Goal: Task Accomplishment & Management: Complete application form

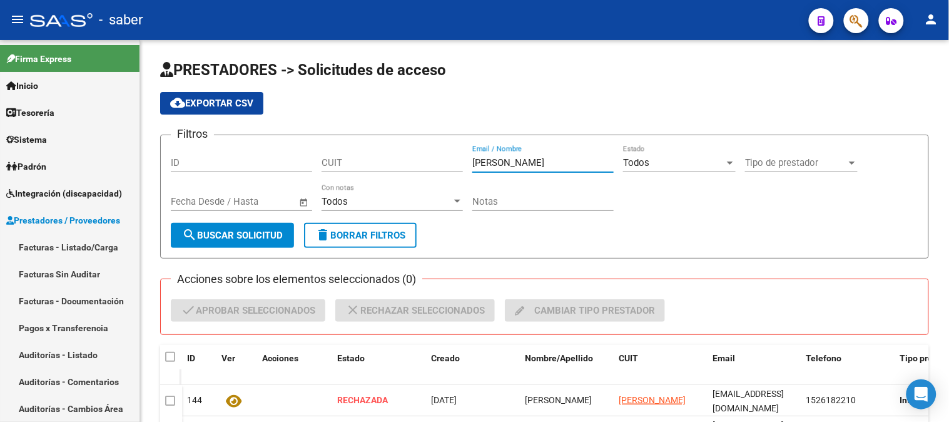
scroll to position [139, 0]
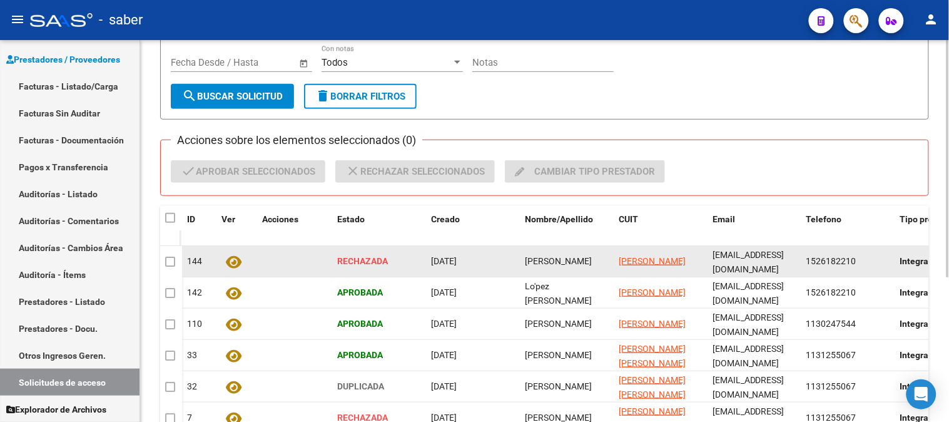
click at [767, 257] on span "[EMAIL_ADDRESS][DOMAIN_NAME]" at bounding box center [749, 262] width 72 height 24
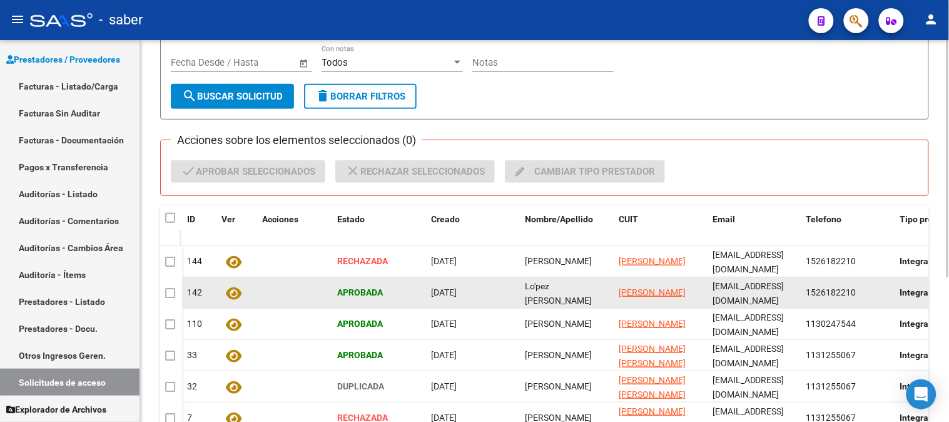
click at [754, 298] on div "[EMAIL_ADDRESS][DOMAIN_NAME]" at bounding box center [755, 292] width 84 height 26
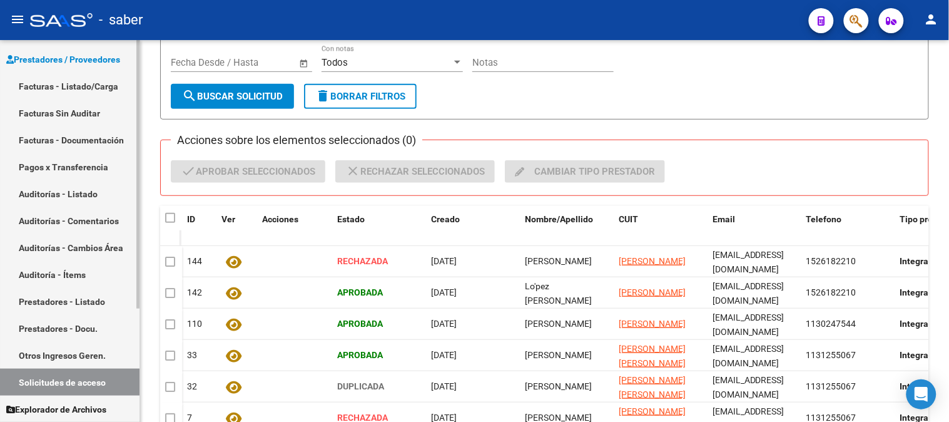
click at [64, 69] on link "Prestadores / Proveedores" at bounding box center [70, 59] width 140 height 27
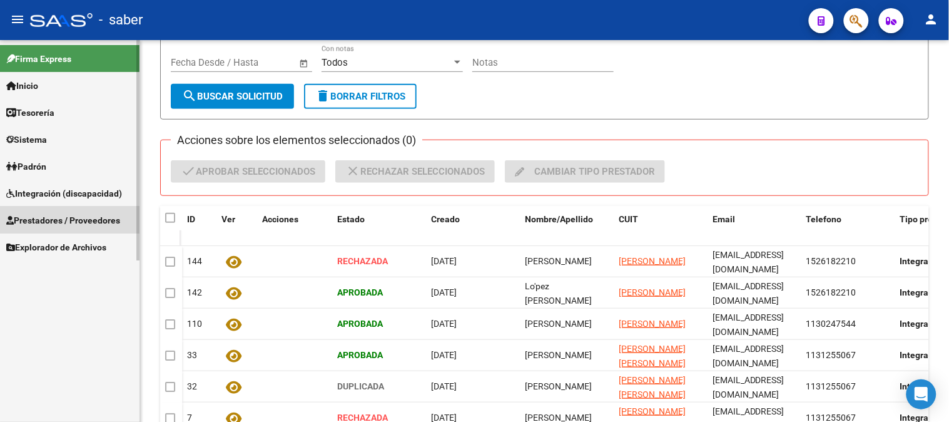
scroll to position [0, 0]
click at [55, 189] on span "Integración (discapacidad)" at bounding box center [64, 194] width 116 height 14
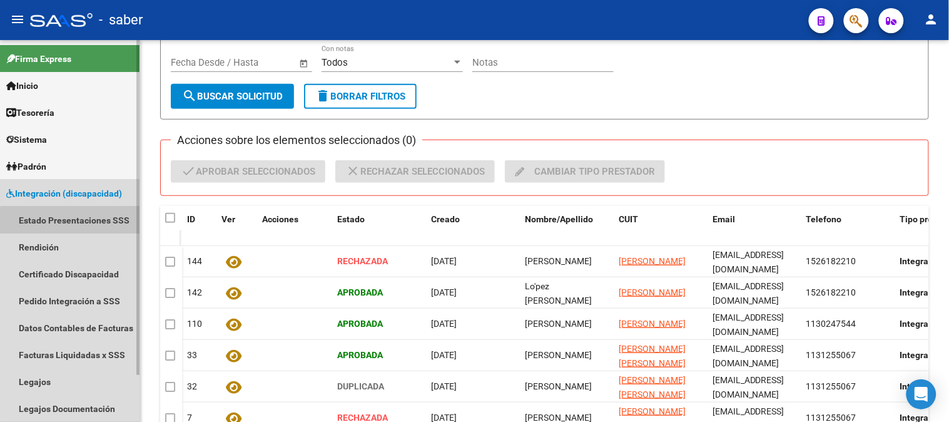
click at [81, 222] on link "Estado Presentaciones SSS" at bounding box center [70, 220] width 140 height 27
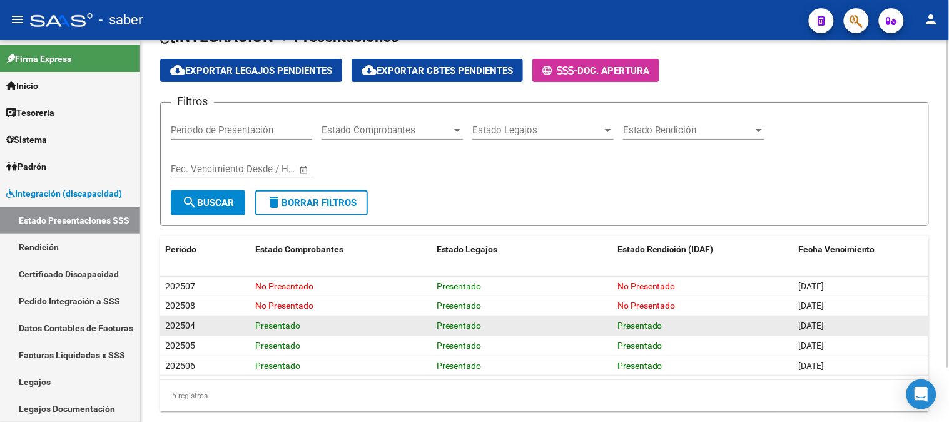
scroll to position [63, 0]
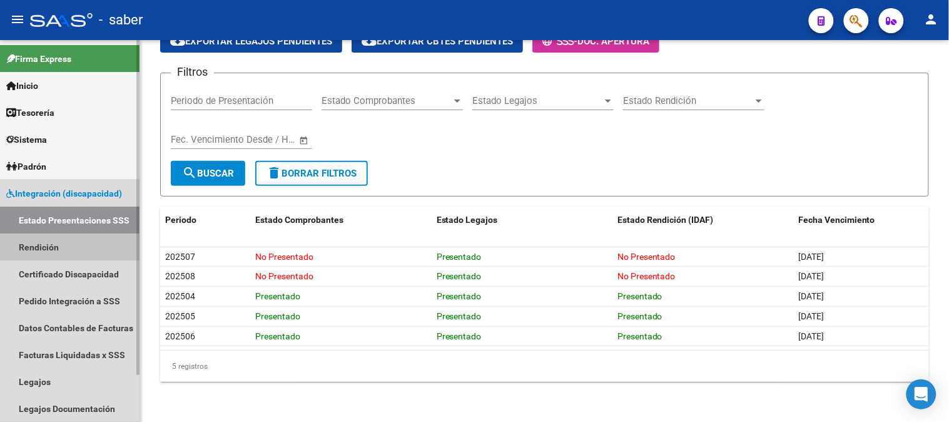
click at [43, 245] on link "Rendición" at bounding box center [70, 246] width 140 height 27
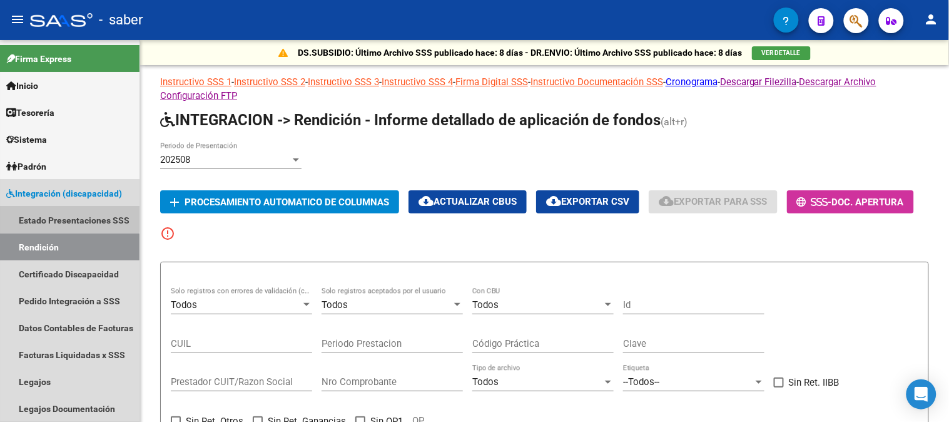
drag, startPoint x: 63, startPoint y: 215, endPoint x: 140, endPoint y: 217, distance: 76.4
click at [64, 215] on link "Estado Presentaciones SSS" at bounding box center [70, 220] width 140 height 27
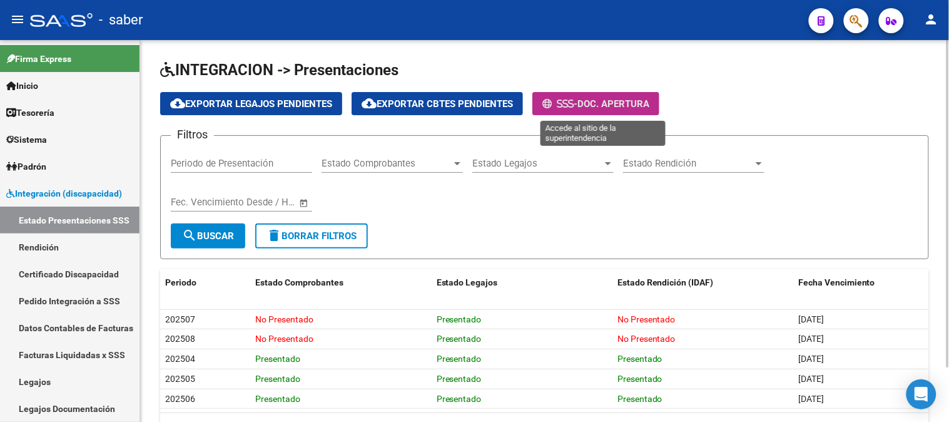
click at [591, 98] on span "- Doc. Apertura" at bounding box center [596, 103] width 107 height 11
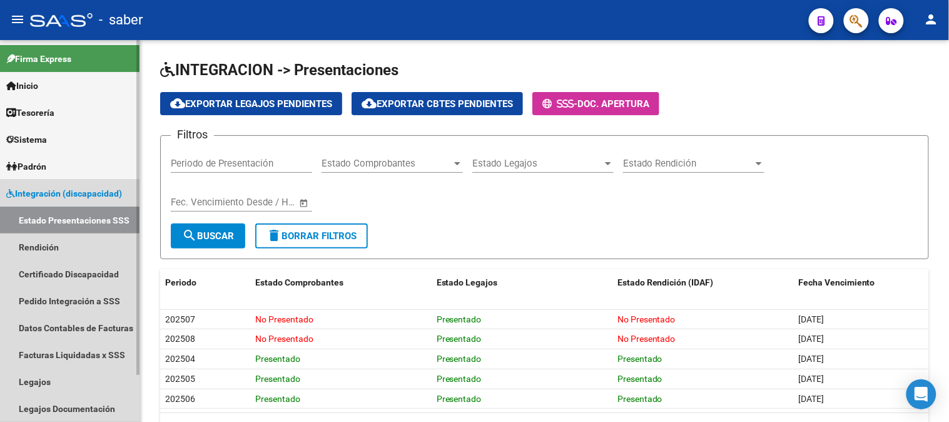
click at [81, 195] on span "Integración (discapacidad)" at bounding box center [64, 194] width 116 height 14
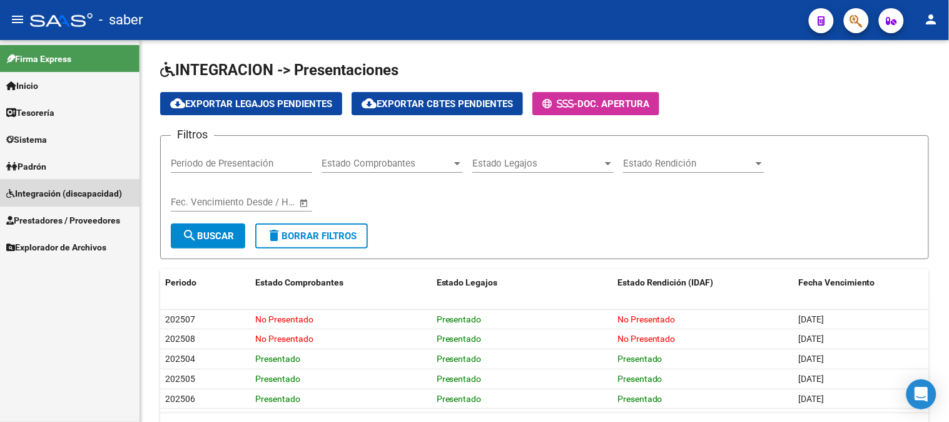
click at [73, 201] on link "Integración (discapacidad)" at bounding box center [70, 193] width 140 height 27
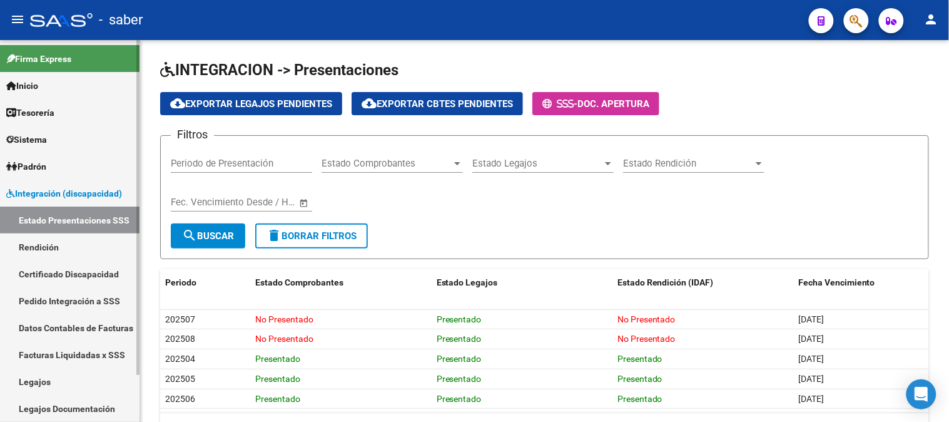
click at [61, 215] on link "Estado Presentaciones SSS" at bounding box center [70, 220] width 140 height 27
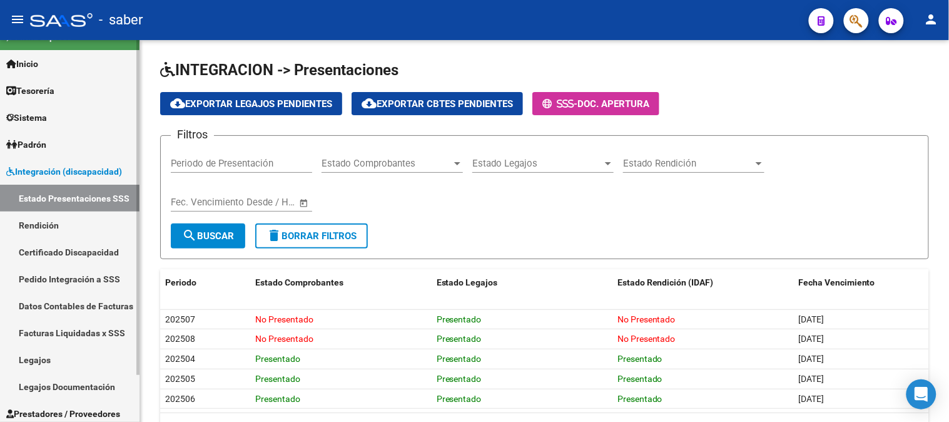
scroll to position [53, 0]
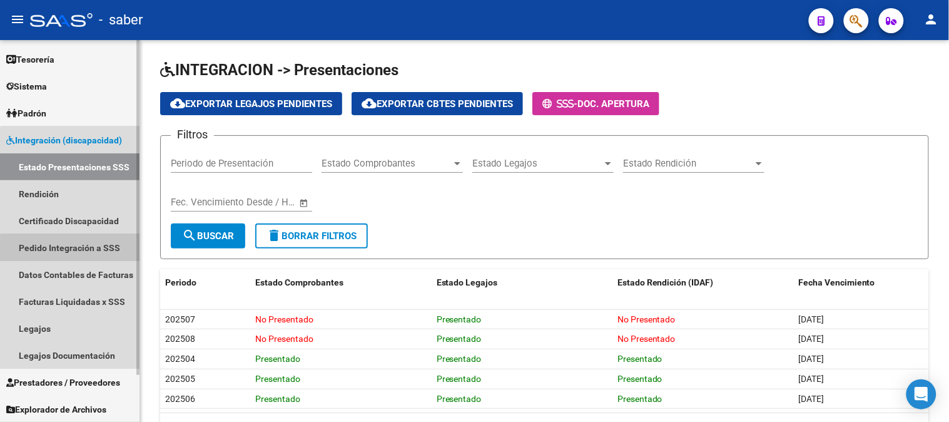
click at [70, 250] on link "Pedido Integración a SSS" at bounding box center [70, 247] width 140 height 27
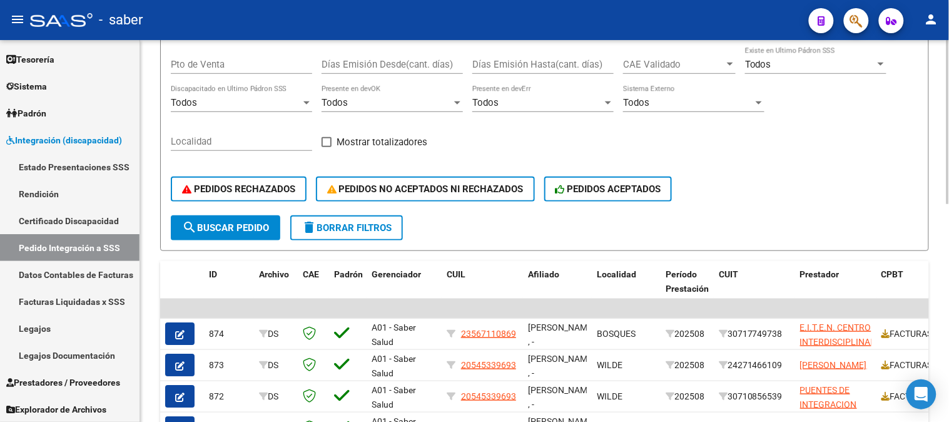
scroll to position [302, 0]
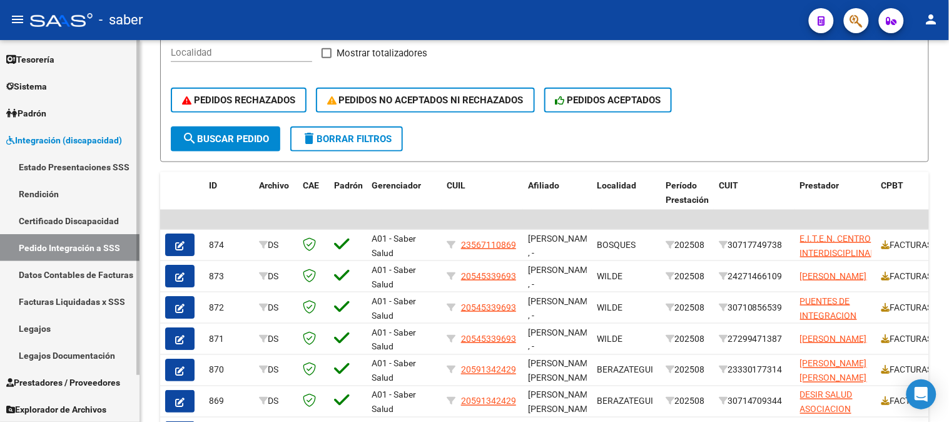
click at [58, 138] on span "Integración (discapacidad)" at bounding box center [64, 140] width 116 height 14
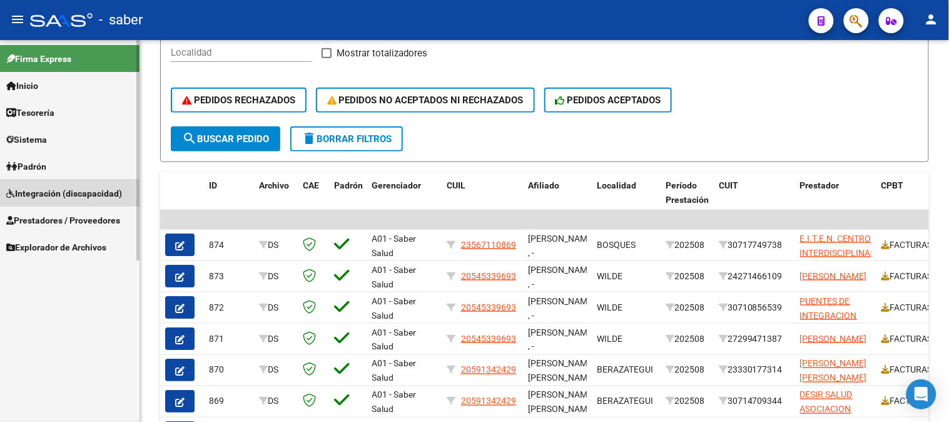
scroll to position [0, 0]
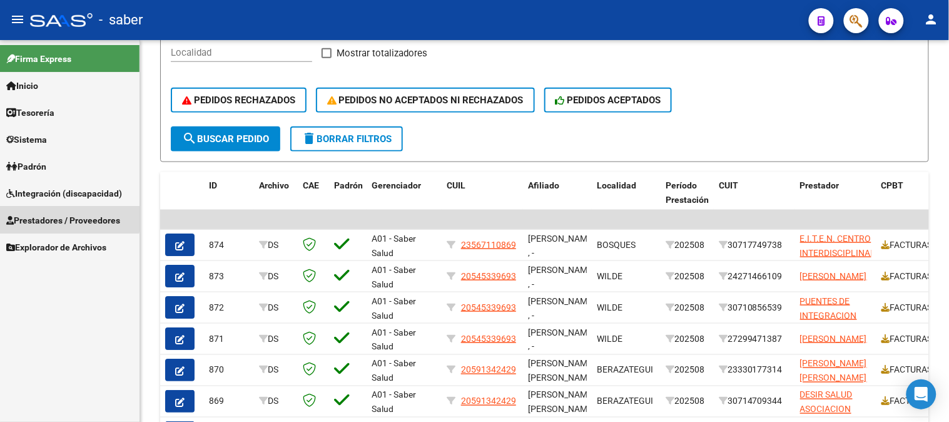
click at [58, 214] on span "Prestadores / Proveedores" at bounding box center [63, 220] width 114 height 14
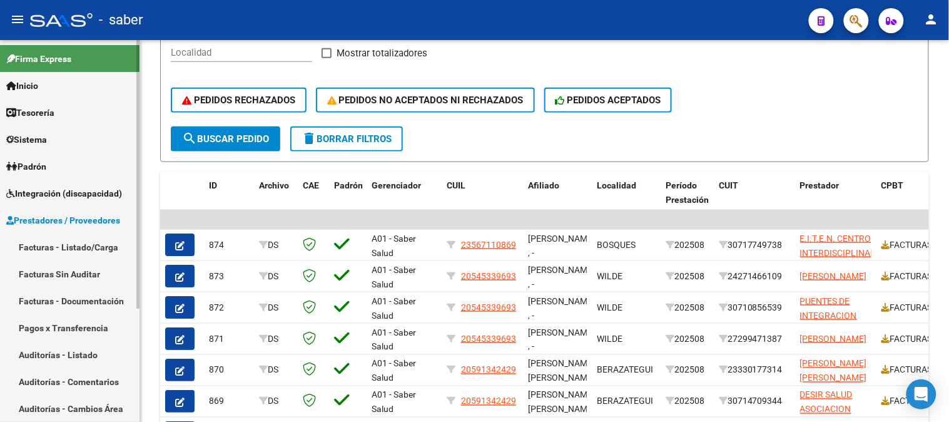
click at [54, 252] on link "Facturas - Listado/Carga" at bounding box center [70, 246] width 140 height 27
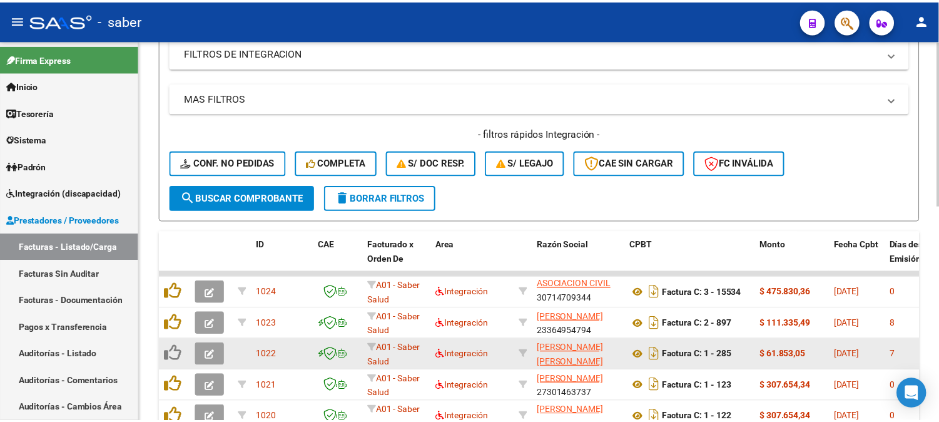
scroll to position [289, 0]
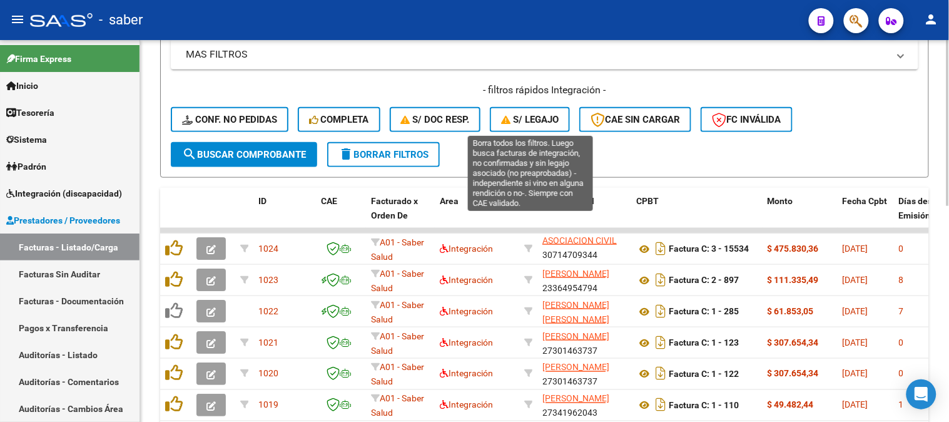
click at [548, 116] on span "S/ legajo" at bounding box center [530, 119] width 58 height 11
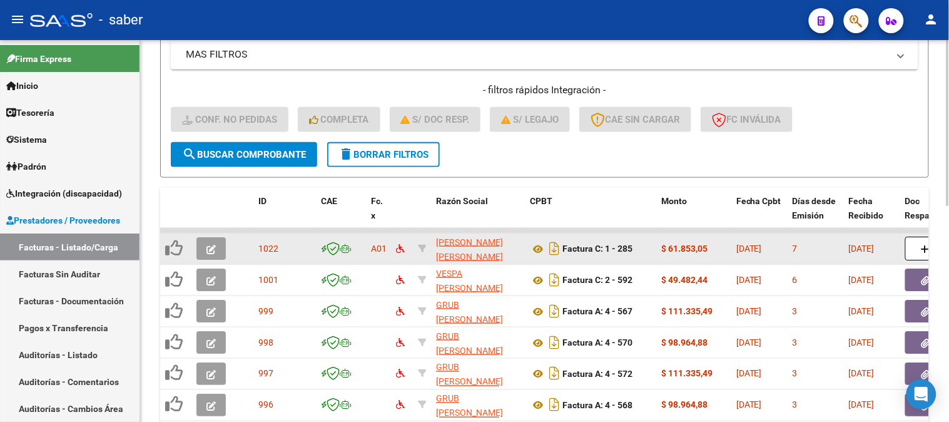
click at [205, 243] on button "button" at bounding box center [211, 248] width 29 height 23
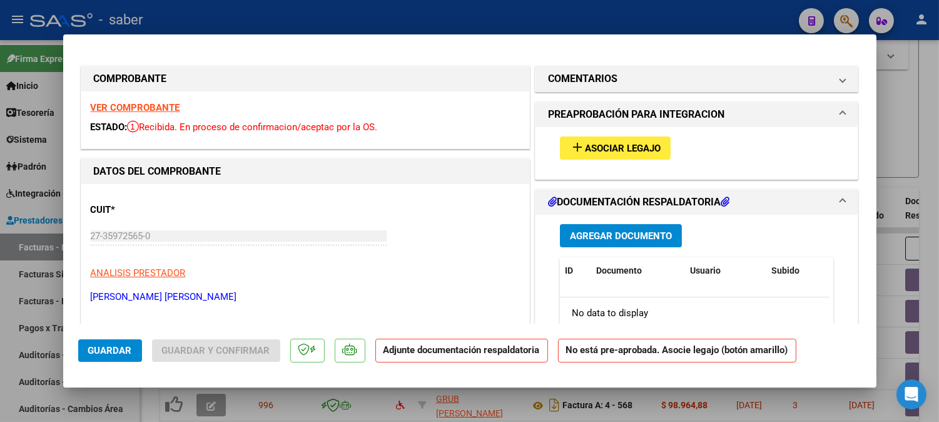
scroll to position [0, 0]
click at [148, 106] on strong "VER COMPROBANTE" at bounding box center [135, 107] width 89 height 11
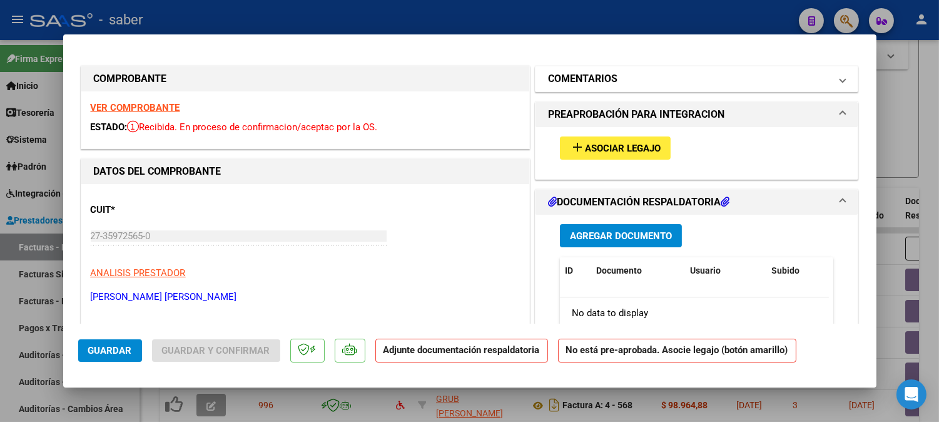
click at [623, 79] on mat-panel-title "COMENTARIOS" at bounding box center [689, 78] width 283 height 15
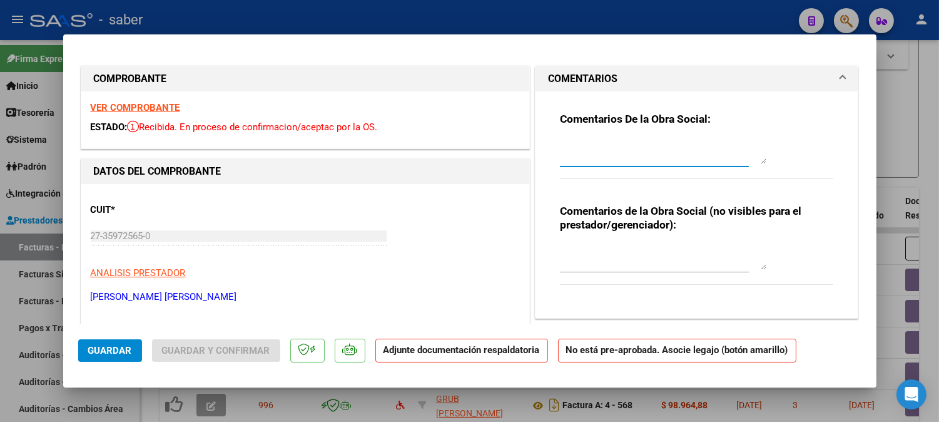
click at [605, 155] on textarea at bounding box center [663, 151] width 207 height 25
type textarea "AFILIADO DIRECTO - NO CORRESPONDE CARGA EN SAAS"
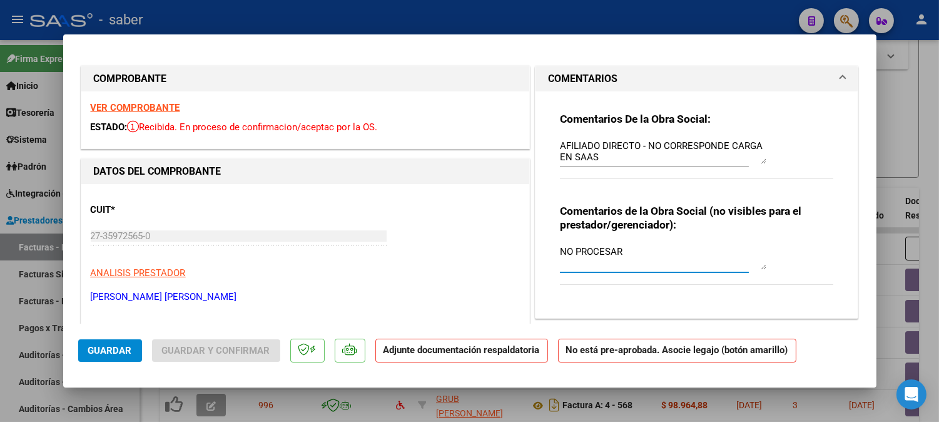
type textarea "NO PROCESAR"
click at [111, 359] on button "Guardar" at bounding box center [110, 350] width 64 height 23
click at [115, 360] on button "Guardar" at bounding box center [110, 350] width 64 height 23
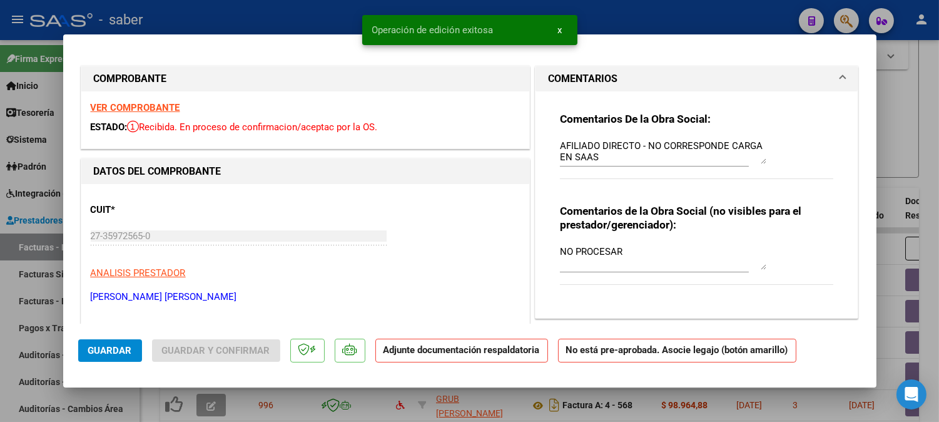
click at [902, 86] on div at bounding box center [469, 211] width 939 height 422
type input "$ 0,00"
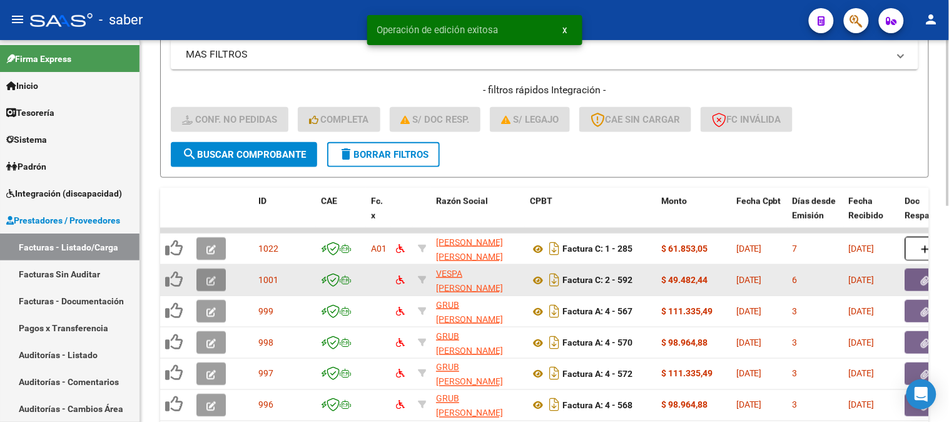
click at [215, 280] on icon "button" at bounding box center [211, 280] width 9 height 9
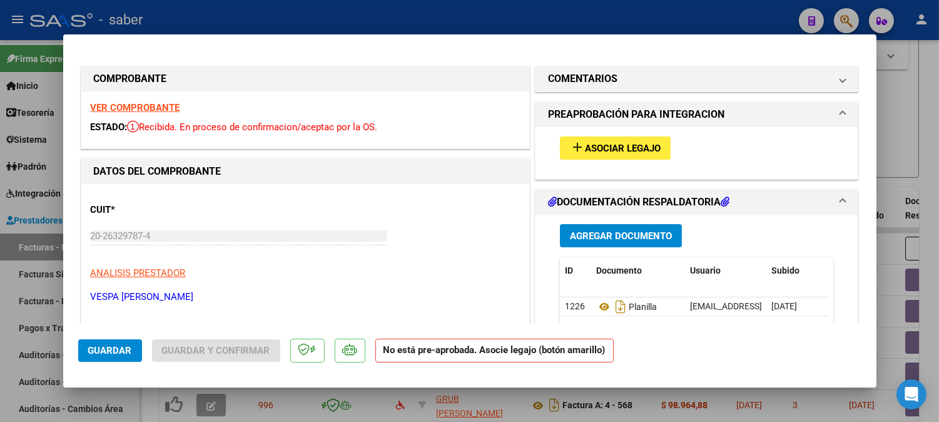
click at [144, 109] on strong "VER COMPROBANTE" at bounding box center [135, 107] width 89 height 11
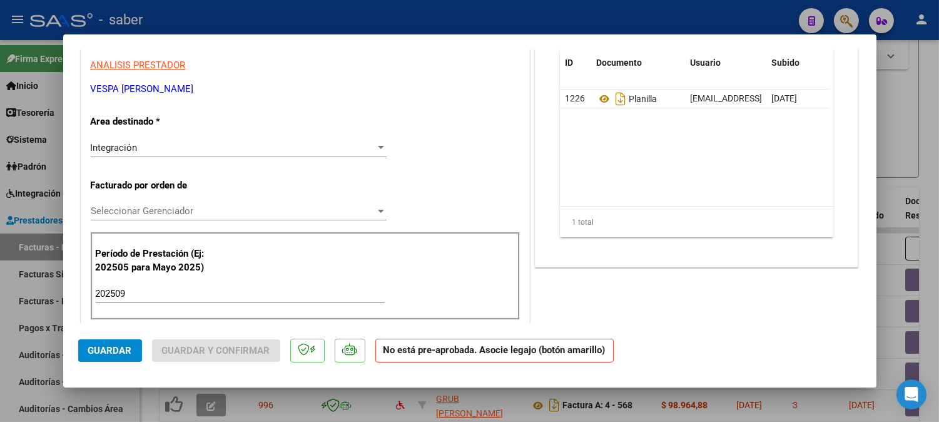
scroll to position [208, 0]
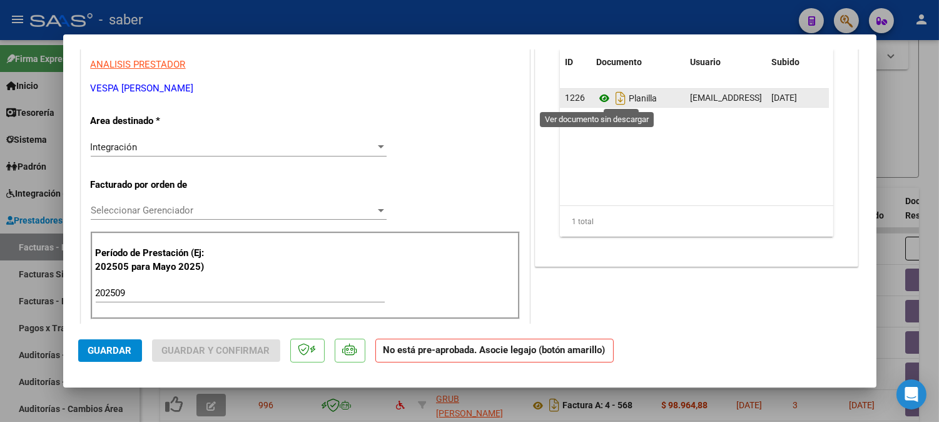
click at [601, 95] on icon at bounding box center [604, 98] width 16 height 15
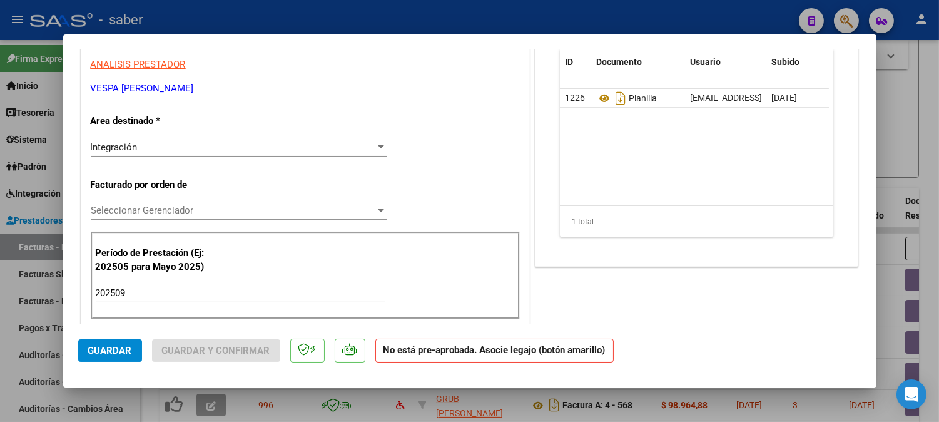
scroll to position [278, 0]
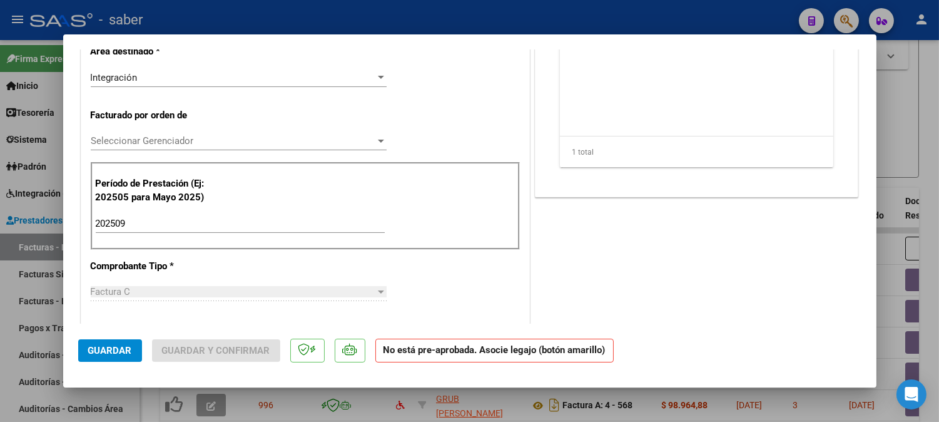
click at [182, 146] on div "Seleccionar Gerenciador Seleccionar Gerenciador" at bounding box center [239, 140] width 296 height 19
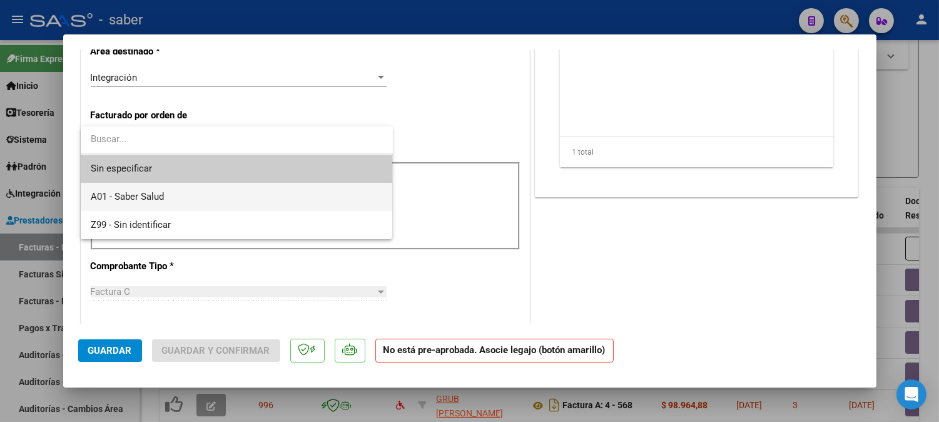
click at [141, 205] on span "A01 - Saber Salud" at bounding box center [237, 197] width 292 height 28
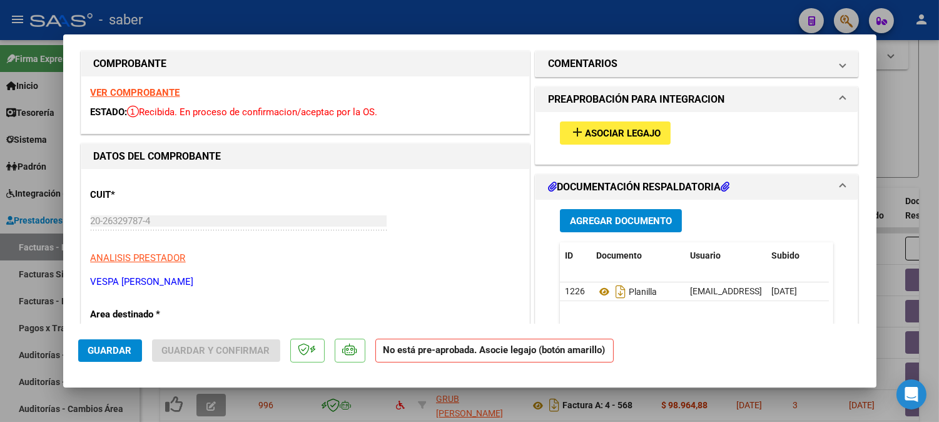
scroll to position [0, 0]
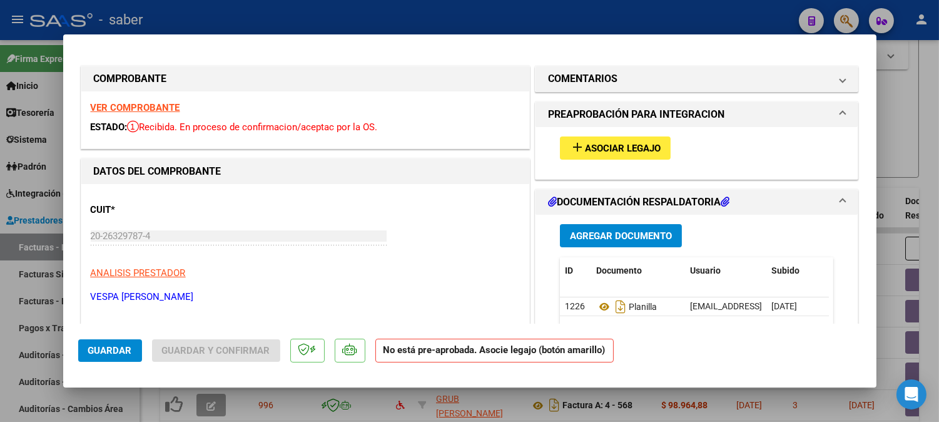
click at [595, 145] on span "Asociar Legajo" at bounding box center [623, 148] width 76 height 11
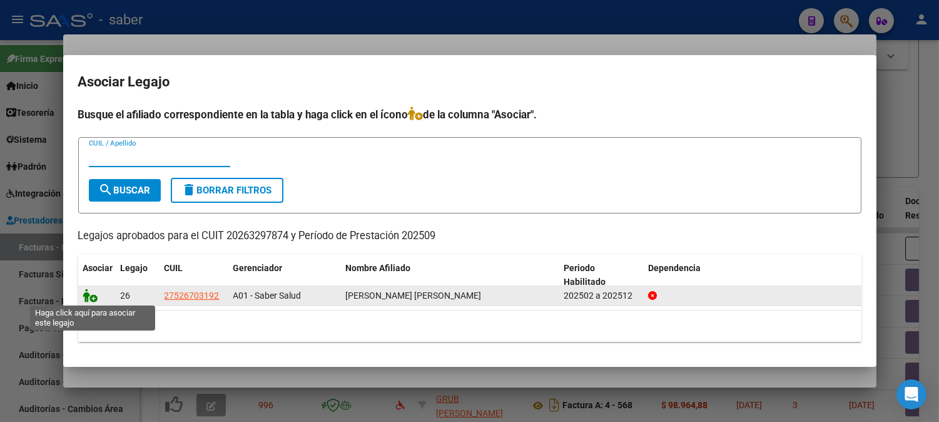
click at [88, 295] on icon at bounding box center [90, 296] width 15 height 14
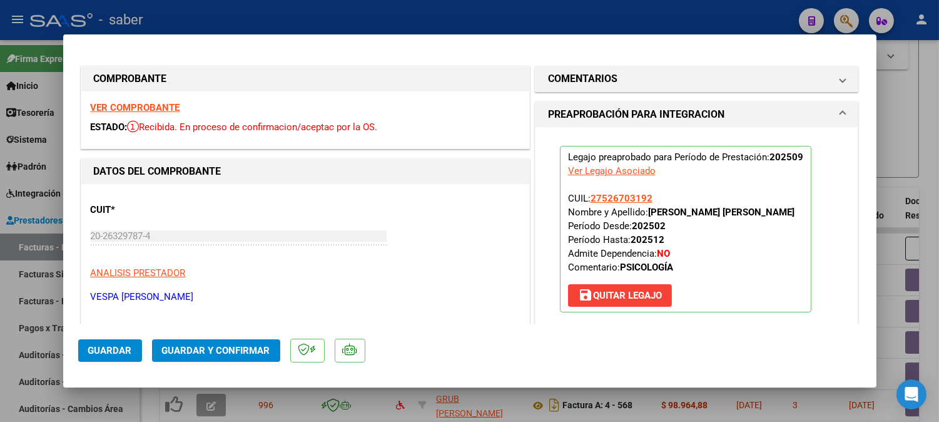
scroll to position [69, 0]
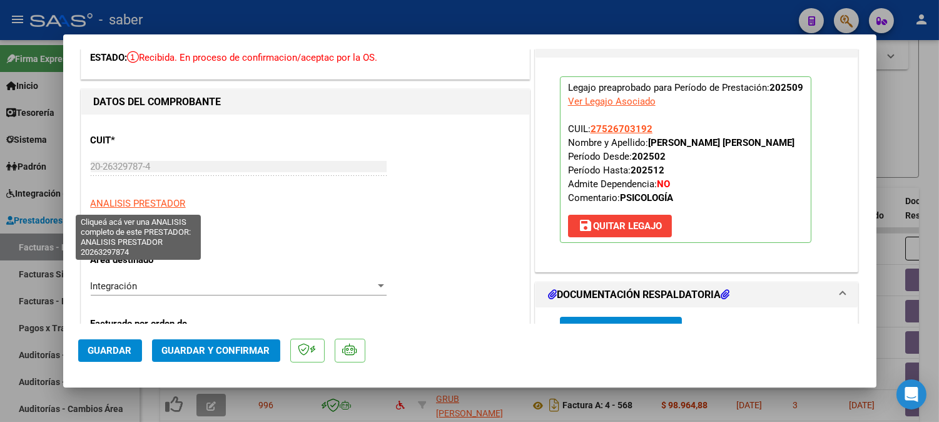
click at [136, 203] on span "ANALISIS PRESTADOR" at bounding box center [138, 203] width 95 height 11
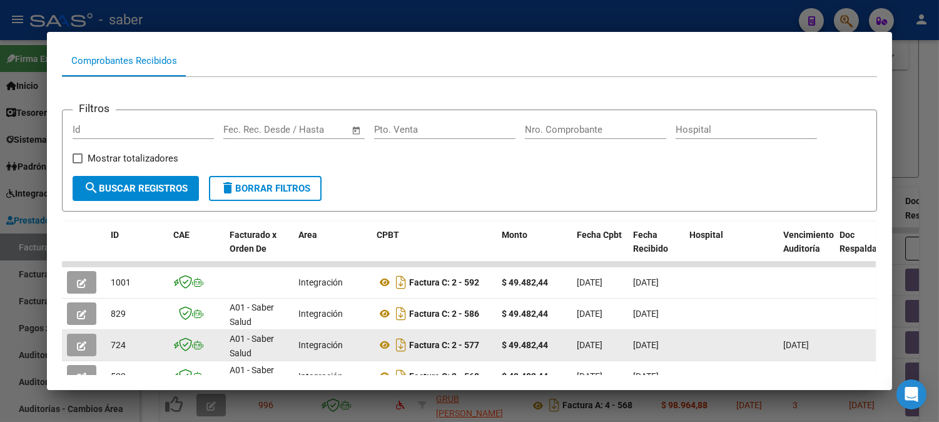
scroll to position [0, 0]
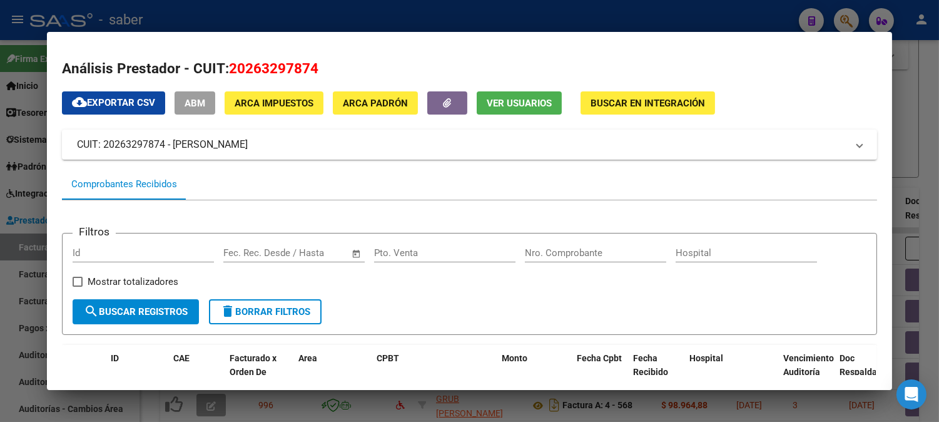
click at [630, 98] on span "Buscar en Integración" at bounding box center [648, 103] width 115 height 11
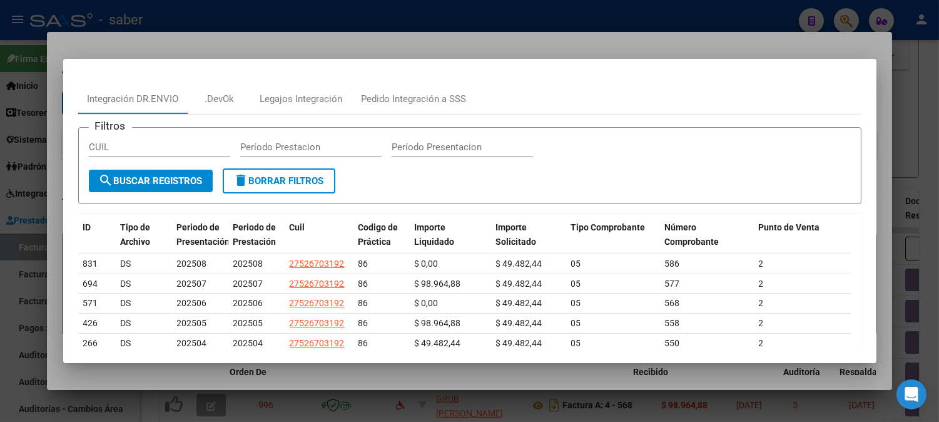
click at [817, 34] on div at bounding box center [469, 211] width 939 height 422
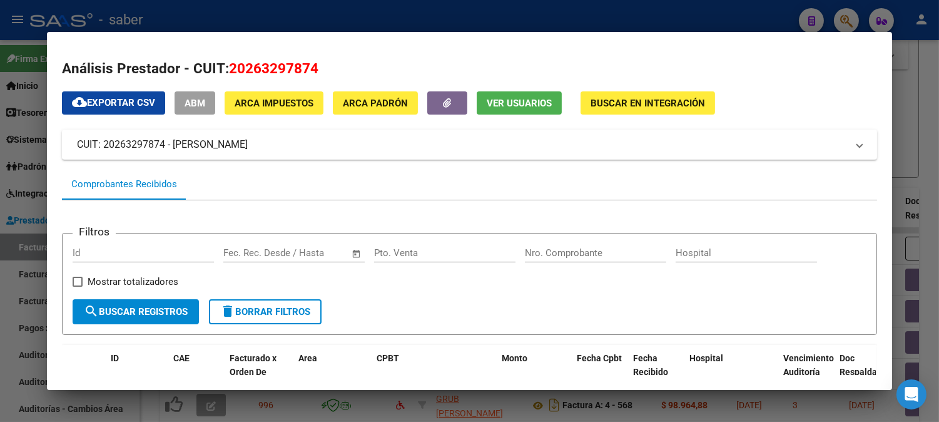
click at [915, 96] on div at bounding box center [469, 211] width 939 height 422
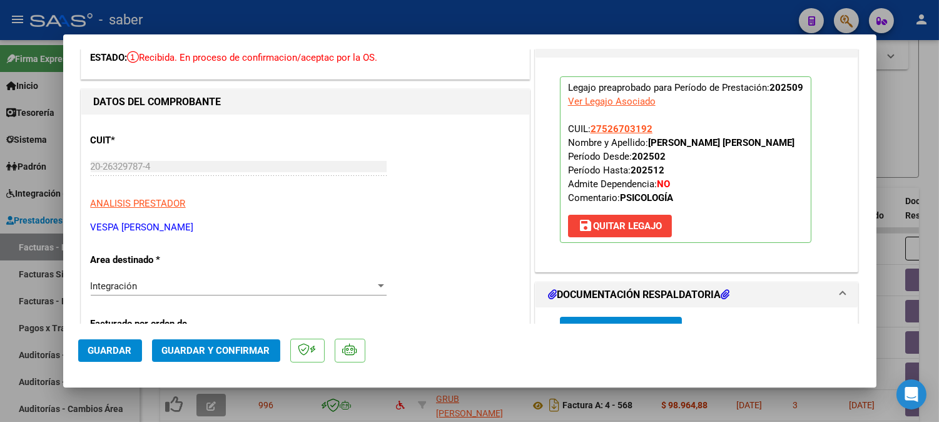
click at [121, 349] on span "Guardar" at bounding box center [110, 350] width 44 height 11
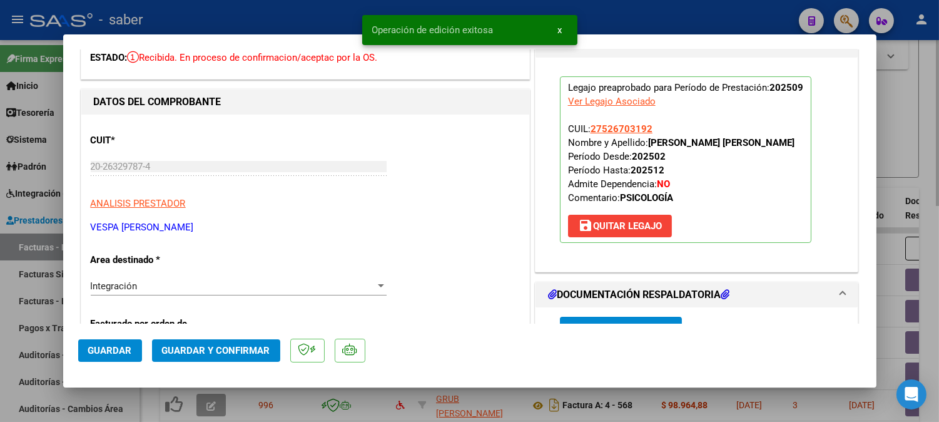
click at [908, 155] on div at bounding box center [469, 211] width 939 height 422
type input "$ 0,00"
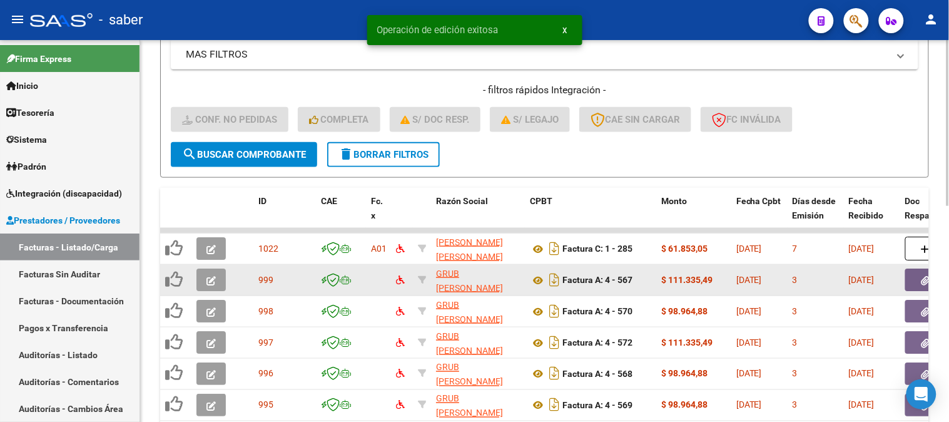
click at [210, 284] on button "button" at bounding box center [211, 279] width 29 height 23
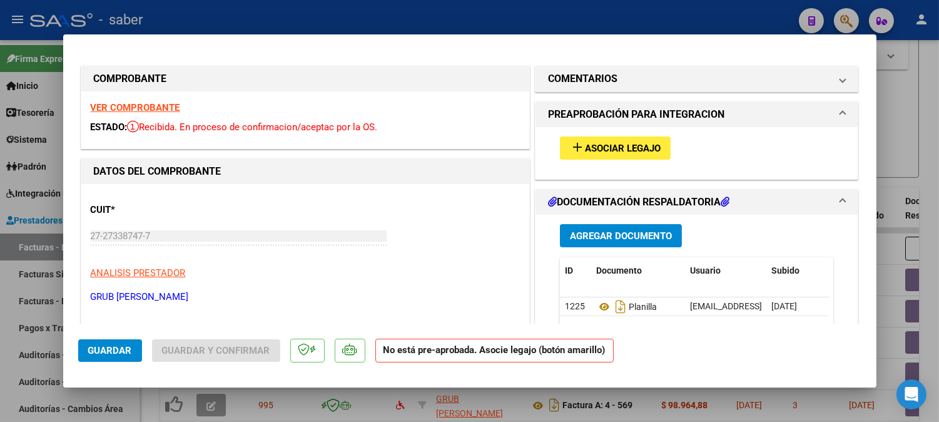
click at [120, 100] on div "VER COMPROBANTE ESTADO: Recibida. En proceso de confirmacion/aceptac por la OS." at bounding box center [305, 119] width 448 height 57
click at [122, 102] on strong "VER COMPROBANTE" at bounding box center [135, 107] width 89 height 11
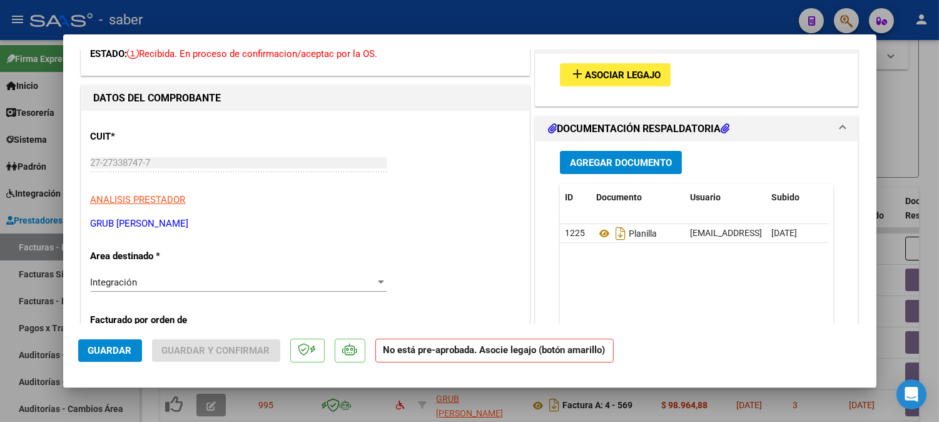
scroll to position [208, 0]
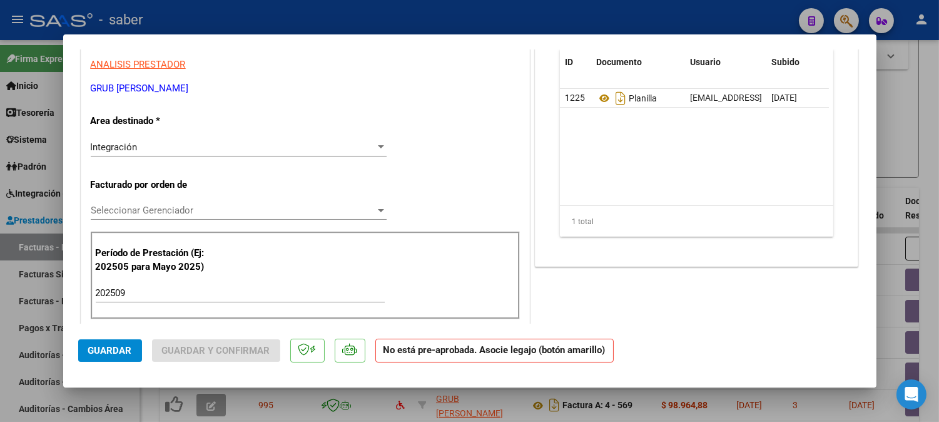
click at [135, 211] on span "Seleccionar Gerenciador" at bounding box center [233, 210] width 285 height 11
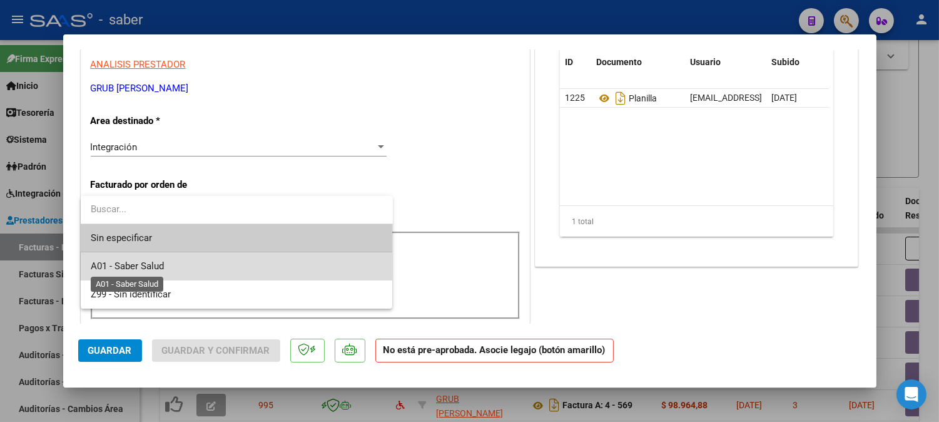
click at [150, 263] on span "A01 - Saber Salud" at bounding box center [127, 265] width 73 height 11
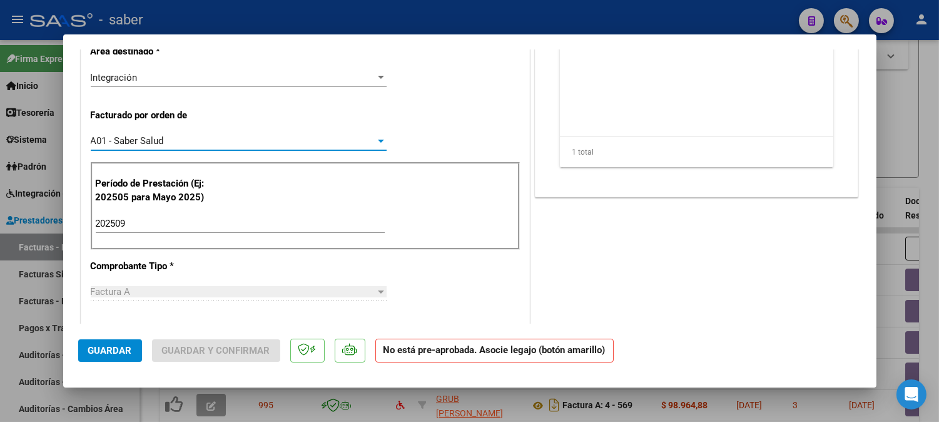
scroll to position [139, 0]
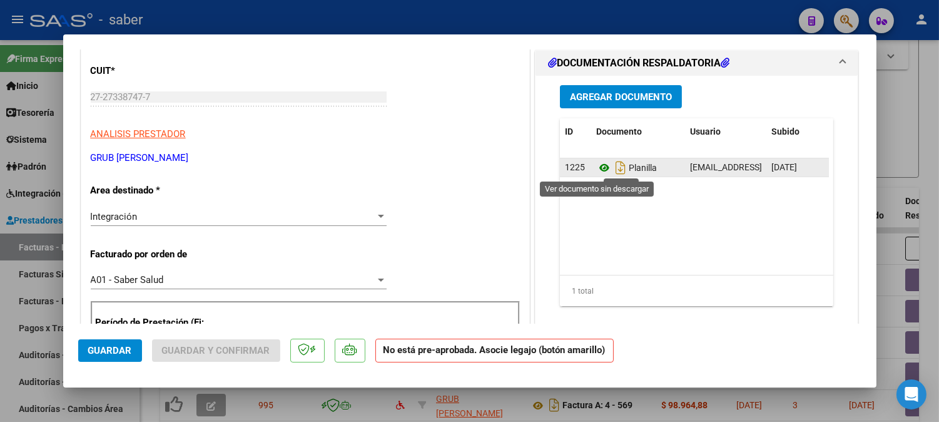
click at [597, 169] on icon at bounding box center [604, 167] width 16 height 15
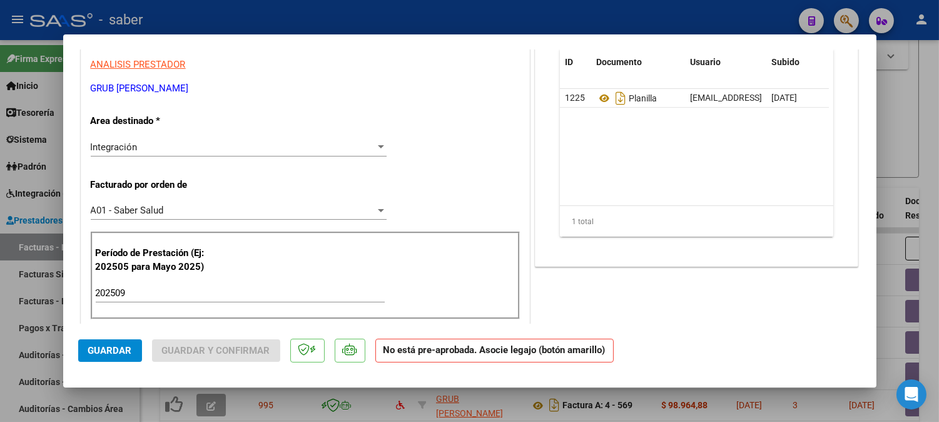
scroll to position [0, 0]
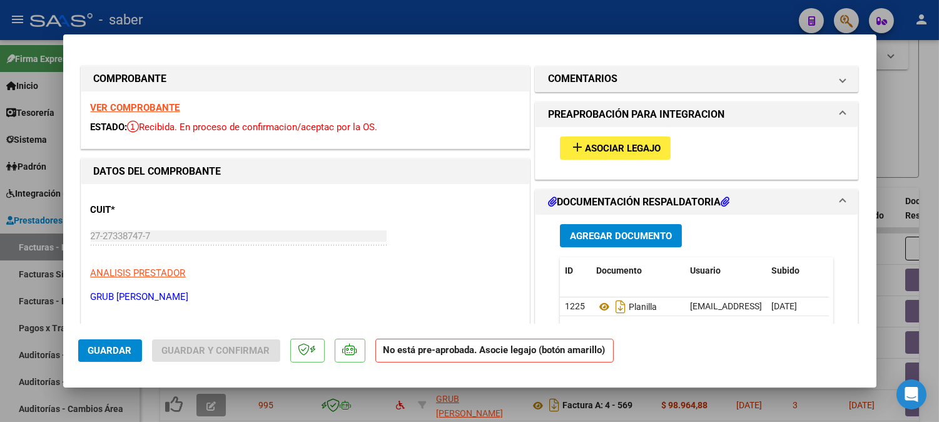
click at [620, 145] on span "Asociar Legajo" at bounding box center [623, 148] width 76 height 11
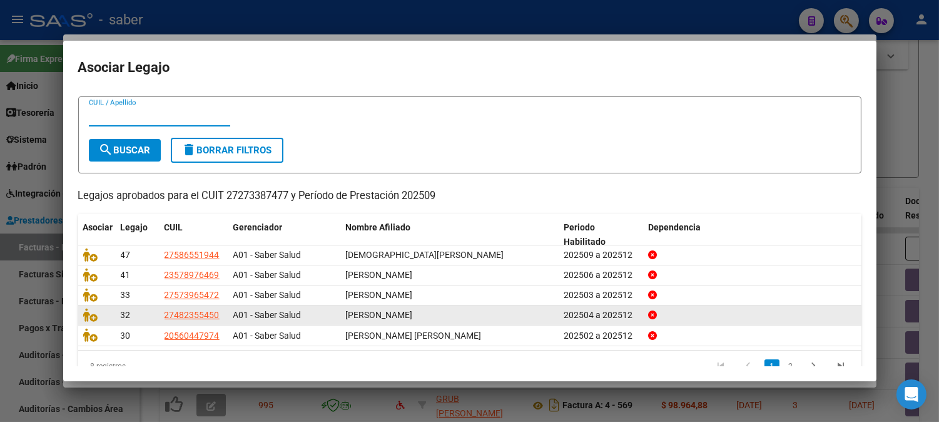
scroll to position [51, 0]
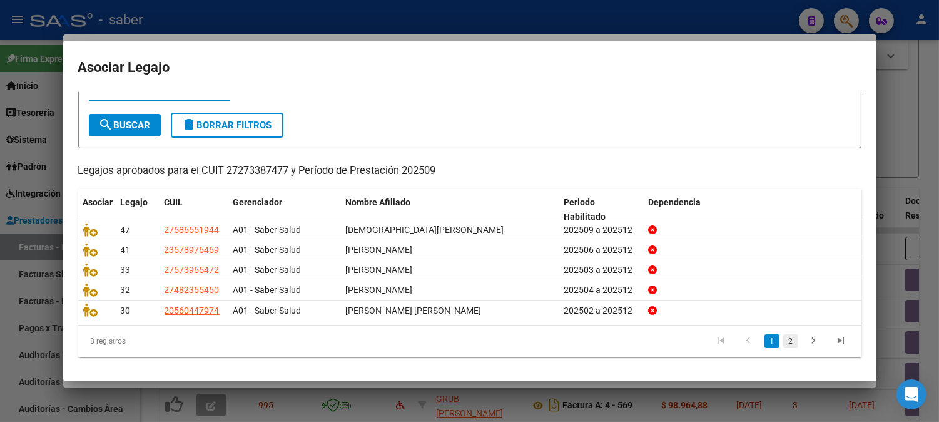
click at [784, 342] on link "2" at bounding box center [791, 341] width 15 height 14
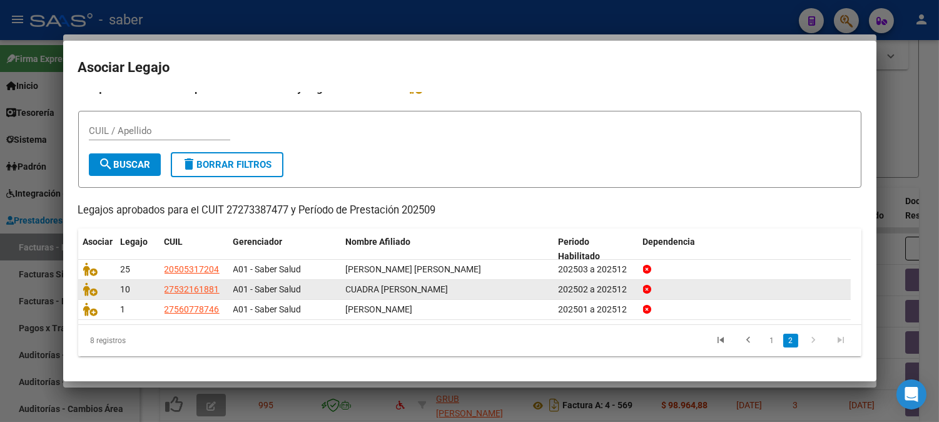
scroll to position [10, 0]
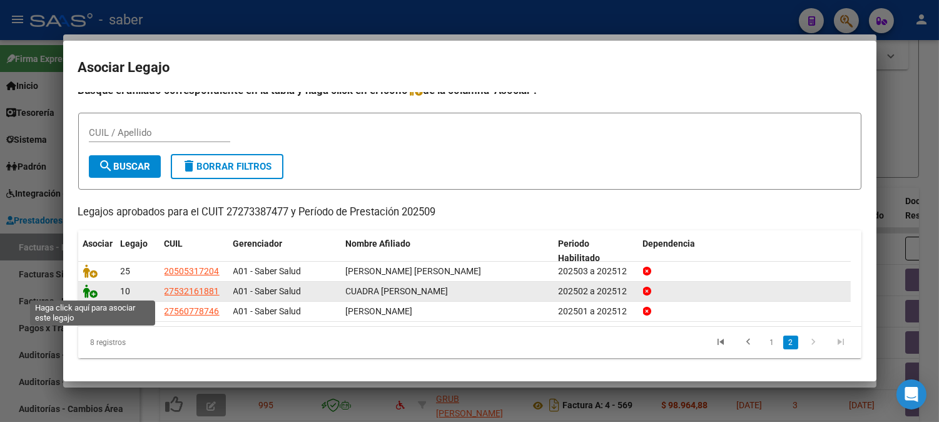
click at [88, 292] on icon at bounding box center [90, 291] width 15 height 14
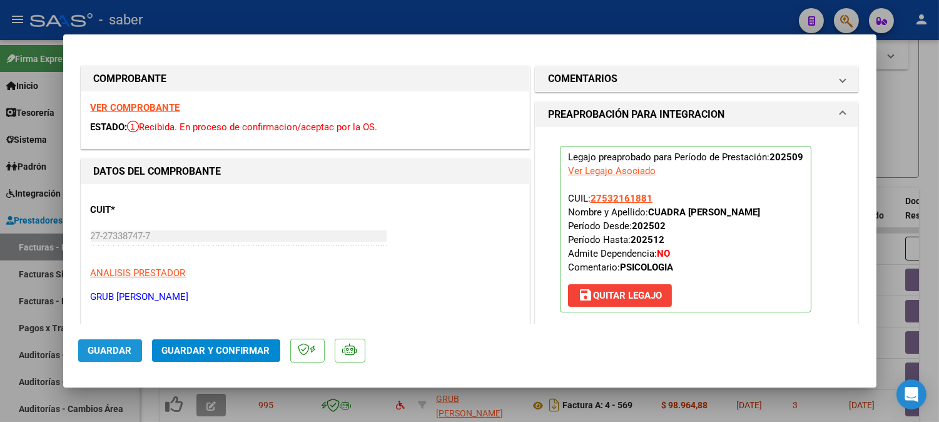
click at [120, 349] on span "Guardar" at bounding box center [110, 350] width 44 height 11
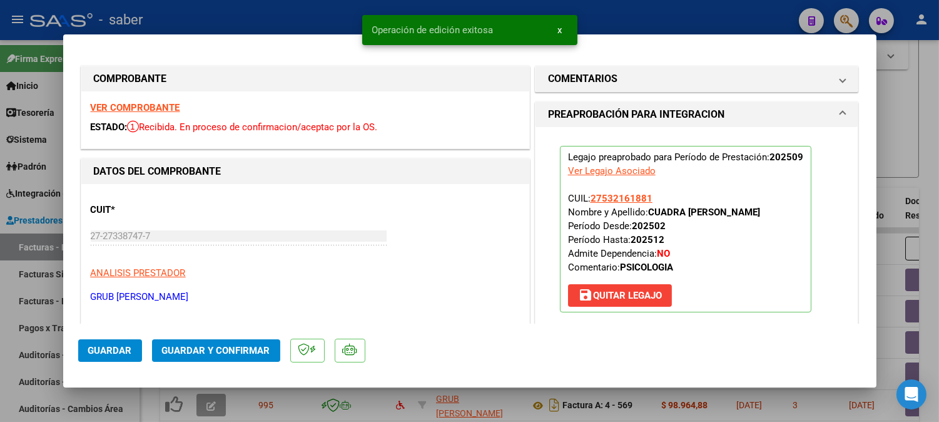
click at [914, 148] on div at bounding box center [469, 211] width 939 height 422
type input "$ 0,00"
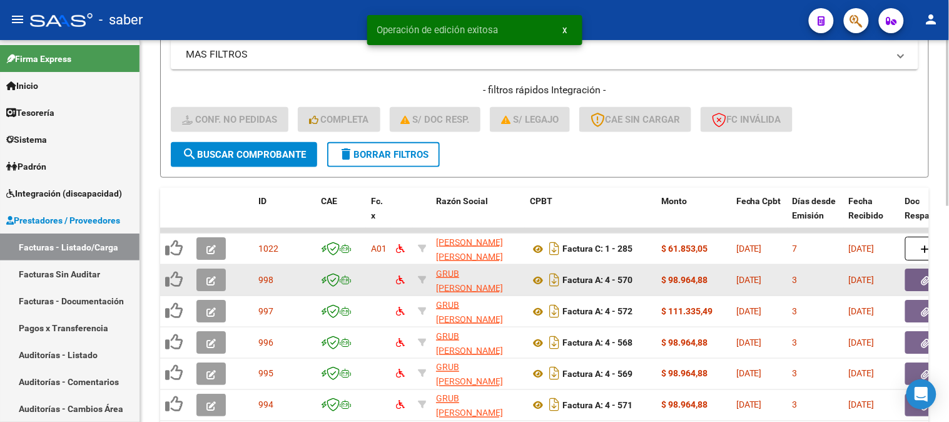
click at [210, 278] on icon "button" at bounding box center [211, 280] width 9 height 9
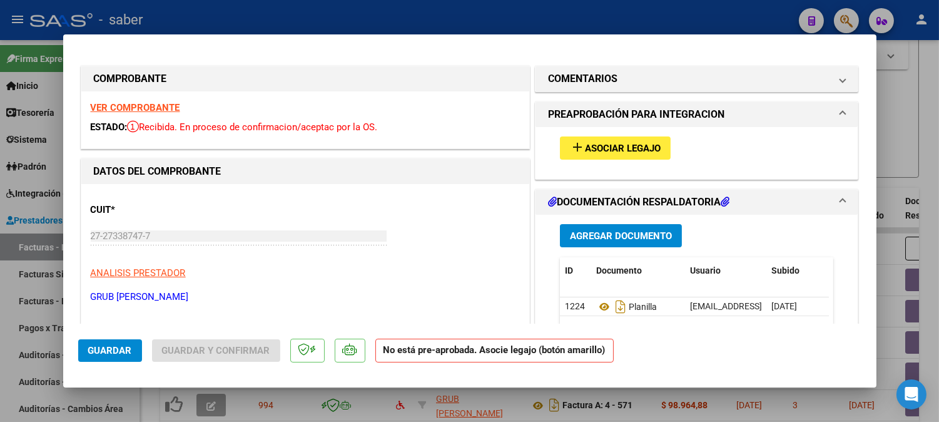
click at [148, 113] on strong "VER COMPROBANTE" at bounding box center [135, 107] width 89 height 11
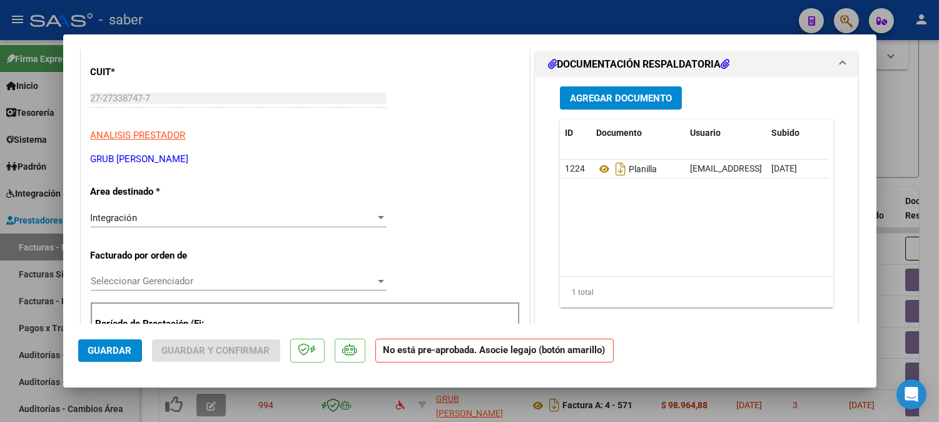
scroll to position [139, 0]
drag, startPoint x: 143, startPoint y: 266, endPoint x: 142, endPoint y: 276, distance: 10.0
click at [143, 277] on span "Seleccionar Gerenciador" at bounding box center [233, 279] width 285 height 11
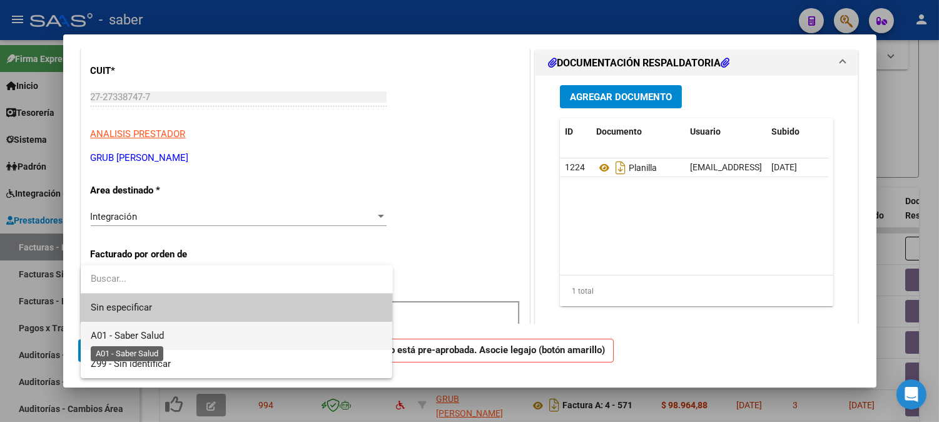
click at [140, 333] on span "A01 - Saber Salud" at bounding box center [127, 335] width 73 height 11
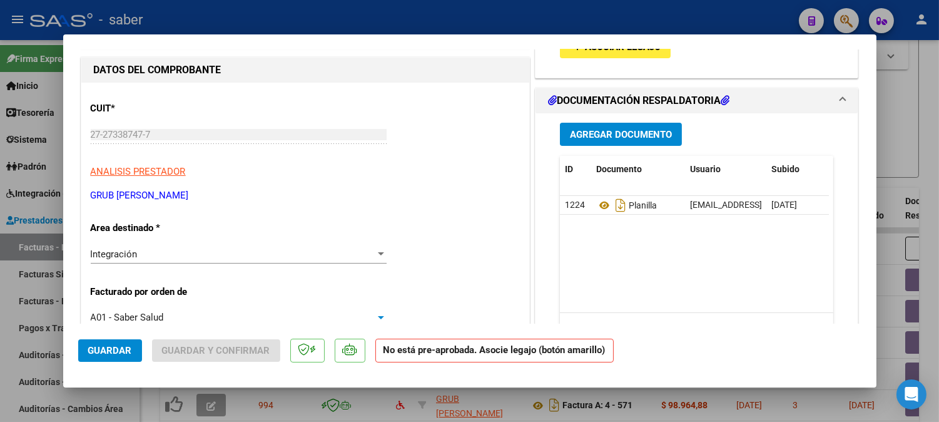
scroll to position [69, 0]
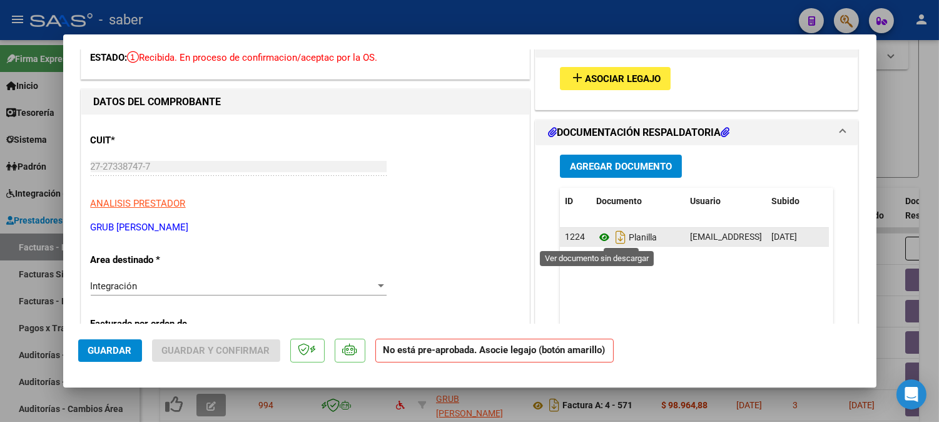
click at [598, 232] on icon at bounding box center [604, 237] width 16 height 15
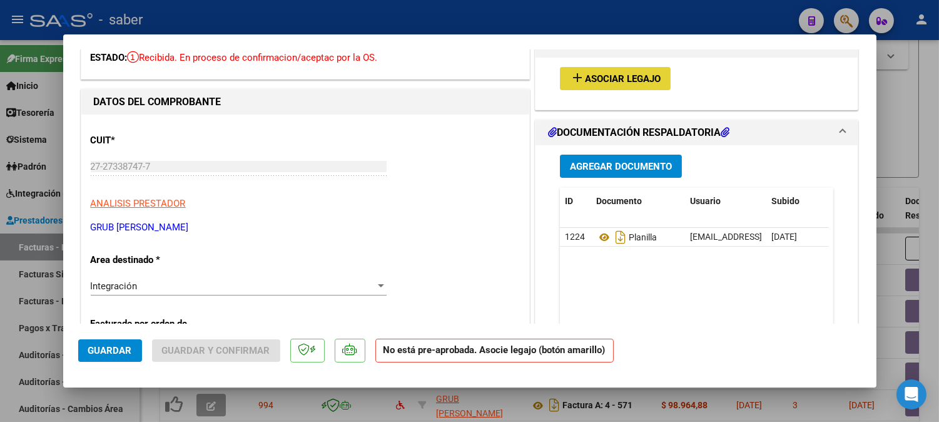
click at [616, 79] on span "Asociar Legajo" at bounding box center [623, 78] width 76 height 11
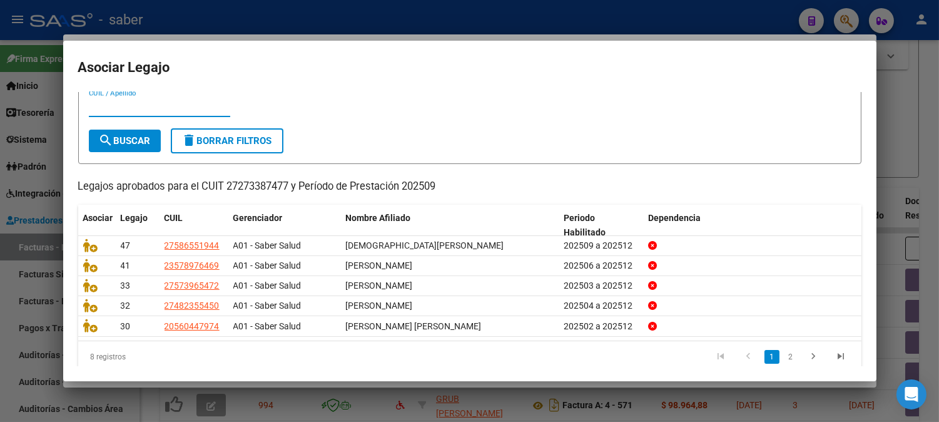
scroll to position [51, 0]
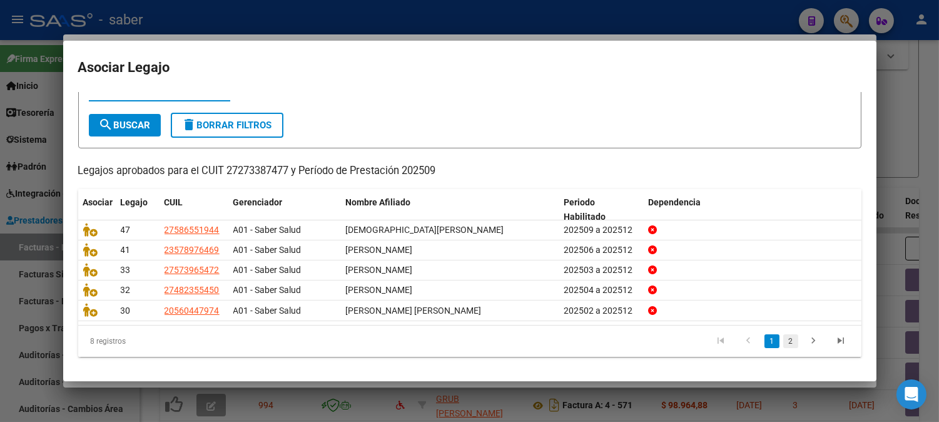
click at [784, 341] on link "2" at bounding box center [791, 341] width 15 height 14
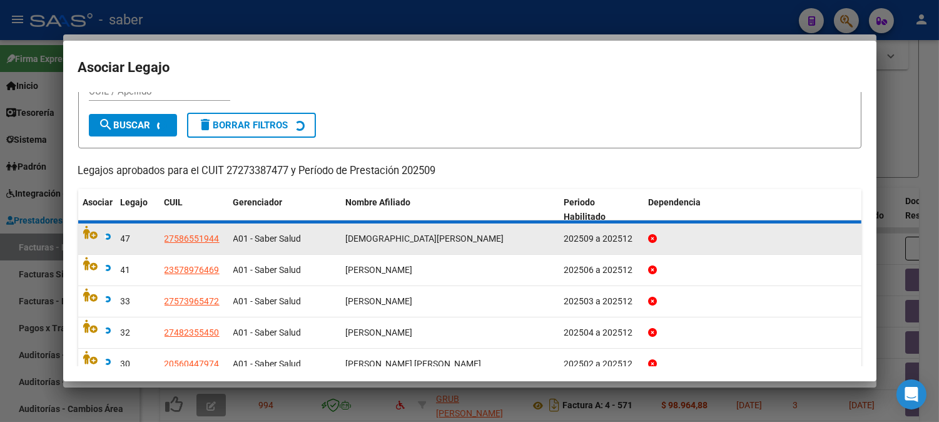
scroll to position [10, 0]
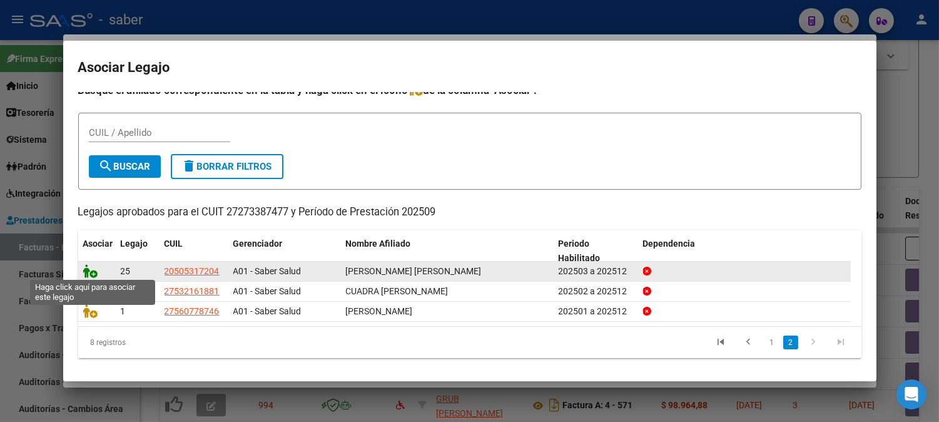
click at [86, 270] on icon at bounding box center [90, 271] width 15 height 14
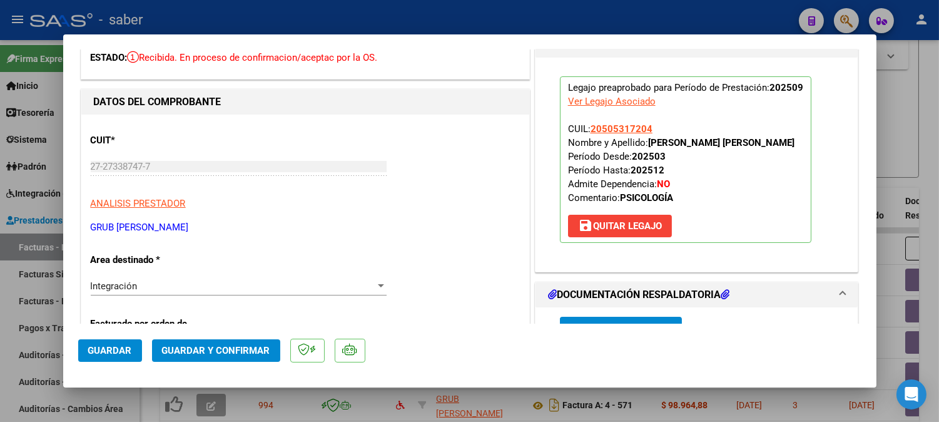
scroll to position [139, 0]
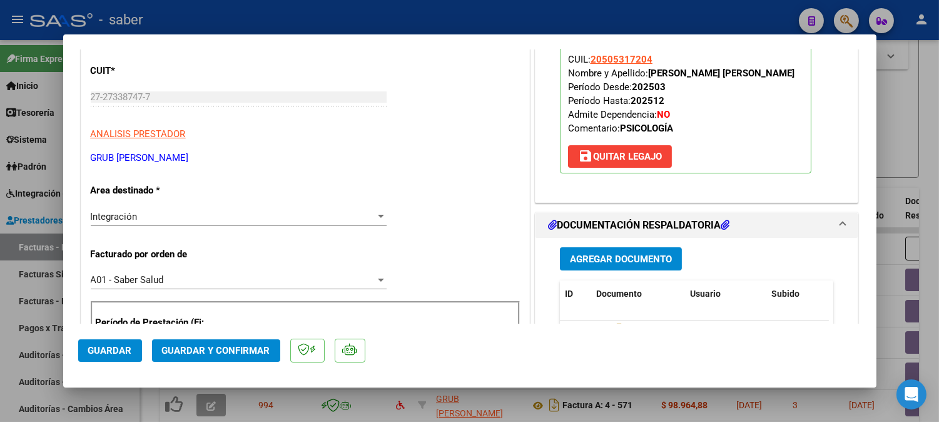
click at [128, 353] on span "Guardar" at bounding box center [110, 350] width 44 height 11
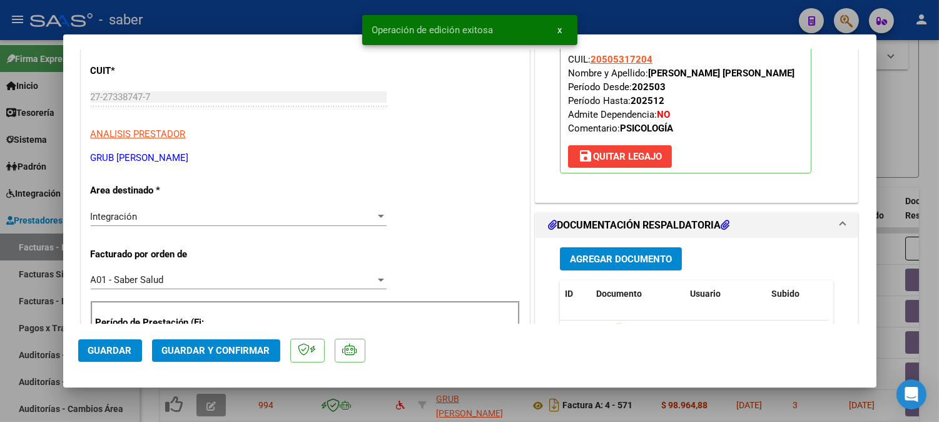
click at [904, 168] on div at bounding box center [469, 211] width 939 height 422
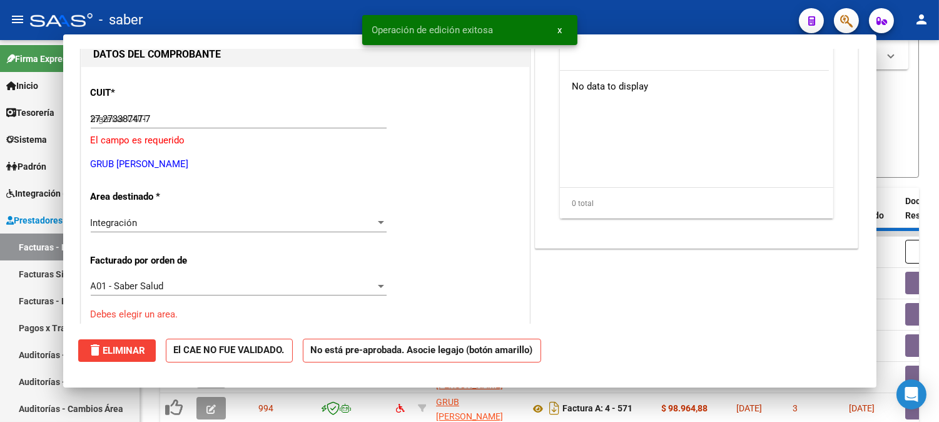
type input "$ 0,00"
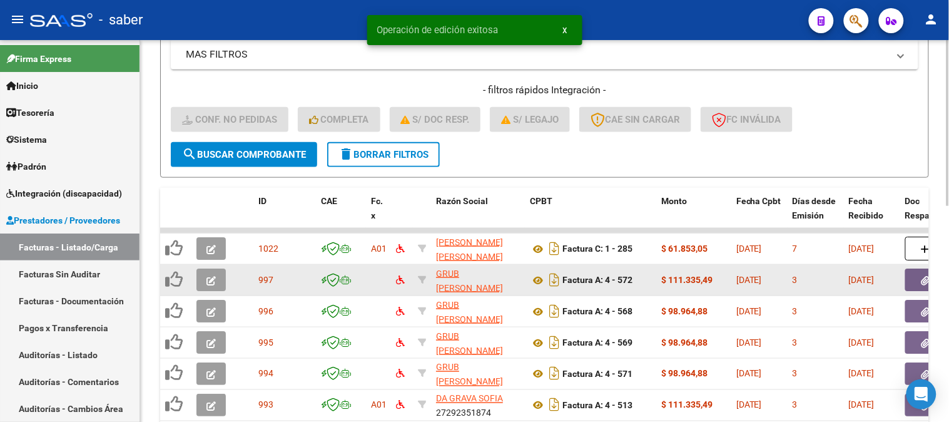
drag, startPoint x: 230, startPoint y: 276, endPoint x: 223, endPoint y: 277, distance: 7.0
click at [229, 276] on datatable-body-cell at bounding box center [214, 280] width 44 height 31
click at [217, 277] on button "button" at bounding box center [211, 279] width 29 height 23
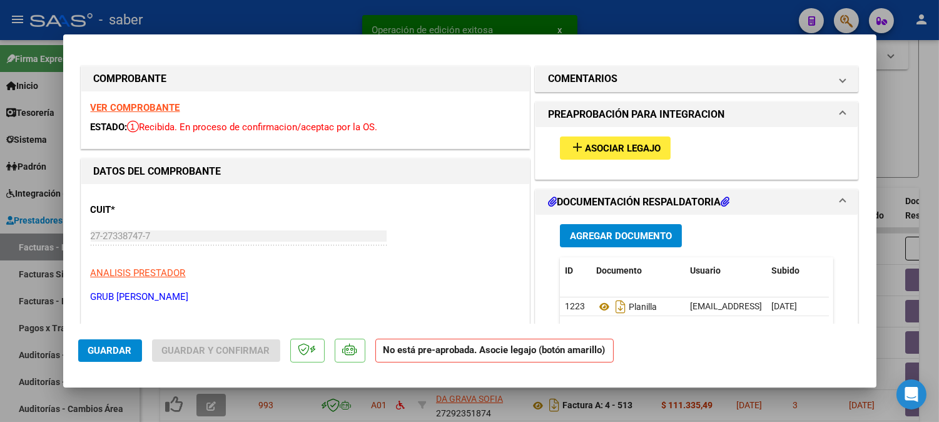
click at [151, 103] on strong "VER COMPROBANTE" at bounding box center [135, 107] width 89 height 11
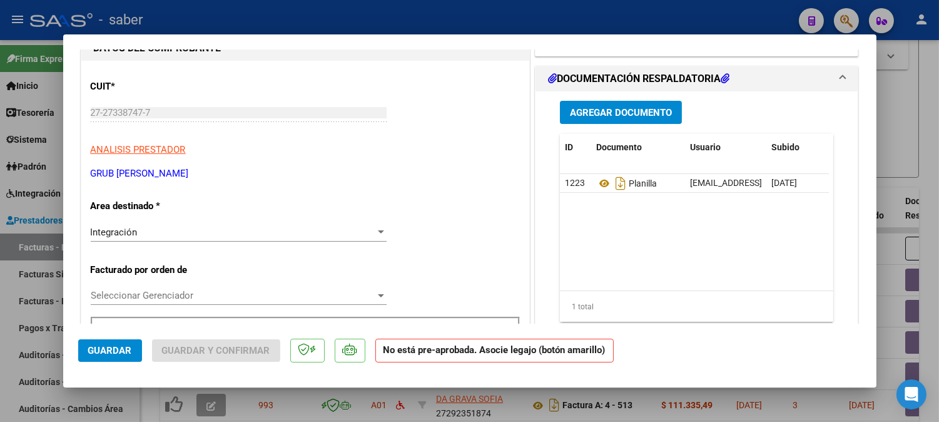
scroll to position [139, 0]
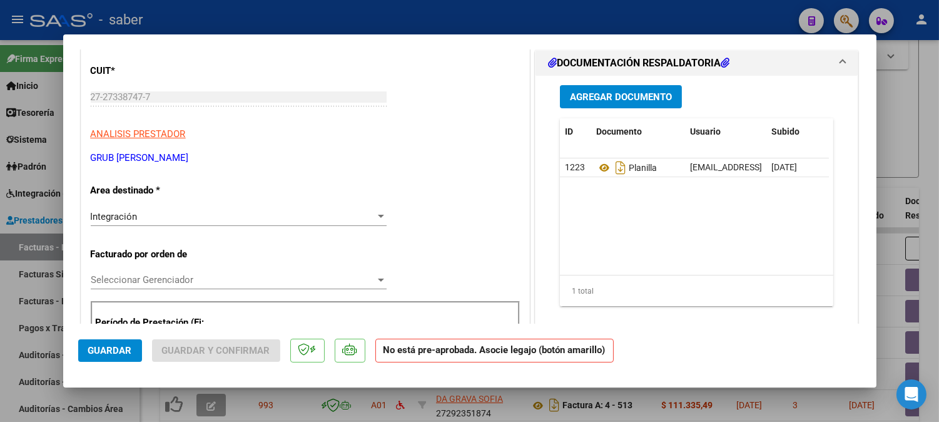
click at [136, 279] on span "Seleccionar Gerenciador" at bounding box center [233, 279] width 285 height 11
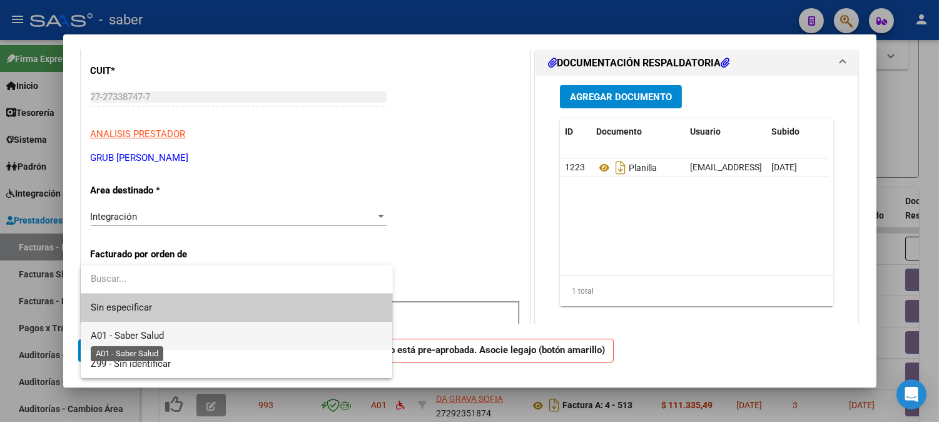
click at [128, 333] on span "A01 - Saber Salud" at bounding box center [127, 335] width 73 height 11
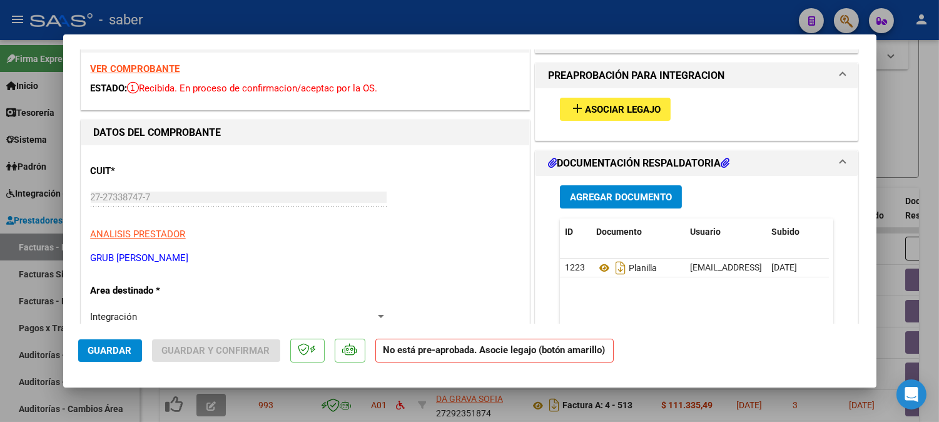
scroll to position [0, 0]
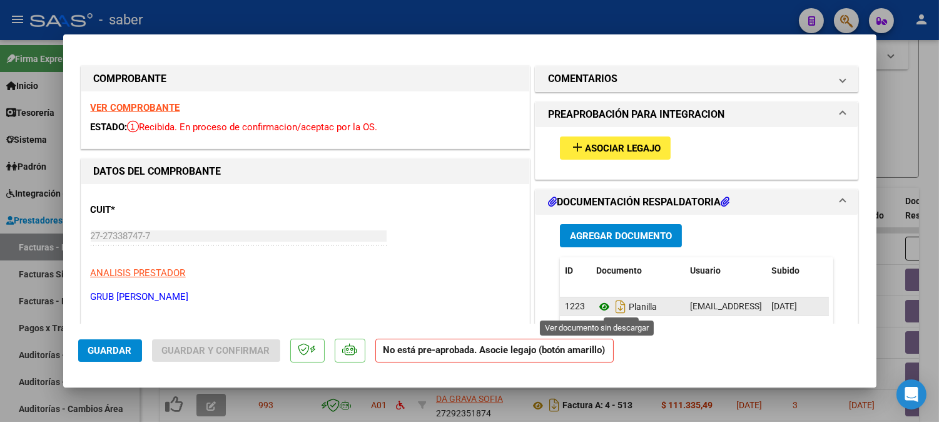
click at [597, 302] on icon at bounding box center [604, 306] width 16 height 15
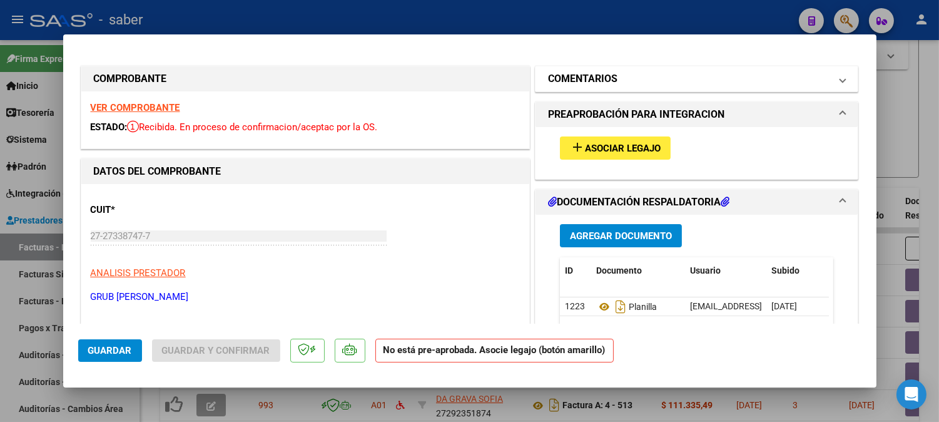
click at [629, 81] on mat-panel-title "COMENTARIOS" at bounding box center [689, 78] width 283 height 15
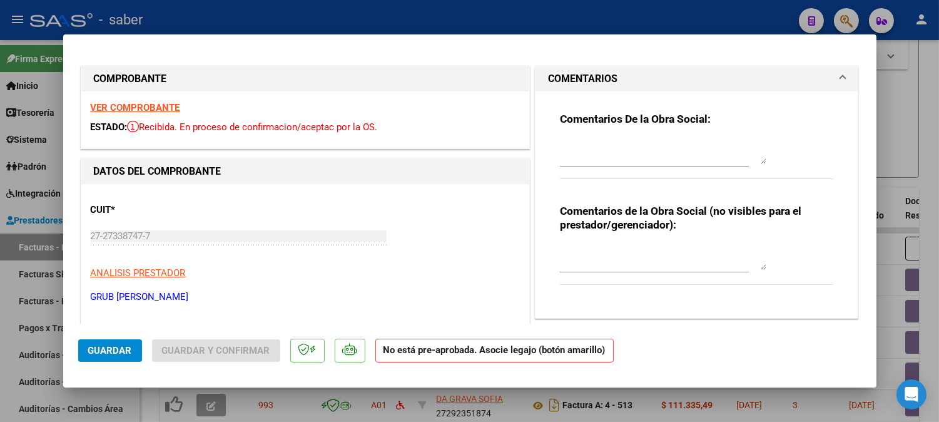
click at [610, 153] on textarea at bounding box center [663, 151] width 207 height 25
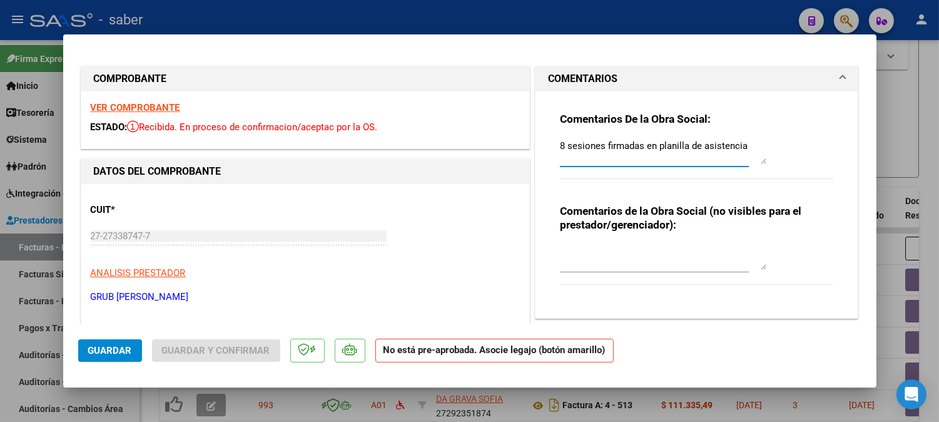
type textarea "8 sesiones firmadas en planilla de asistencia"
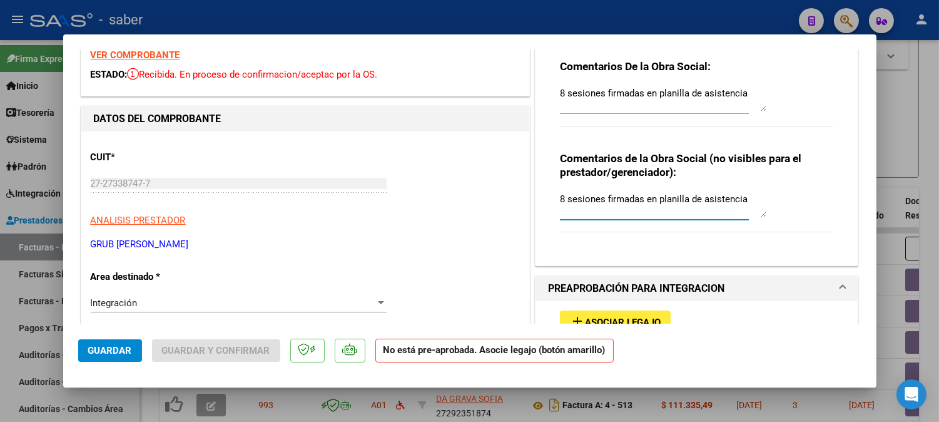
scroll to position [139, 0]
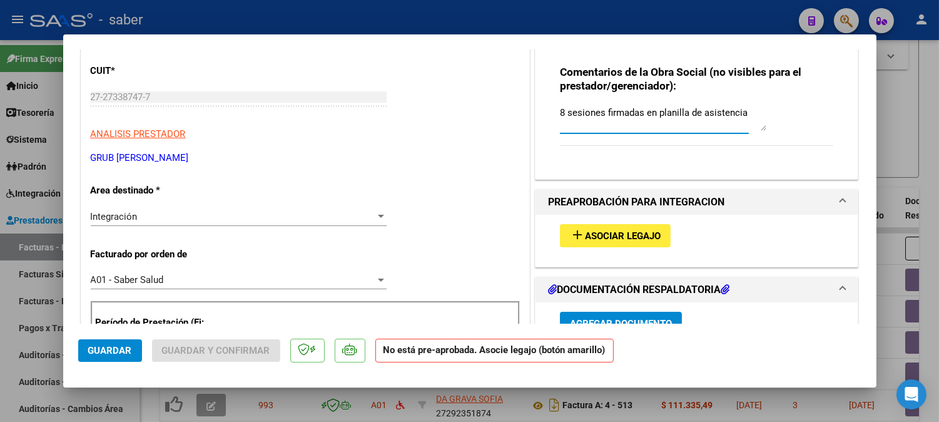
type textarea "8 sesiones firmadas en planilla de asistencia"
click at [623, 238] on span "Asociar Legajo" at bounding box center [623, 235] width 76 height 11
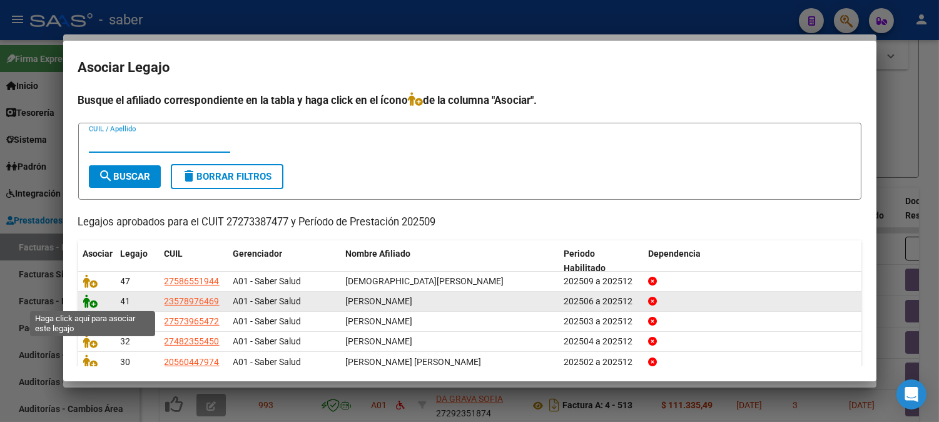
click at [88, 302] on icon at bounding box center [90, 301] width 15 height 14
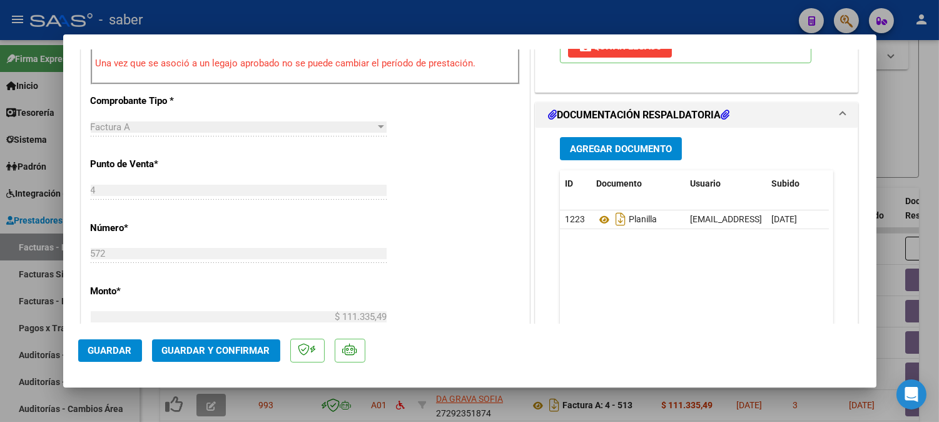
scroll to position [486, 0]
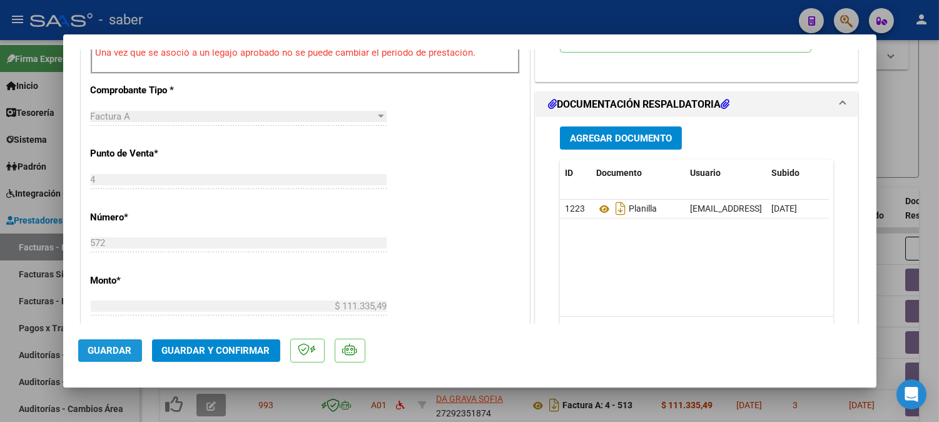
click at [120, 346] on span "Guardar" at bounding box center [110, 350] width 44 height 11
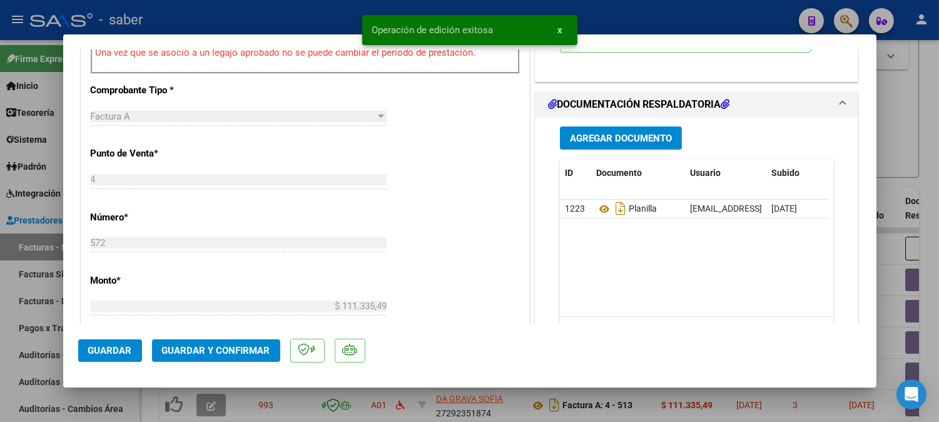
click at [904, 180] on div at bounding box center [469, 211] width 939 height 422
type input "$ 0,00"
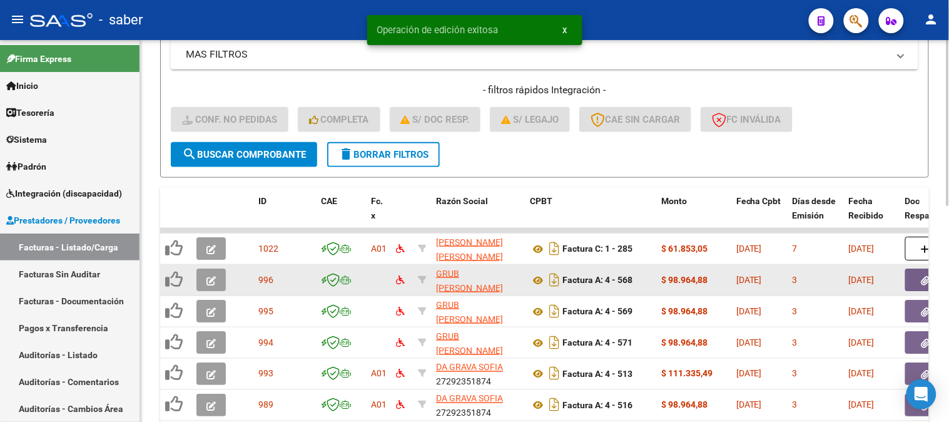
click at [220, 274] on button "button" at bounding box center [211, 279] width 29 height 23
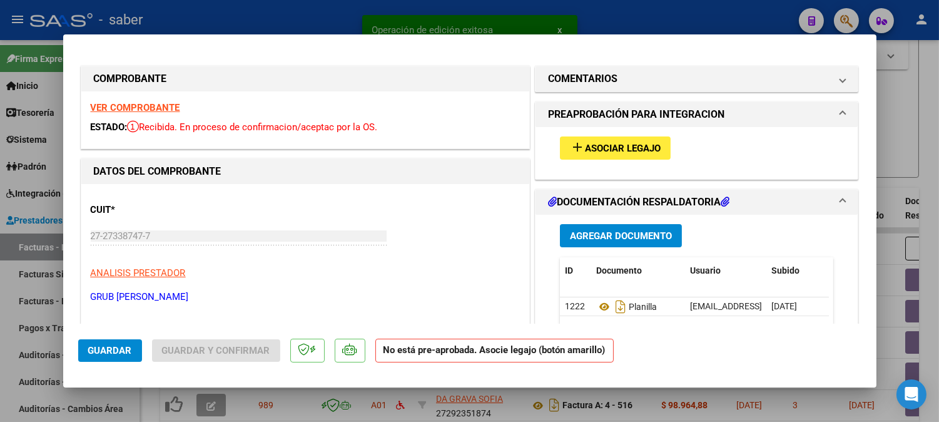
click at [148, 105] on strong "VER COMPROBANTE" at bounding box center [135, 107] width 89 height 11
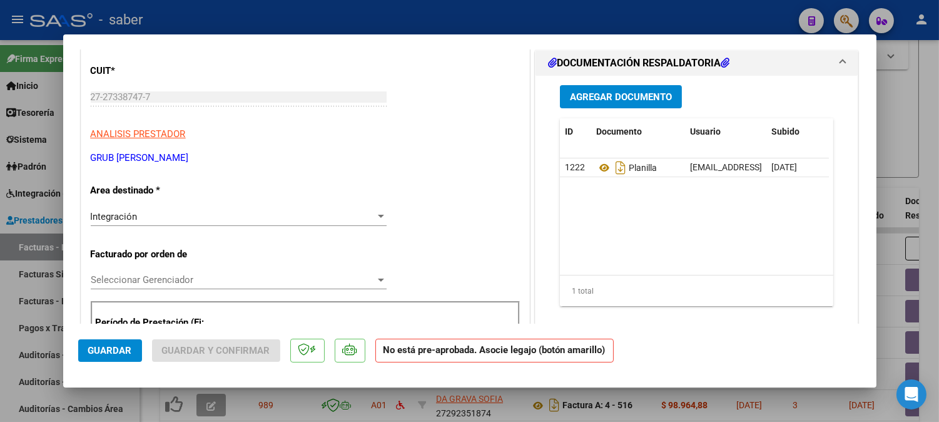
scroll to position [208, 0]
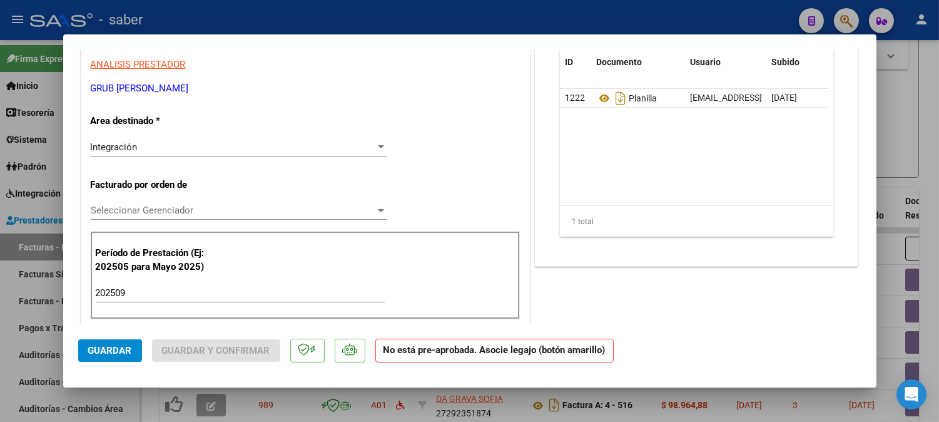
click at [183, 220] on div "Seleccionar Gerenciador Seleccionar Gerenciador" at bounding box center [239, 216] width 296 height 31
click at [190, 213] on span "Seleccionar Gerenciador" at bounding box center [233, 210] width 285 height 11
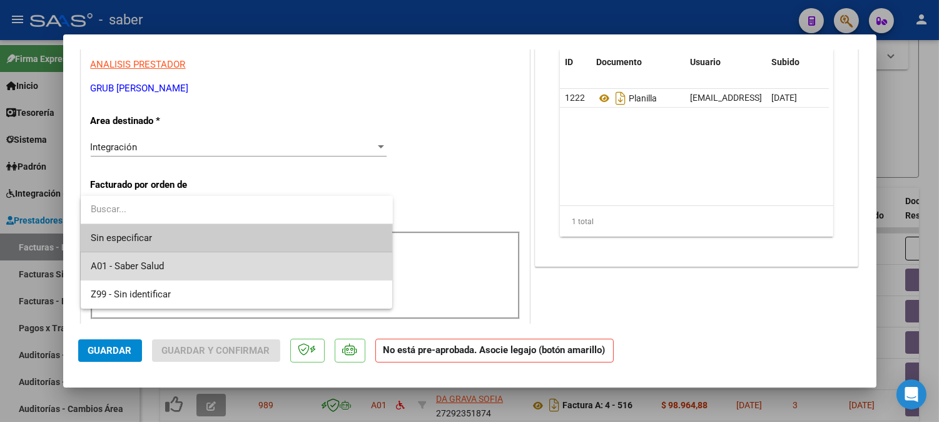
click at [153, 272] on span "A01 - Saber Salud" at bounding box center [237, 266] width 292 height 28
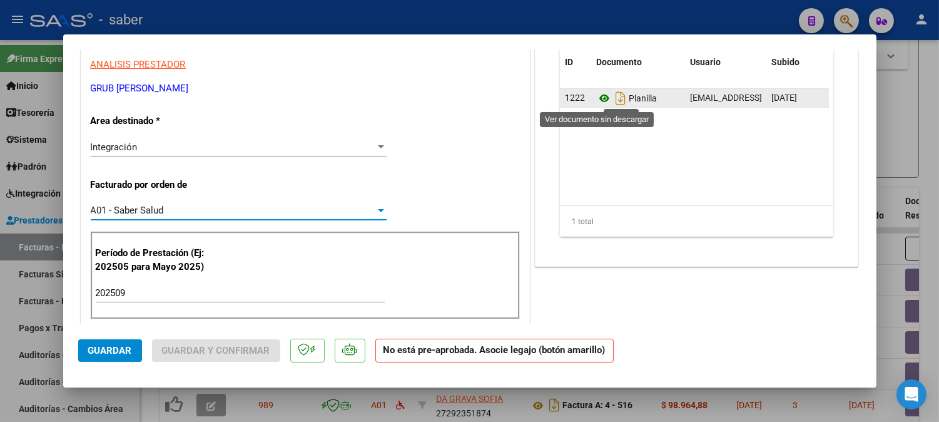
click at [600, 99] on icon at bounding box center [604, 98] width 16 height 15
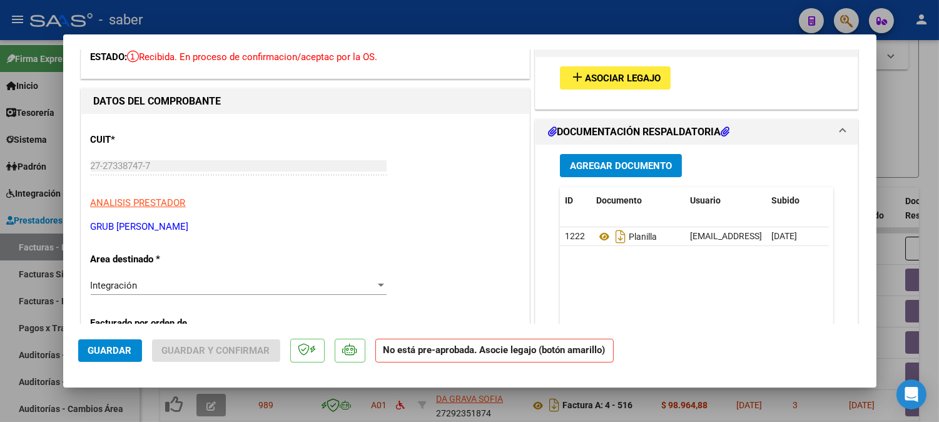
scroll to position [69, 0]
click at [633, 66] on div "add Asociar Legajo" at bounding box center [697, 79] width 293 height 42
click at [630, 71] on button "add Asociar Legajo" at bounding box center [615, 78] width 111 height 23
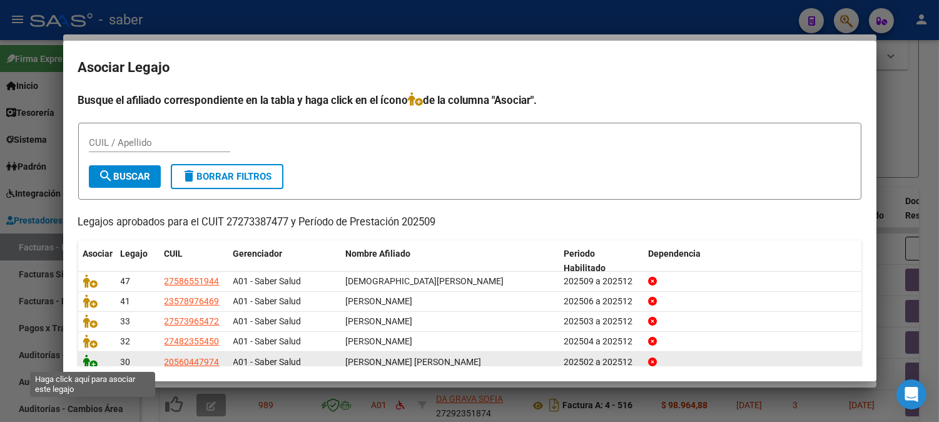
click at [86, 364] on icon at bounding box center [90, 361] width 15 height 14
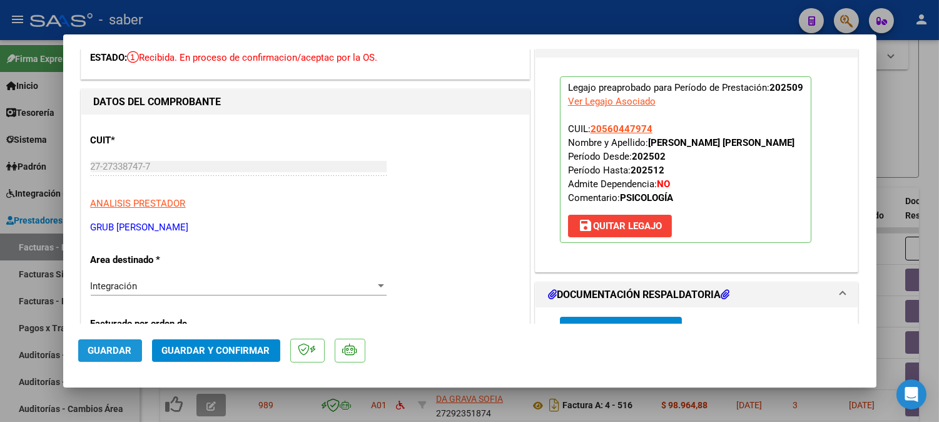
click at [113, 359] on button "Guardar" at bounding box center [110, 350] width 64 height 23
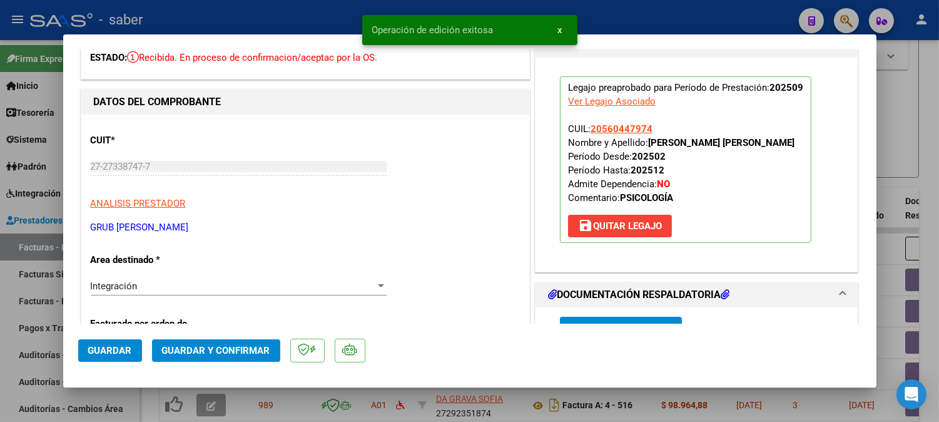
click at [898, 111] on div at bounding box center [469, 211] width 939 height 422
type input "$ 0,00"
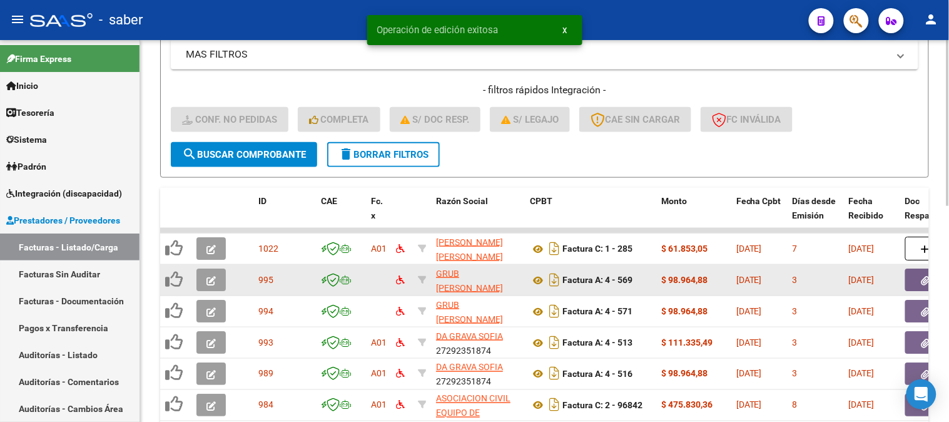
click at [217, 276] on button "button" at bounding box center [211, 279] width 29 height 23
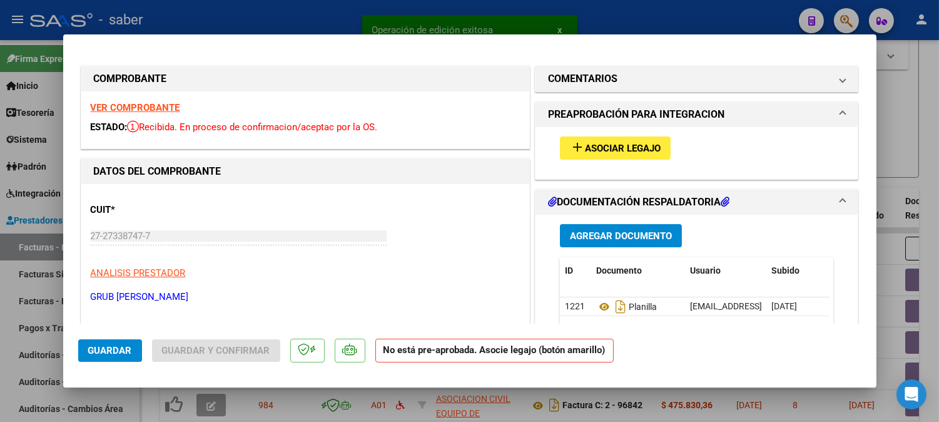
click at [120, 106] on strong "VER COMPROBANTE" at bounding box center [135, 107] width 89 height 11
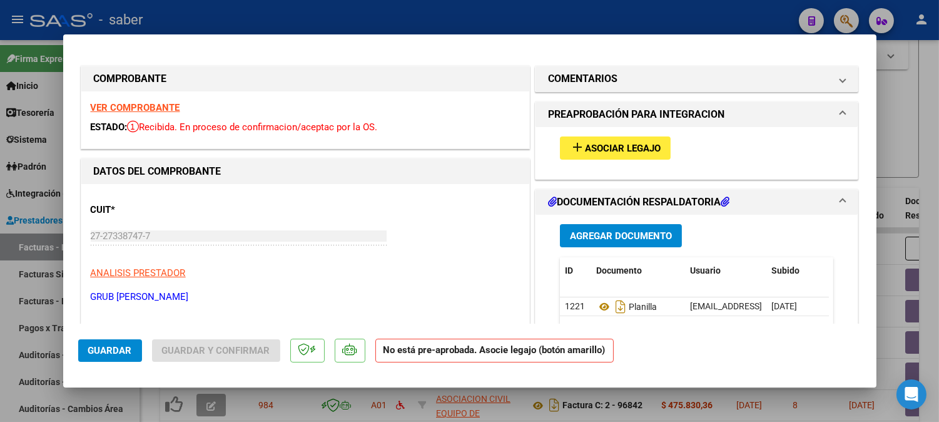
scroll to position [208, 0]
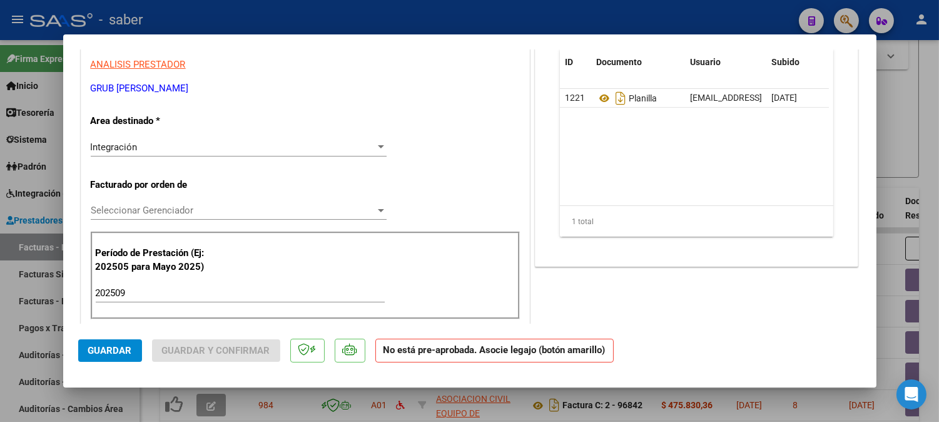
click at [121, 205] on span "Seleccionar Gerenciador" at bounding box center [233, 210] width 285 height 11
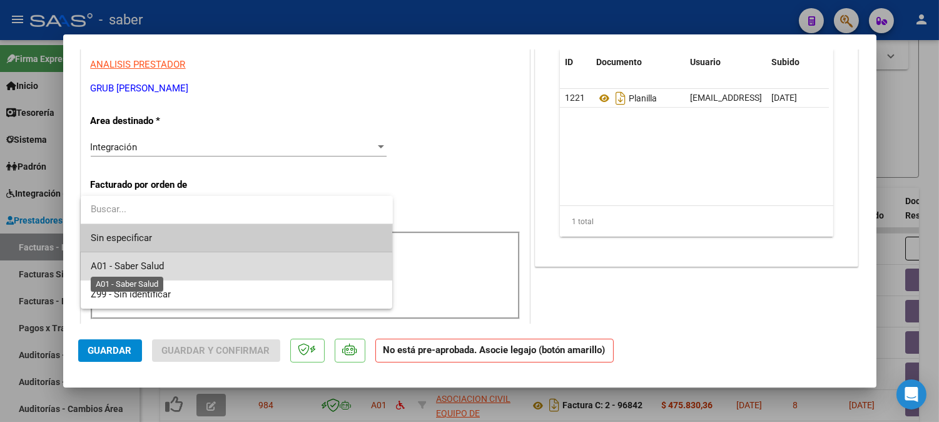
click at [160, 261] on span "A01 - Saber Salud" at bounding box center [127, 265] width 73 height 11
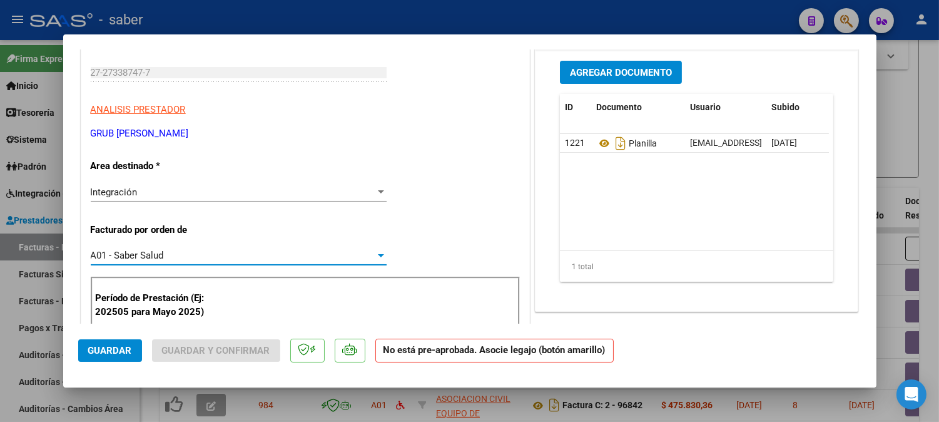
scroll to position [139, 0]
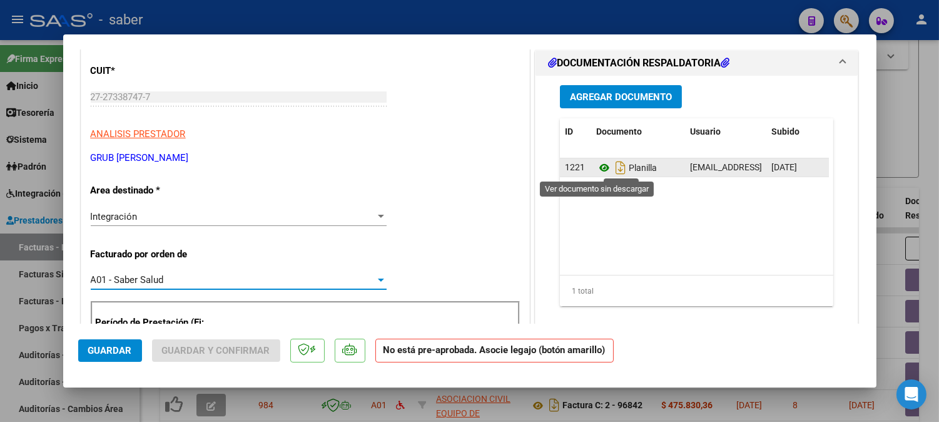
click at [596, 166] on icon at bounding box center [604, 167] width 16 height 15
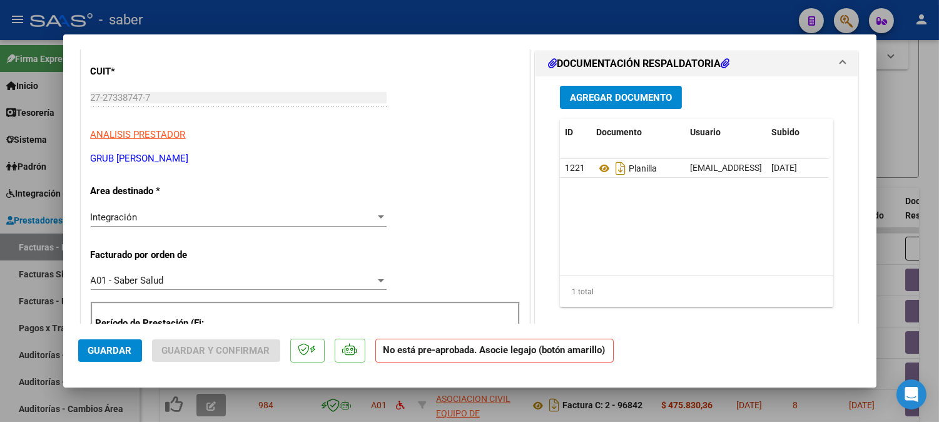
scroll to position [0, 0]
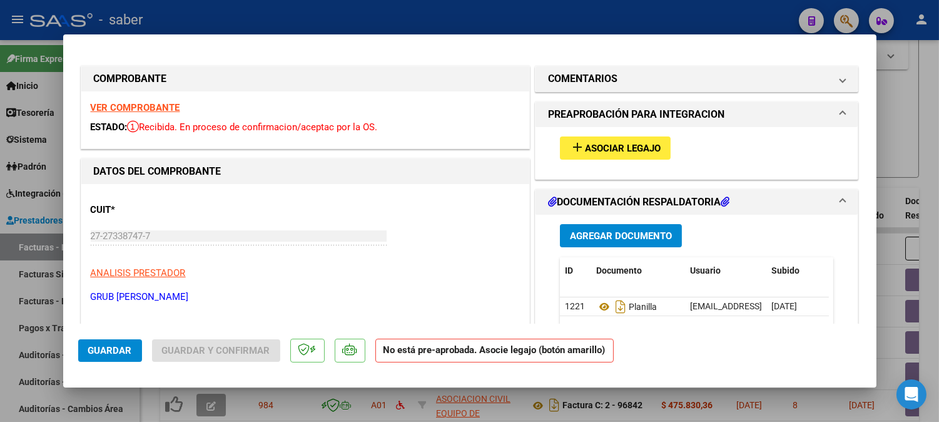
click at [629, 145] on span "Asociar Legajo" at bounding box center [623, 148] width 76 height 11
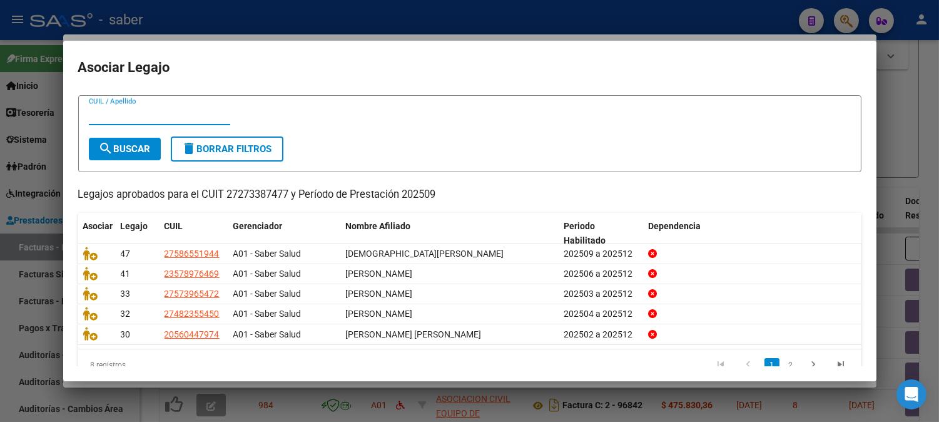
scroll to position [51, 0]
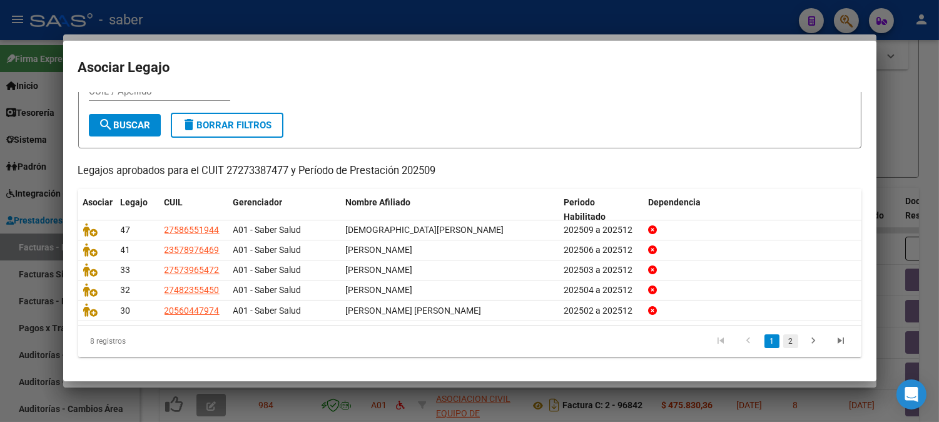
click at [784, 347] on link "2" at bounding box center [791, 341] width 15 height 14
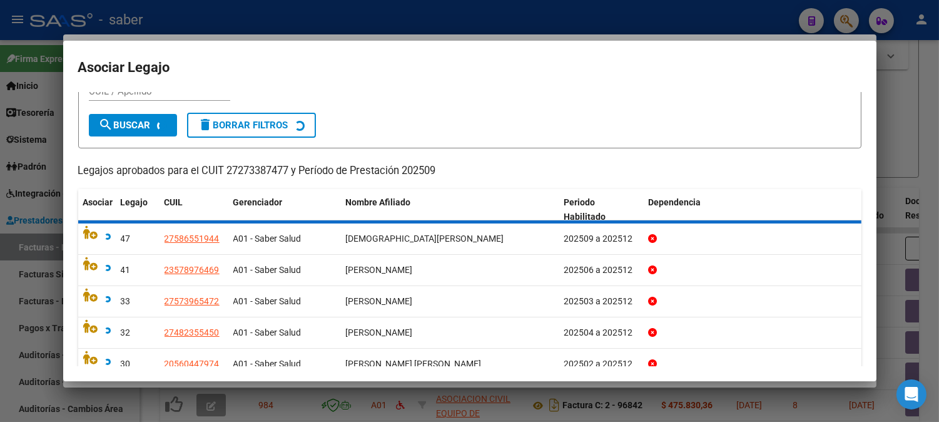
scroll to position [10, 0]
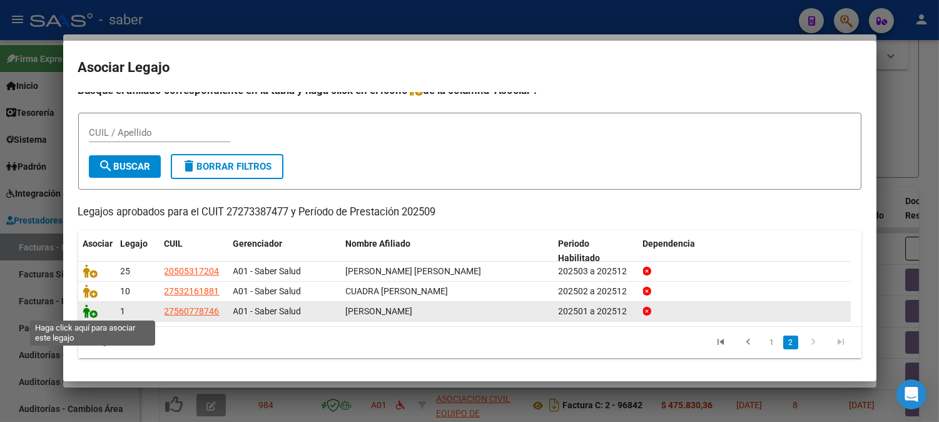
click at [91, 307] on icon at bounding box center [90, 311] width 15 height 14
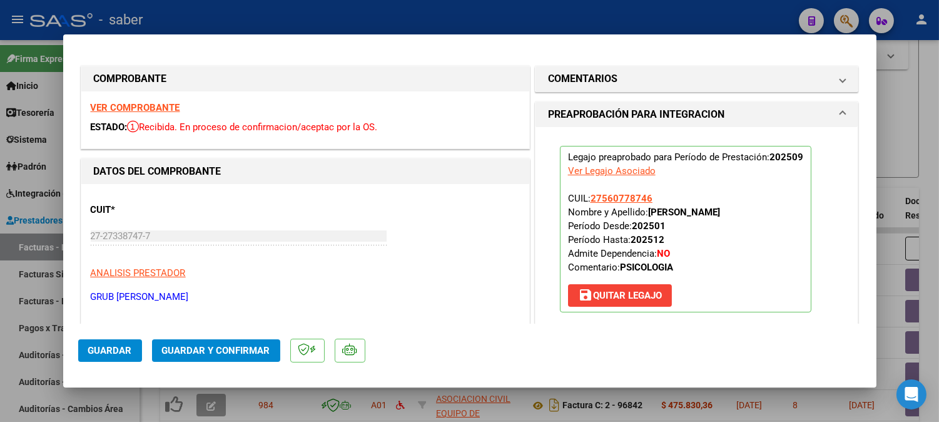
click at [904, 141] on div at bounding box center [469, 211] width 939 height 422
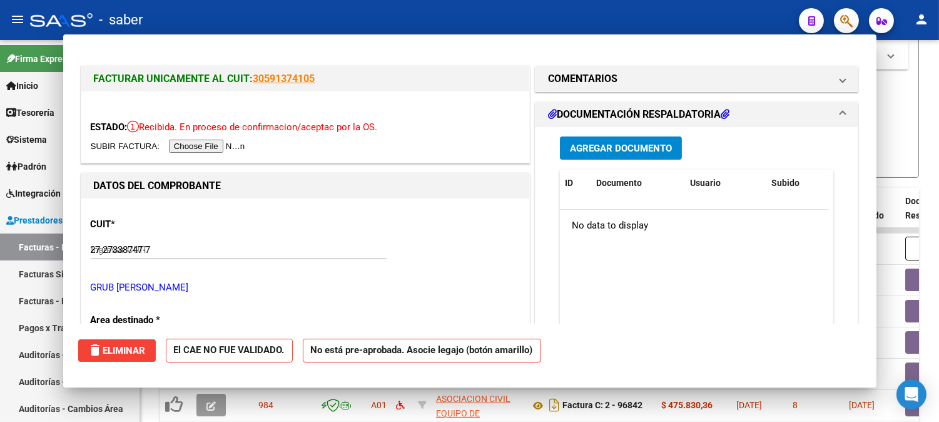
type input "$ 0,00"
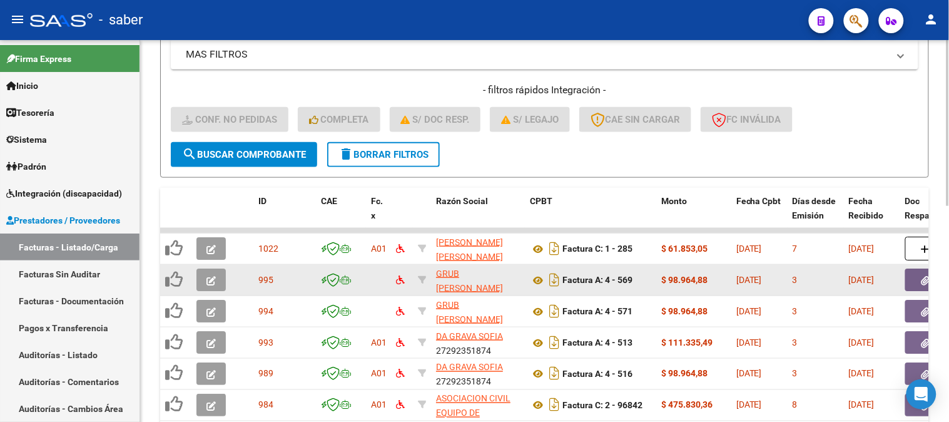
click at [207, 284] on icon "button" at bounding box center [211, 280] width 9 height 9
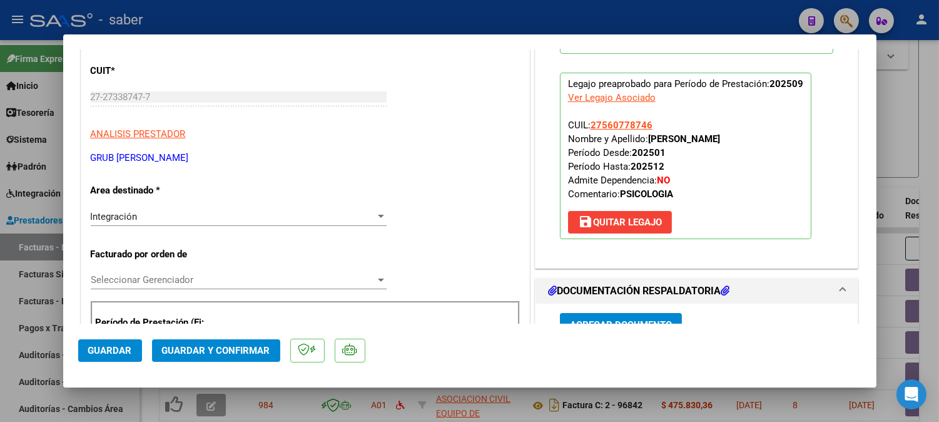
scroll to position [208, 0]
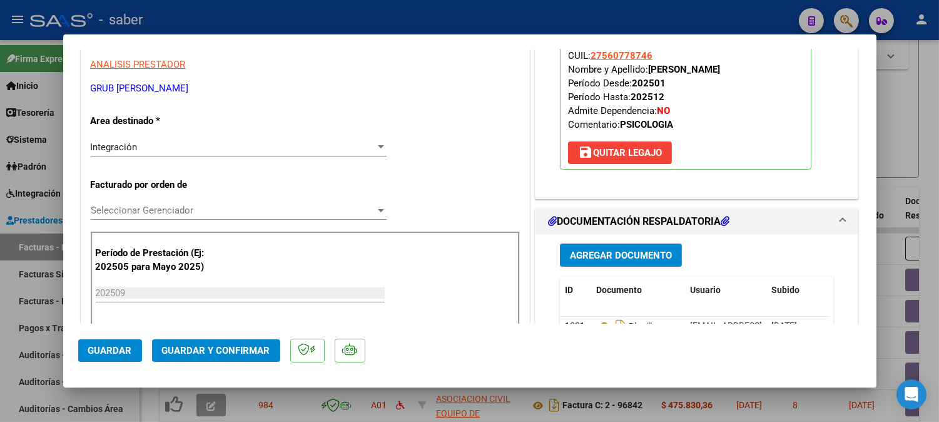
click at [110, 351] on span "Guardar" at bounding box center [110, 350] width 44 height 11
click at [178, 215] on span "Seleccionar Gerenciador" at bounding box center [233, 210] width 285 height 11
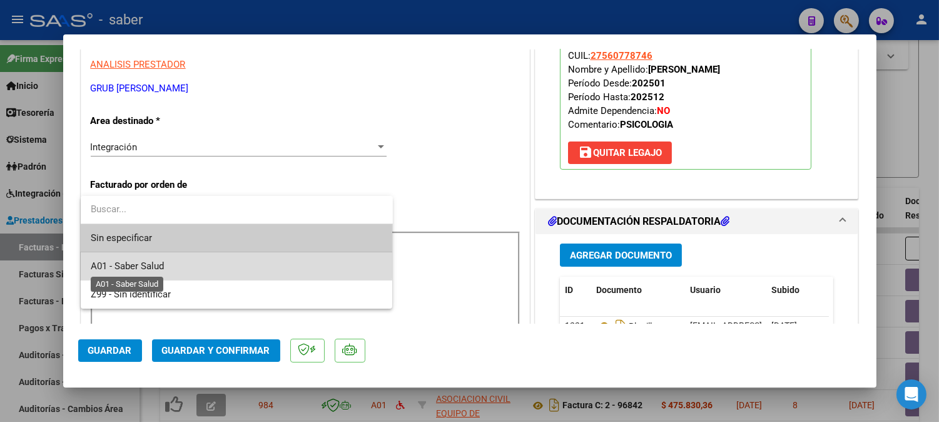
click at [127, 261] on span "A01 - Saber Salud" at bounding box center [127, 265] width 73 height 11
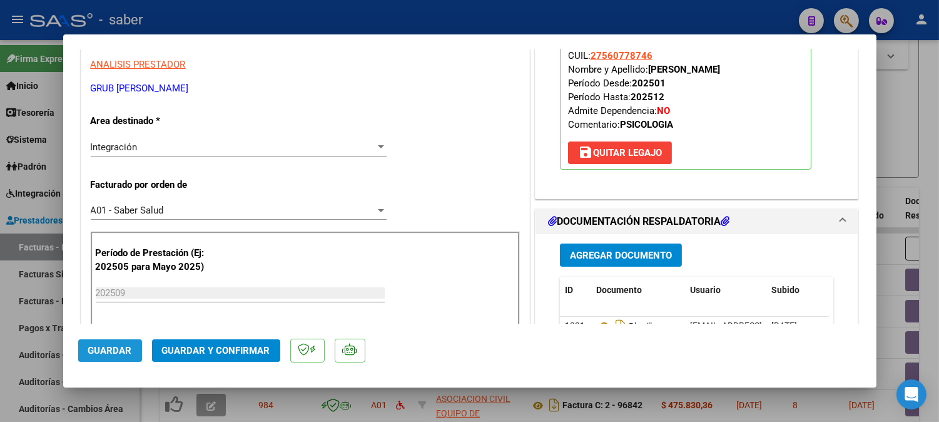
click at [115, 349] on span "Guardar" at bounding box center [110, 350] width 44 height 11
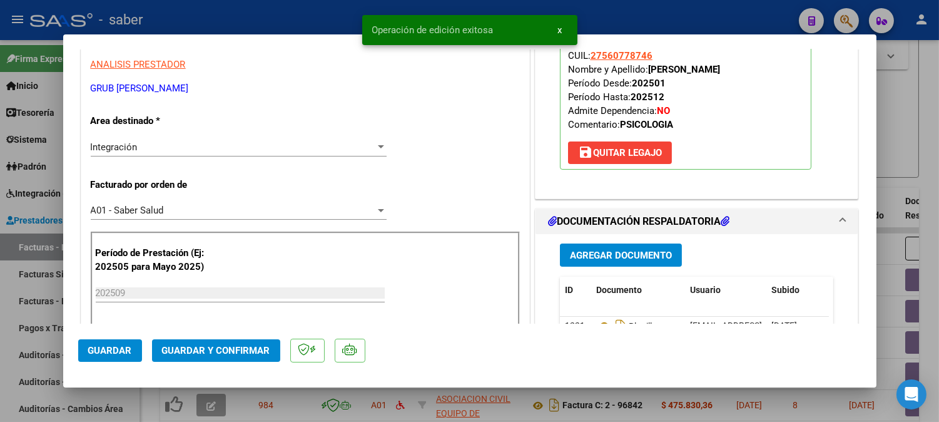
click at [909, 120] on div at bounding box center [469, 211] width 939 height 422
type input "$ 0,00"
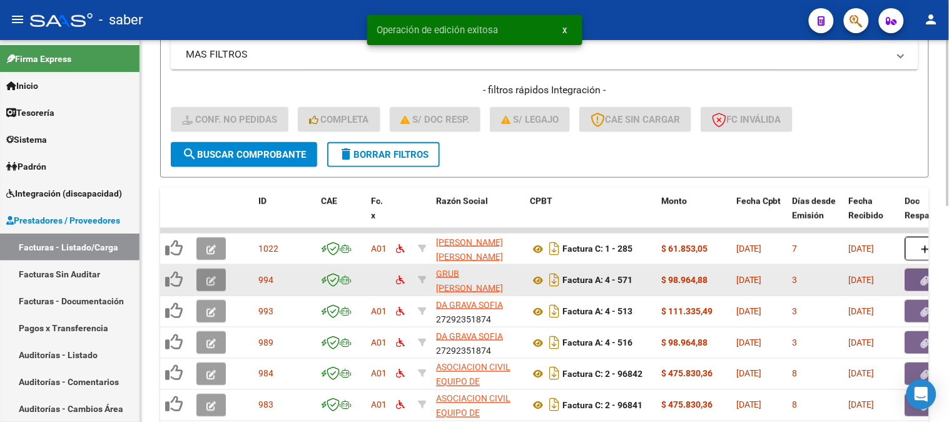
click at [212, 277] on icon "button" at bounding box center [211, 280] width 9 height 9
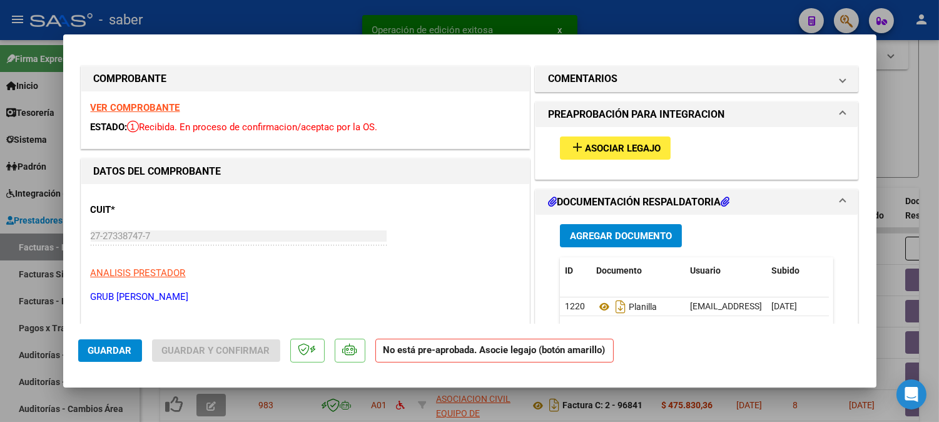
click at [152, 105] on strong "VER COMPROBANTE" at bounding box center [135, 107] width 89 height 11
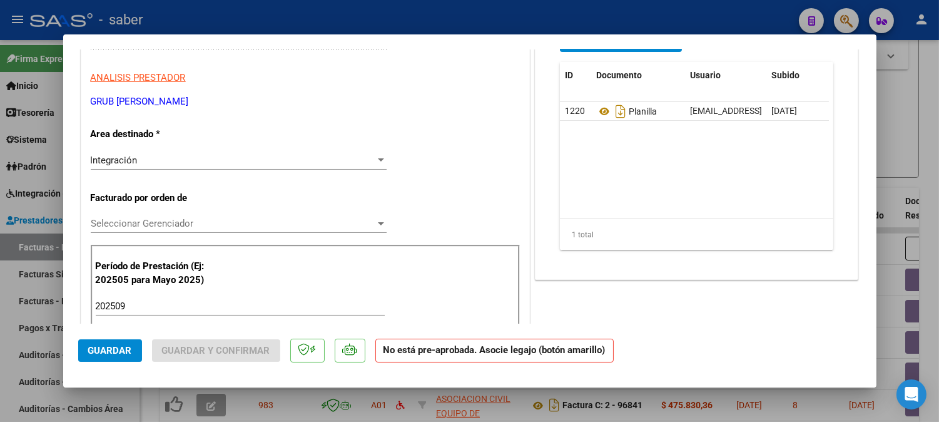
scroll to position [208, 0]
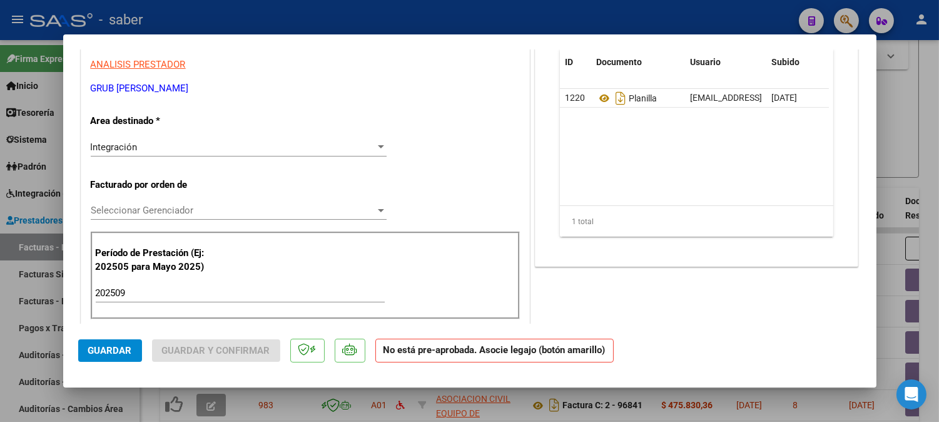
click at [121, 209] on span "Seleccionar Gerenciador" at bounding box center [233, 210] width 285 height 11
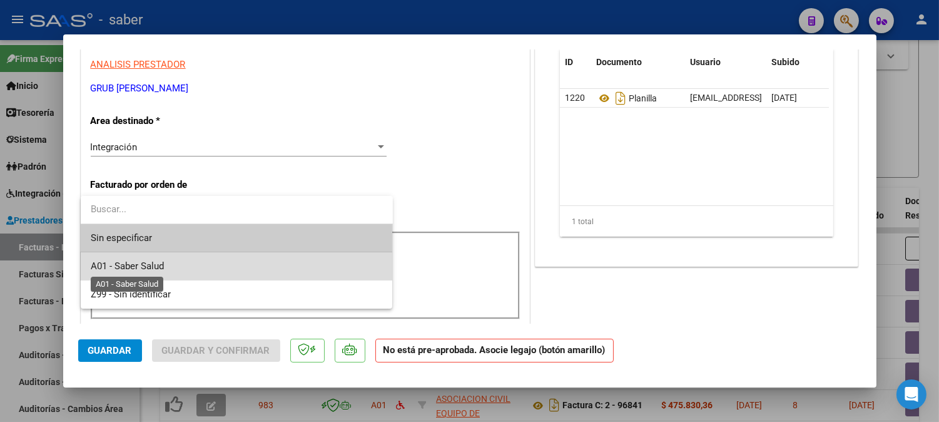
click at [134, 265] on span "A01 - Saber Salud" at bounding box center [127, 265] width 73 height 11
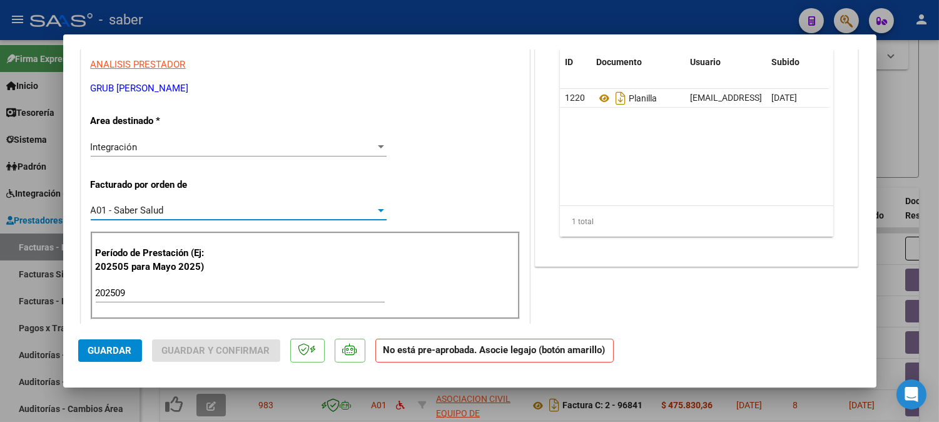
scroll to position [139, 0]
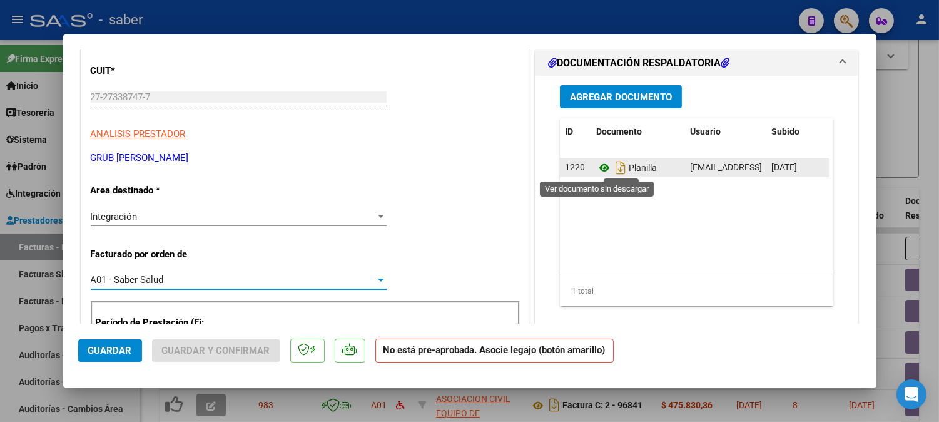
click at [597, 168] on icon at bounding box center [604, 167] width 16 height 15
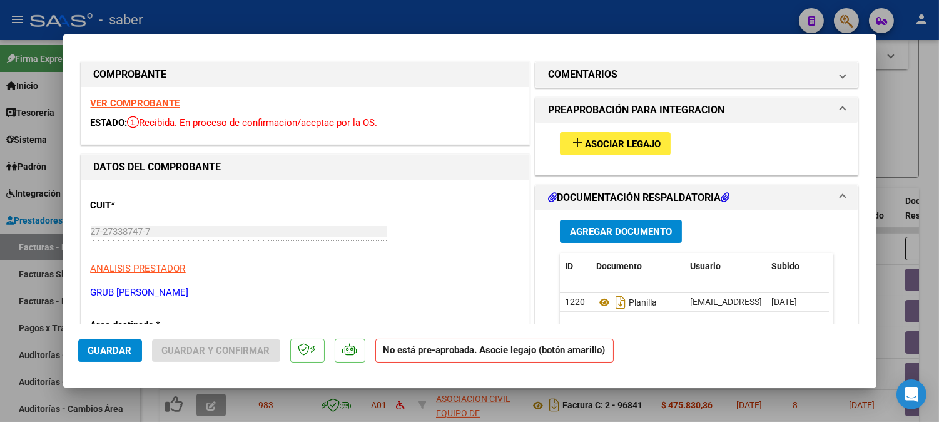
scroll to position [0, 0]
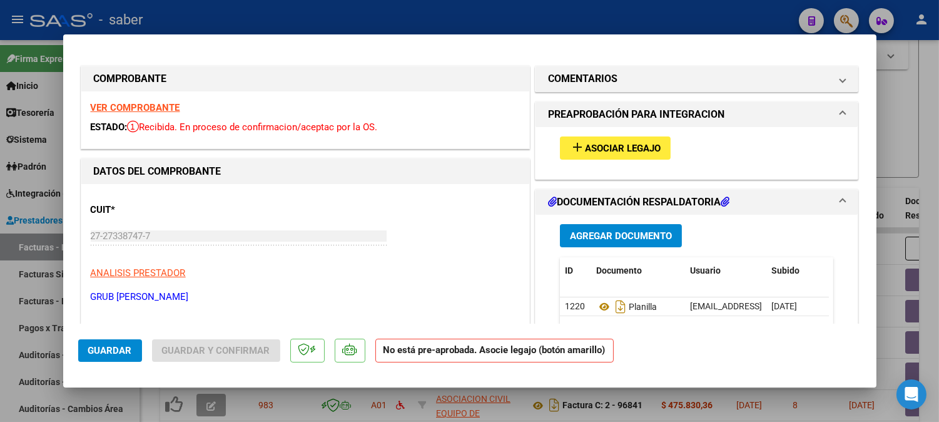
click at [616, 150] on span "Asociar Legajo" at bounding box center [623, 148] width 76 height 11
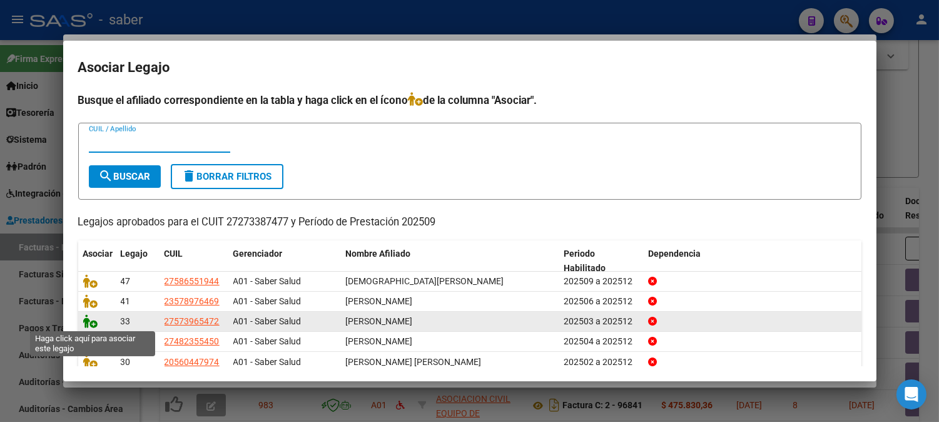
click at [91, 325] on icon at bounding box center [90, 321] width 15 height 14
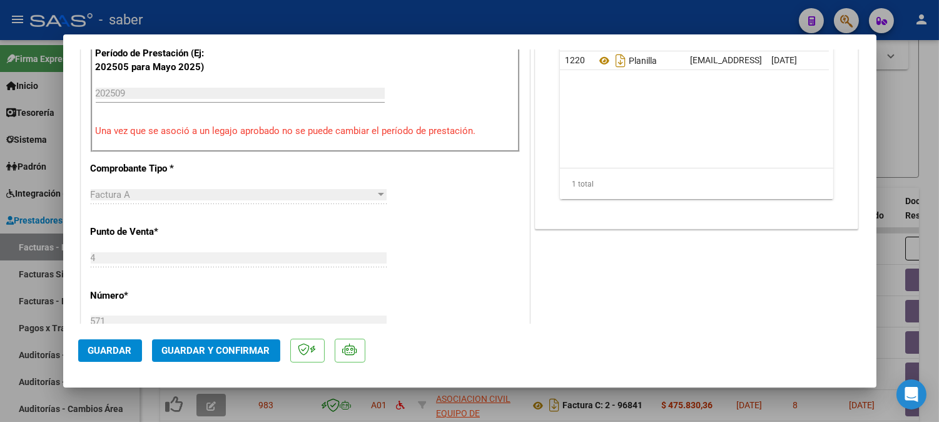
scroll to position [417, 0]
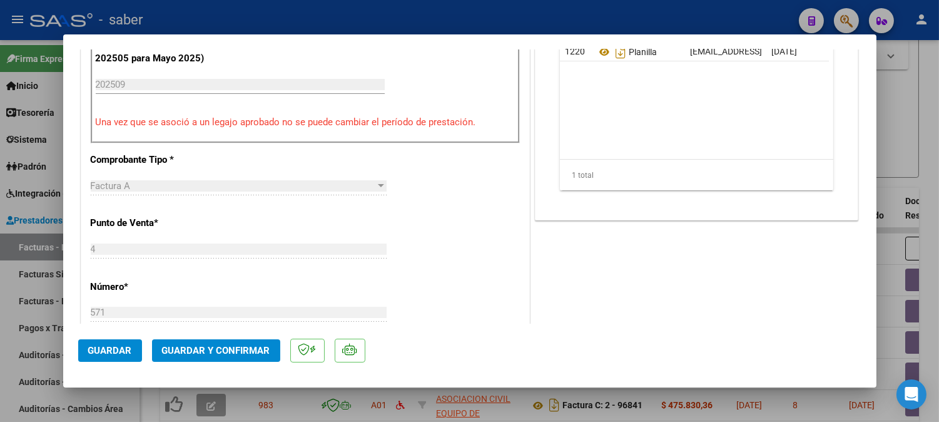
click at [100, 349] on span "Guardar" at bounding box center [110, 350] width 44 height 11
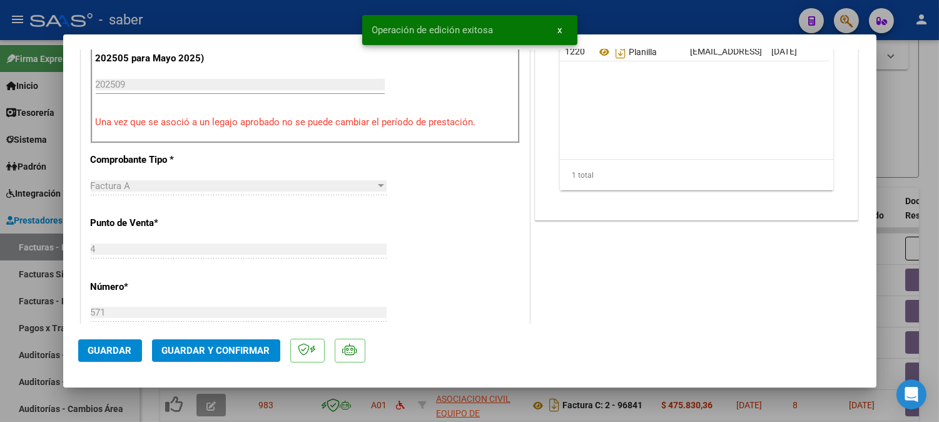
click at [920, 119] on div at bounding box center [469, 211] width 939 height 422
type input "$ 0,00"
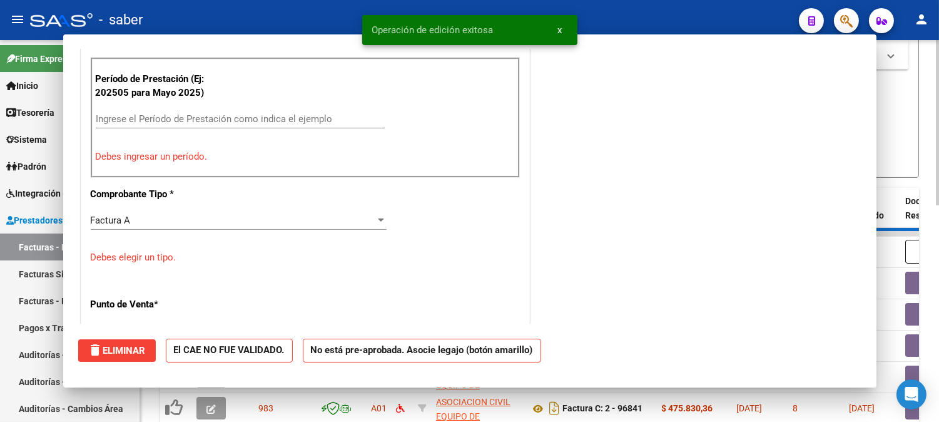
scroll to position [0, 0]
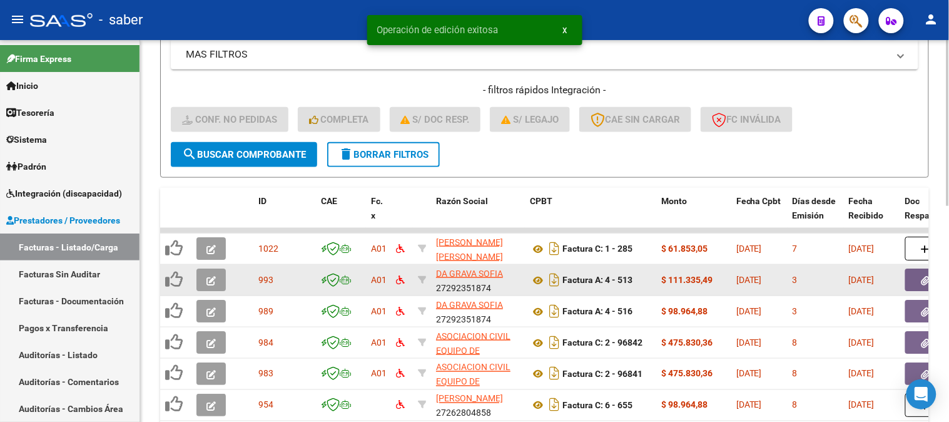
click at [209, 282] on icon "button" at bounding box center [211, 280] width 9 height 9
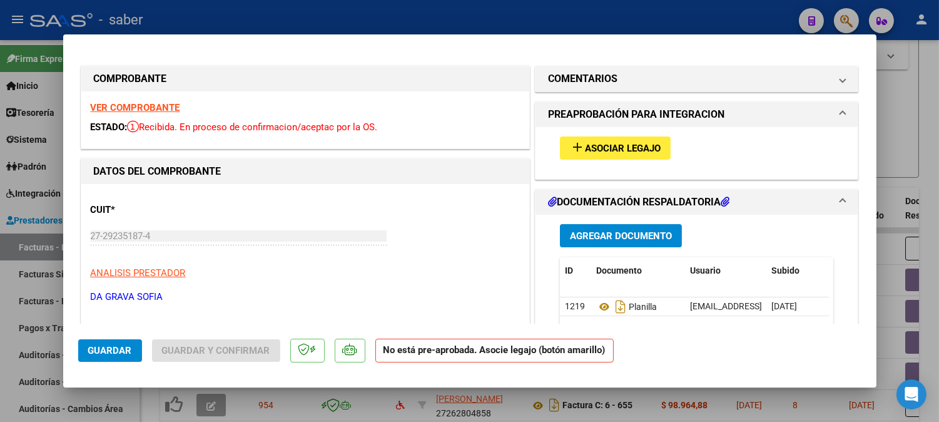
click at [134, 106] on strong "VER COMPROBANTE" at bounding box center [135, 107] width 89 height 11
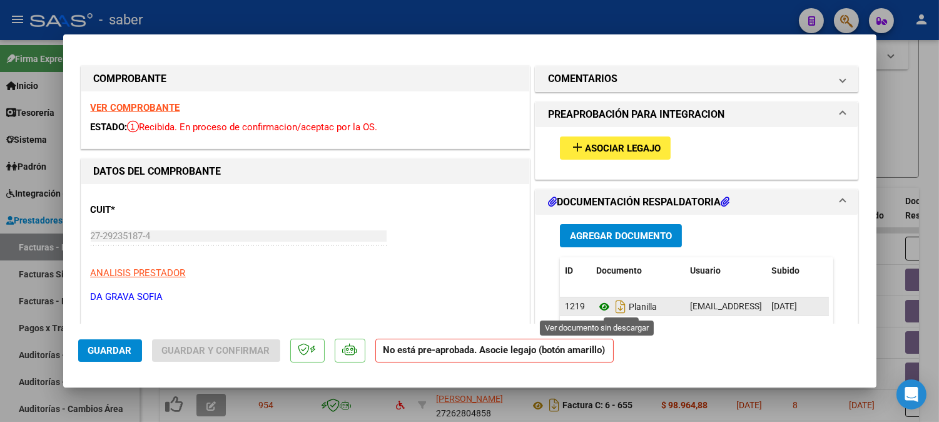
click at [602, 303] on icon at bounding box center [604, 306] width 16 height 15
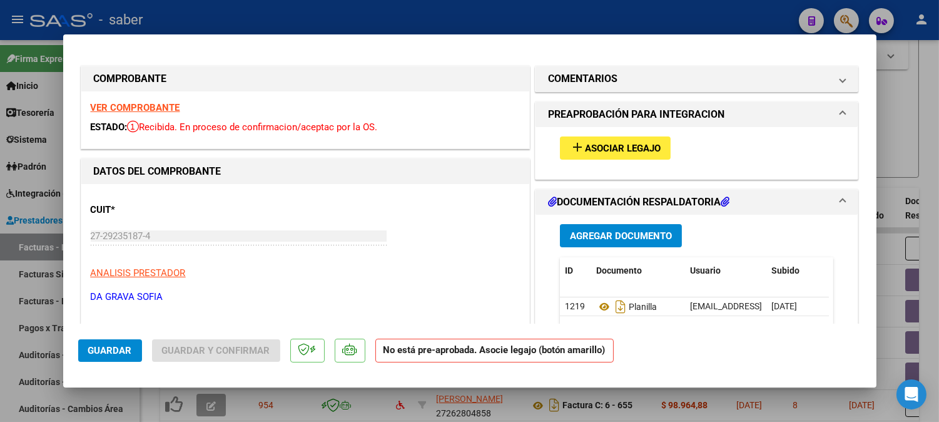
click at [580, 141] on button "add Asociar Legajo" at bounding box center [615, 147] width 111 height 23
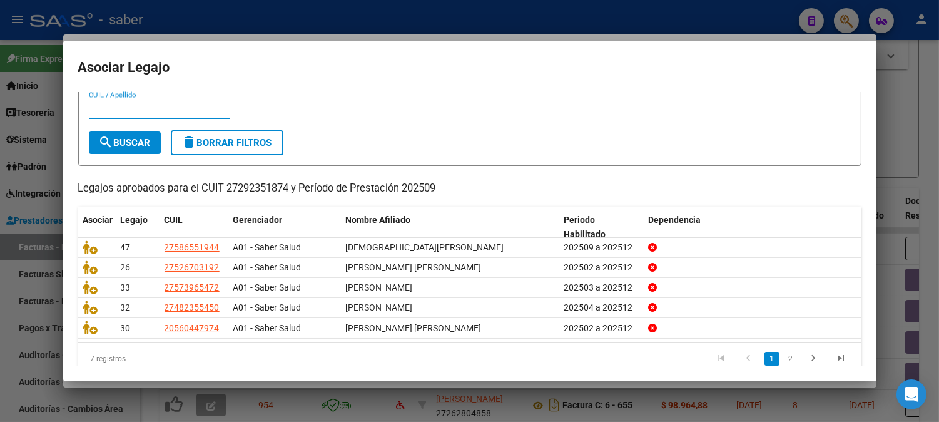
scroll to position [51, 0]
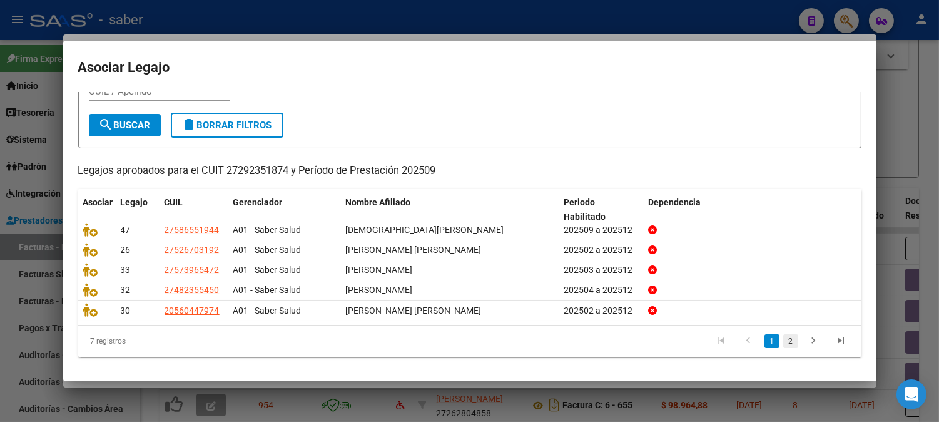
click at [784, 342] on link "2" at bounding box center [791, 341] width 15 height 14
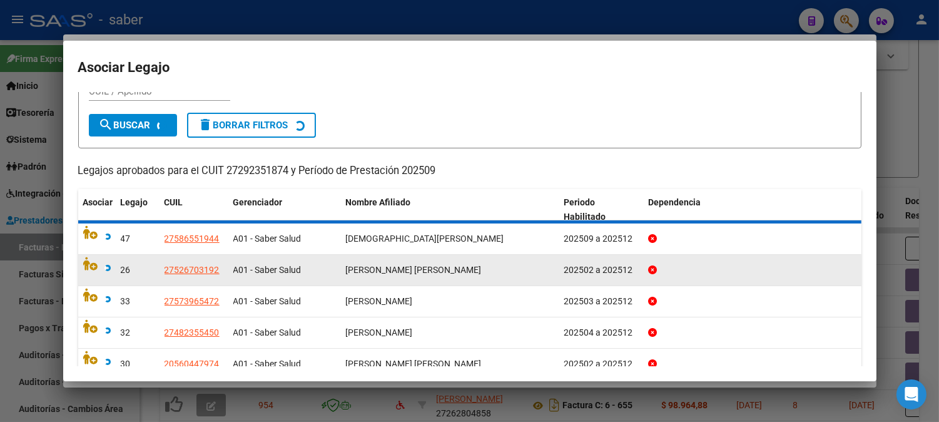
scroll to position [0, 0]
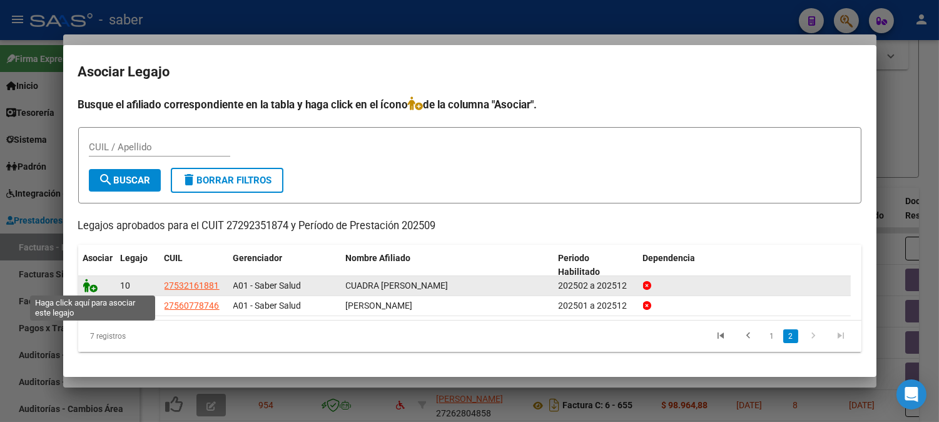
click at [89, 285] on icon at bounding box center [90, 286] width 15 height 14
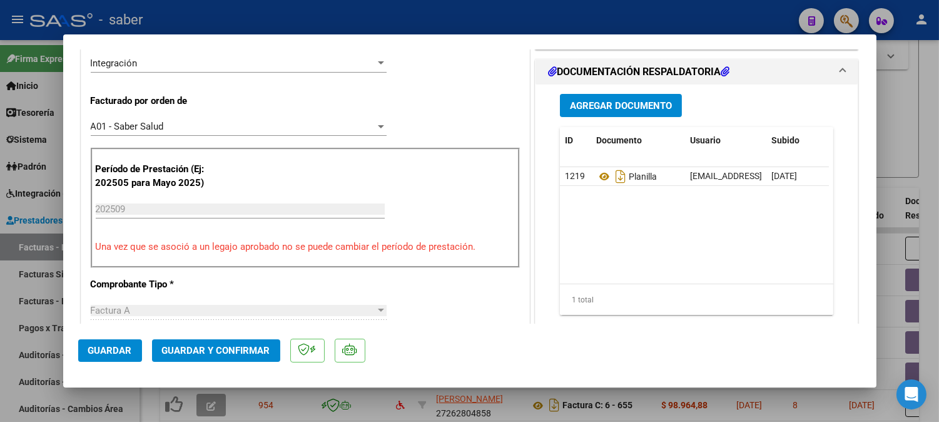
scroll to position [278, 0]
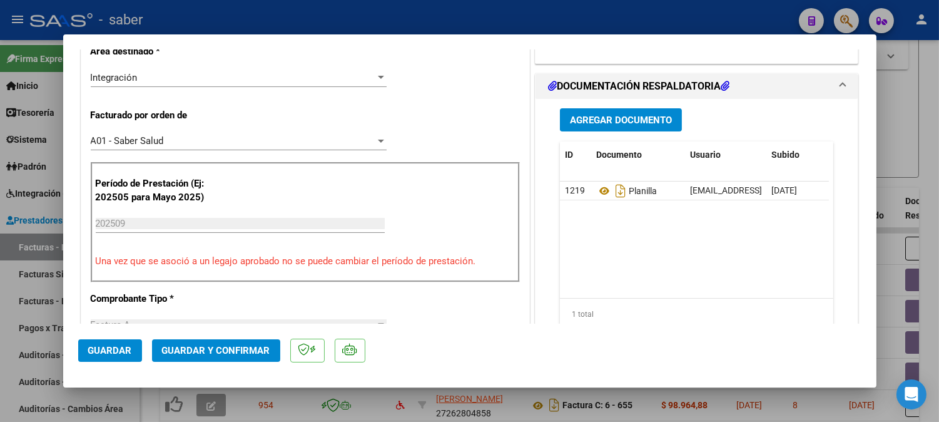
click at [111, 352] on span "Guardar" at bounding box center [110, 350] width 44 height 11
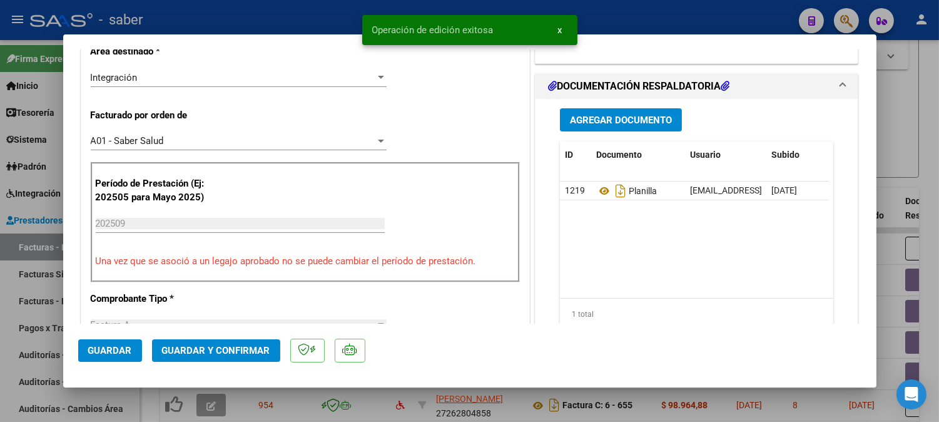
click at [939, 158] on div at bounding box center [469, 211] width 939 height 422
type input "$ 0,00"
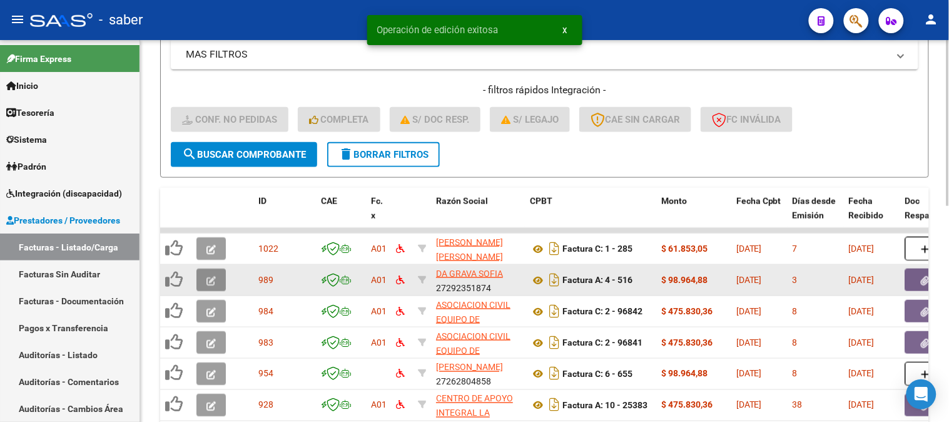
click at [210, 278] on icon "button" at bounding box center [211, 280] width 9 height 9
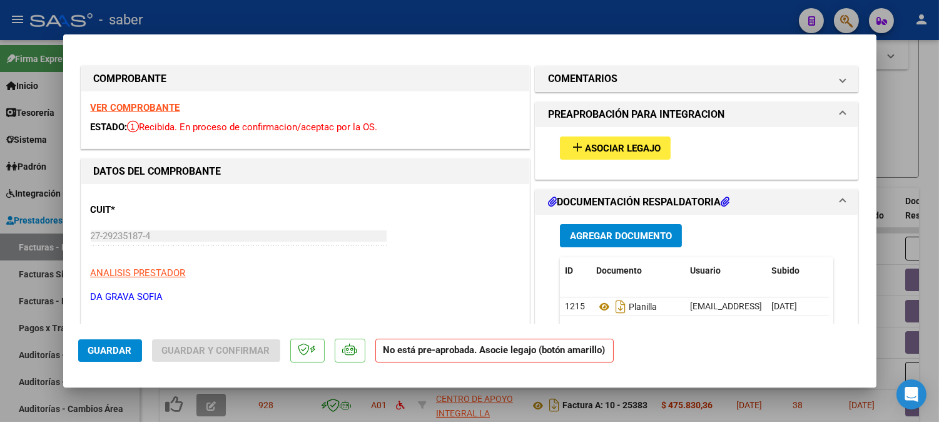
click at [125, 105] on strong "VER COMPROBANTE" at bounding box center [135, 107] width 89 height 11
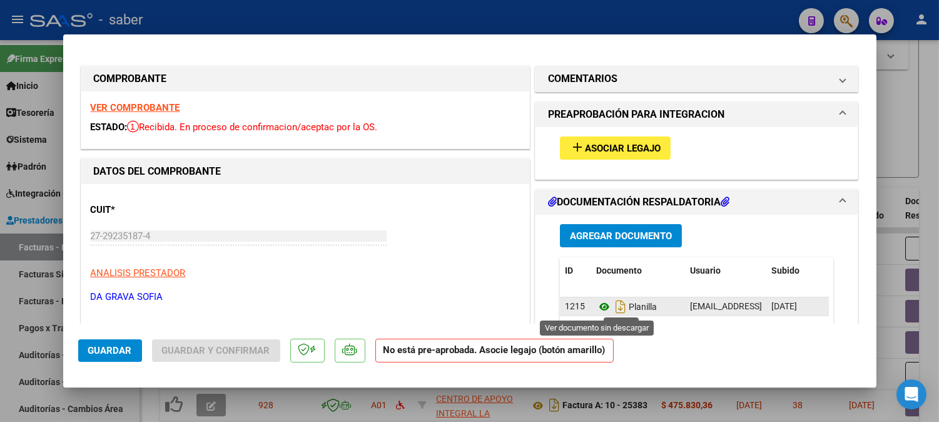
click at [596, 310] on icon at bounding box center [604, 306] width 16 height 15
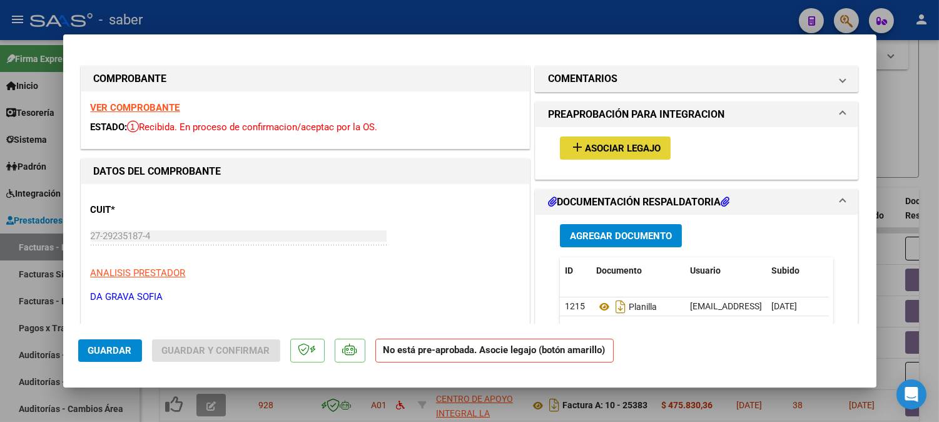
click at [611, 147] on span "Asociar Legajo" at bounding box center [623, 148] width 76 height 11
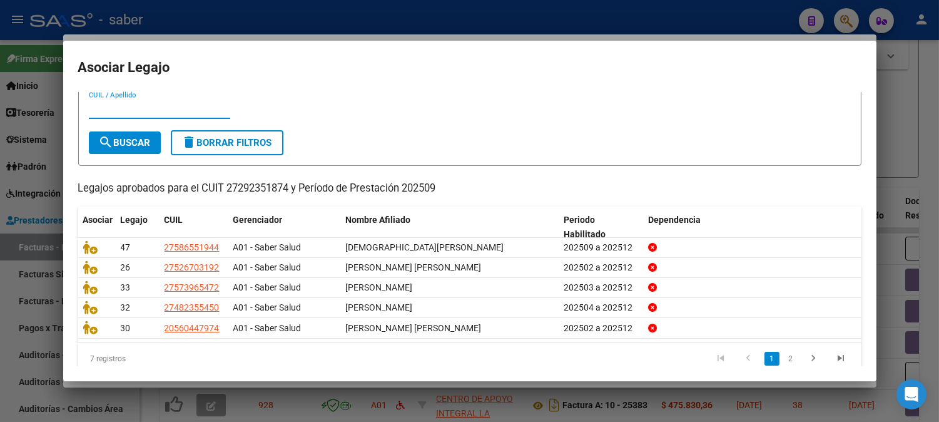
scroll to position [51, 0]
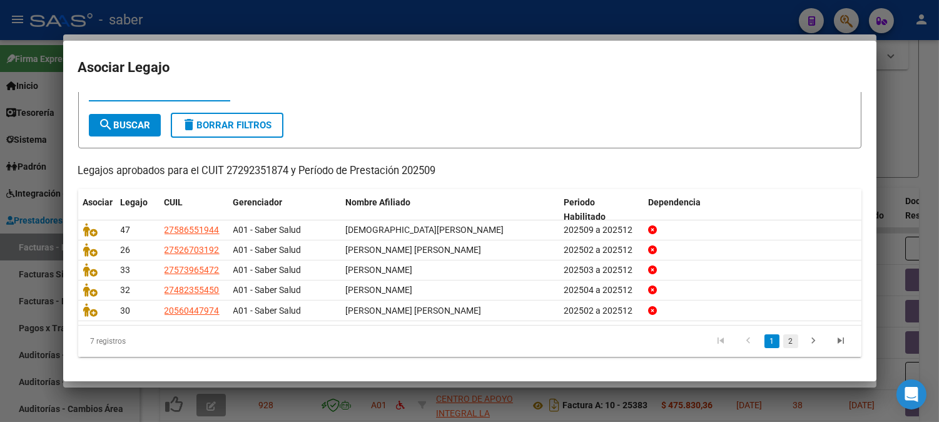
click at [784, 340] on link "2" at bounding box center [791, 341] width 15 height 14
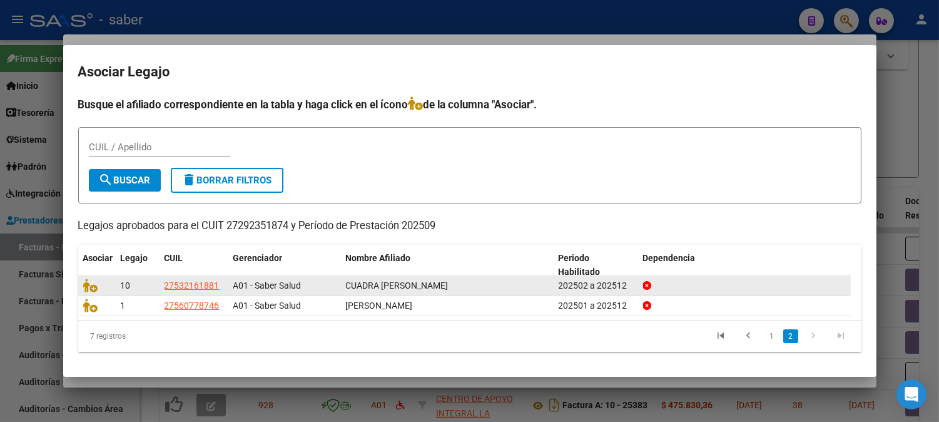
scroll to position [0, 0]
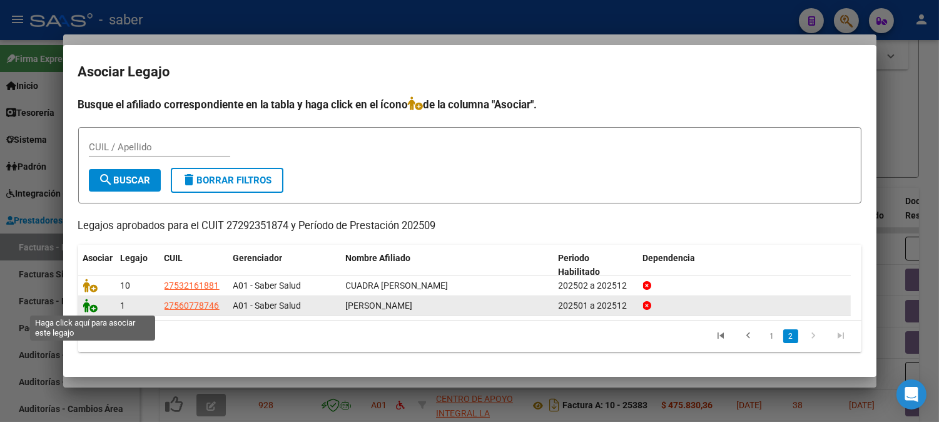
click at [96, 309] on icon at bounding box center [90, 306] width 15 height 14
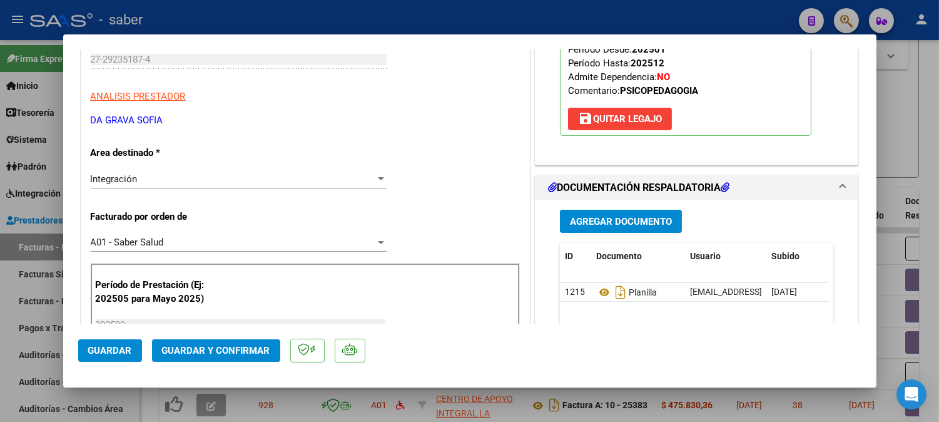
scroll to position [208, 0]
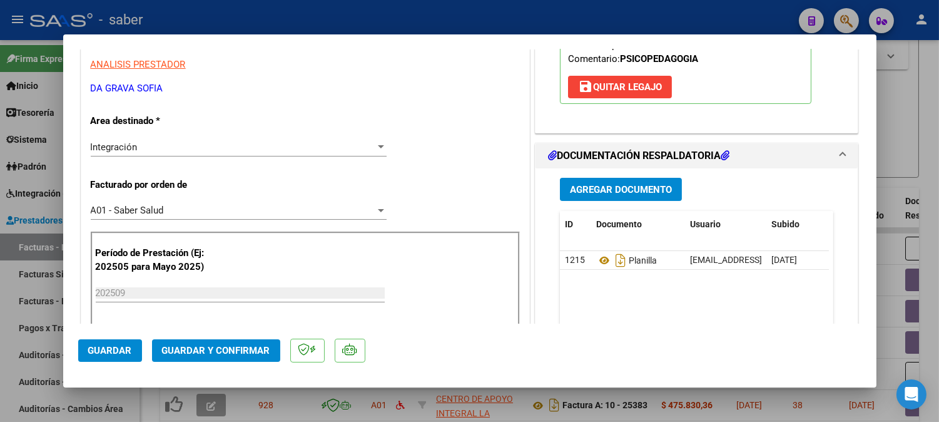
click at [97, 349] on span "Guardar" at bounding box center [110, 350] width 44 height 11
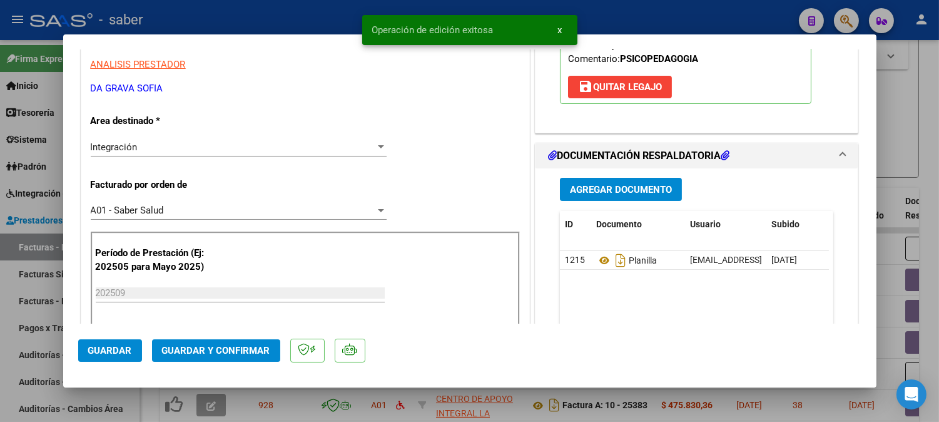
click at [892, 148] on div at bounding box center [469, 211] width 939 height 422
type input "$ 0,00"
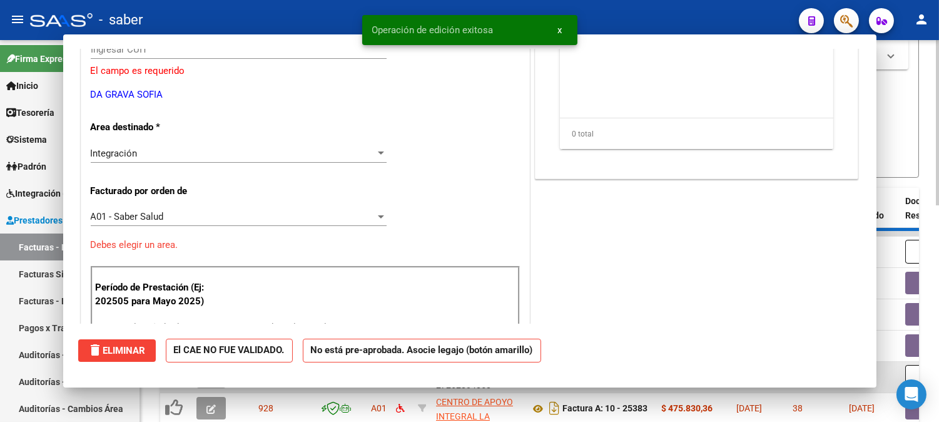
scroll to position [215, 0]
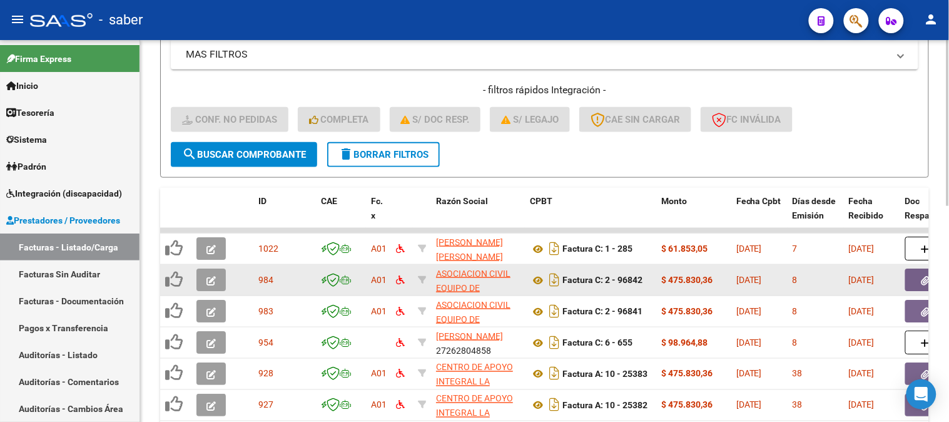
click at [224, 272] on button "button" at bounding box center [211, 279] width 29 height 23
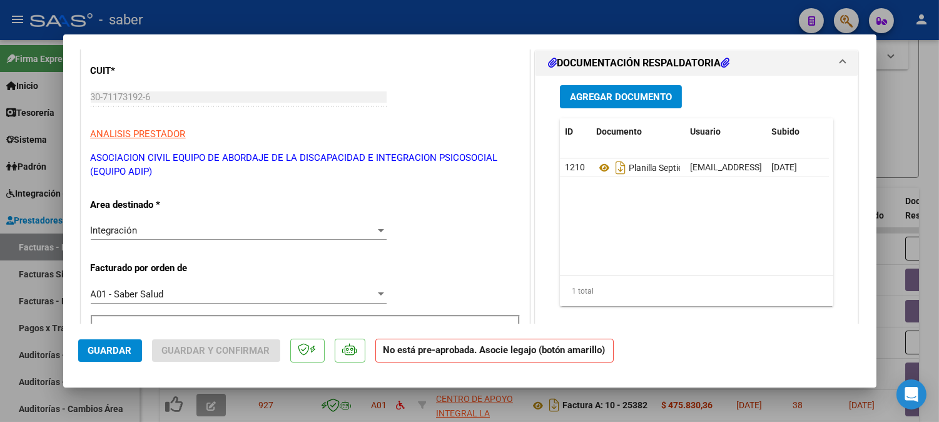
scroll to position [0, 0]
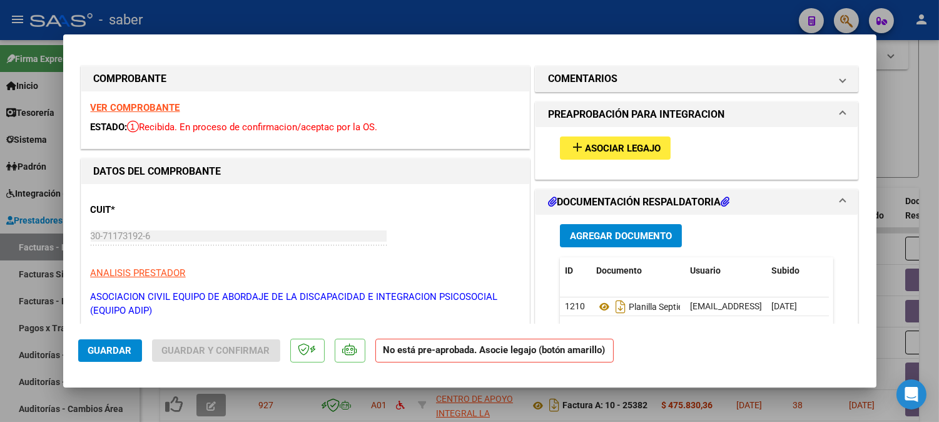
click at [148, 109] on strong "VER COMPROBANTE" at bounding box center [135, 107] width 89 height 11
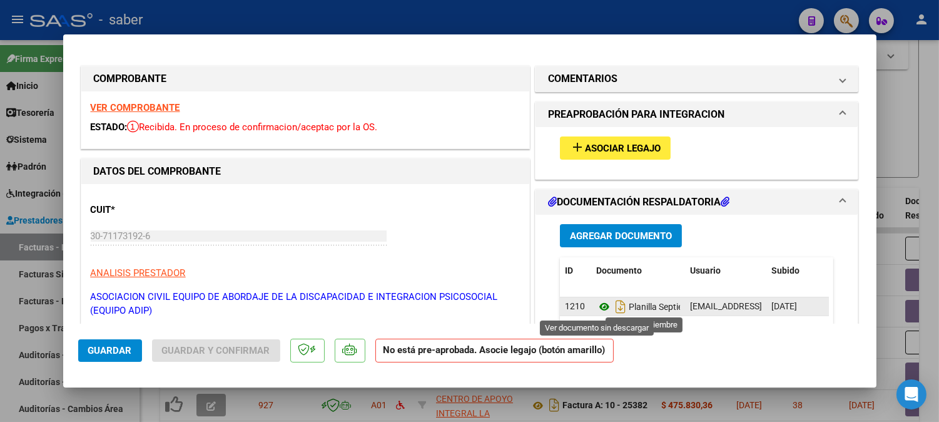
click at [596, 307] on icon at bounding box center [604, 306] width 16 height 15
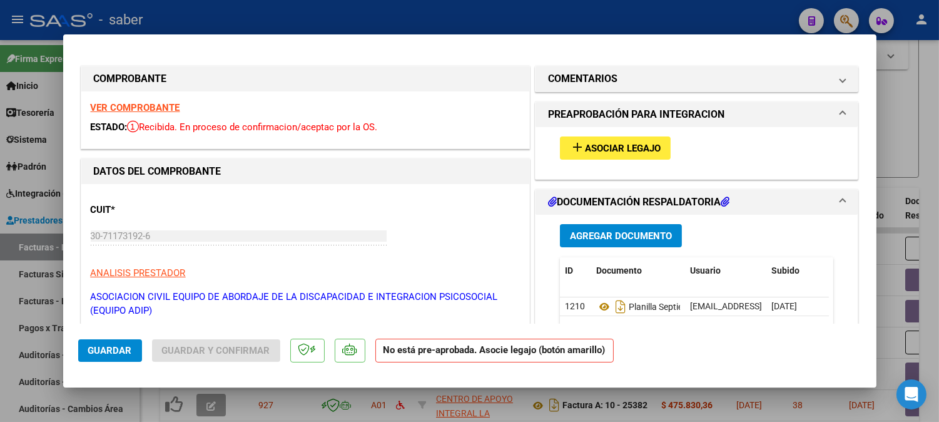
click at [621, 146] on span "Asociar Legajo" at bounding box center [623, 148] width 76 height 11
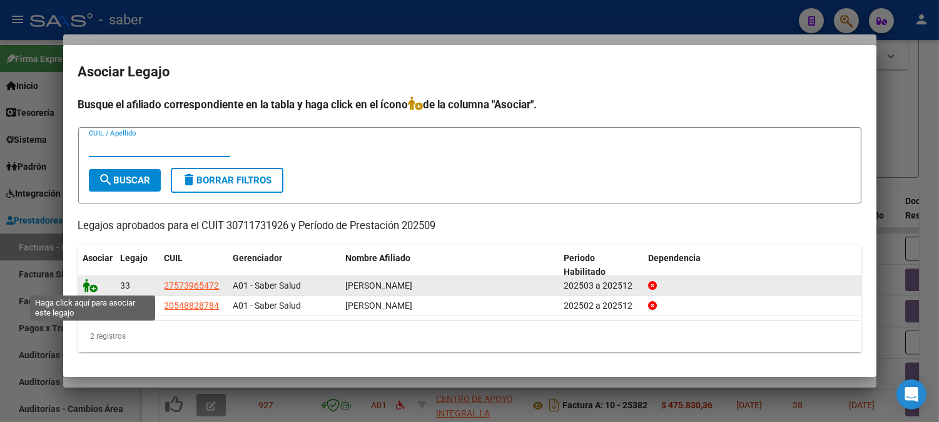
click at [89, 284] on icon at bounding box center [90, 286] width 15 height 14
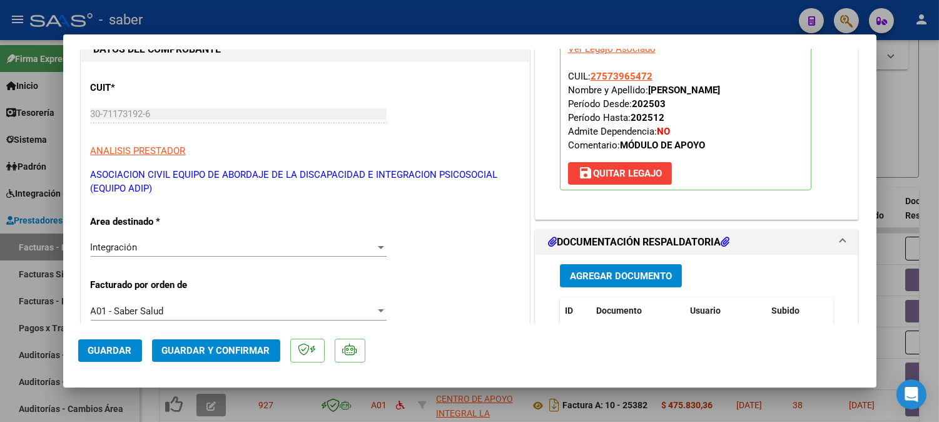
scroll to position [139, 0]
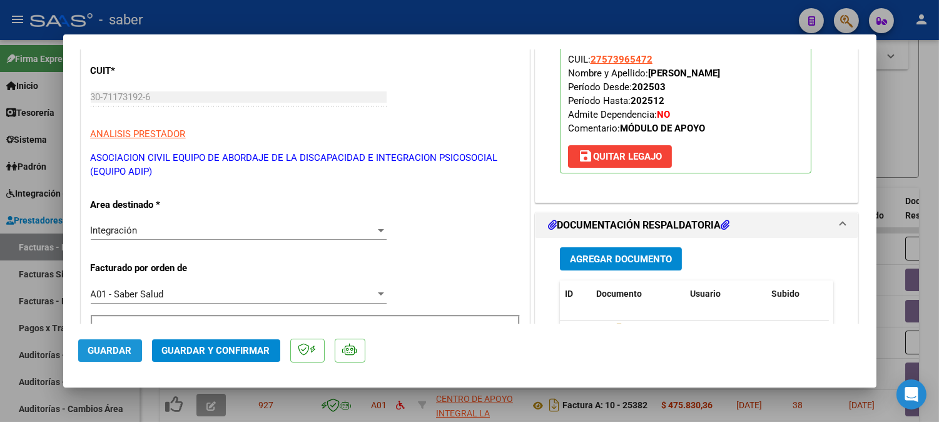
click at [110, 345] on span "Guardar" at bounding box center [110, 350] width 44 height 11
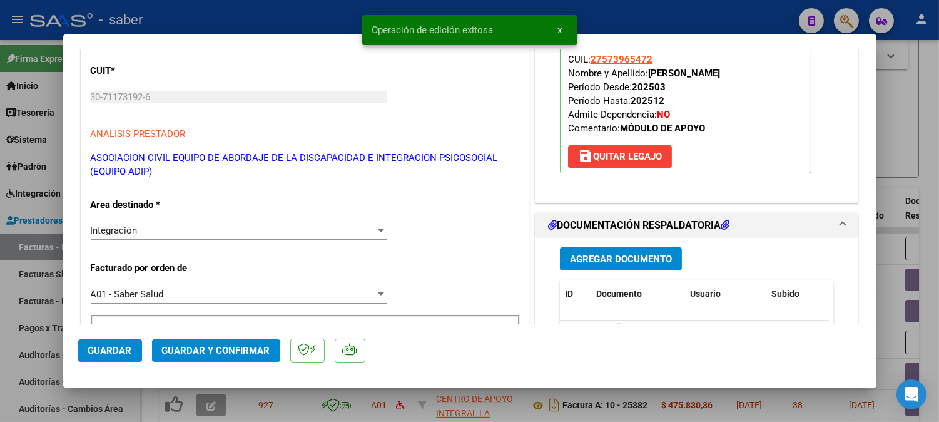
click at [922, 120] on div at bounding box center [469, 211] width 939 height 422
type input "$ 0,00"
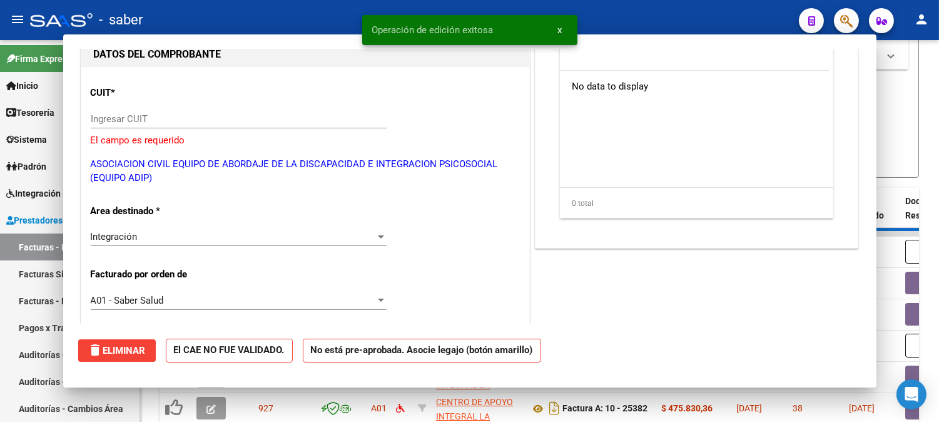
scroll to position [160, 0]
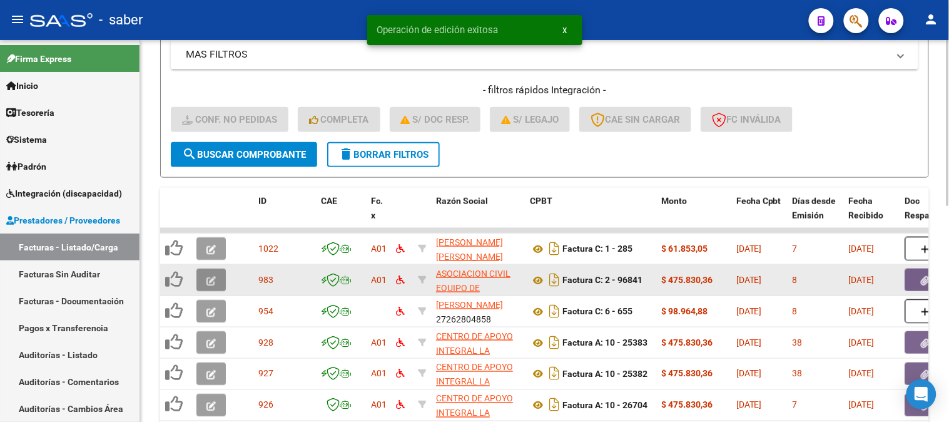
click at [210, 278] on icon "button" at bounding box center [211, 280] width 9 height 9
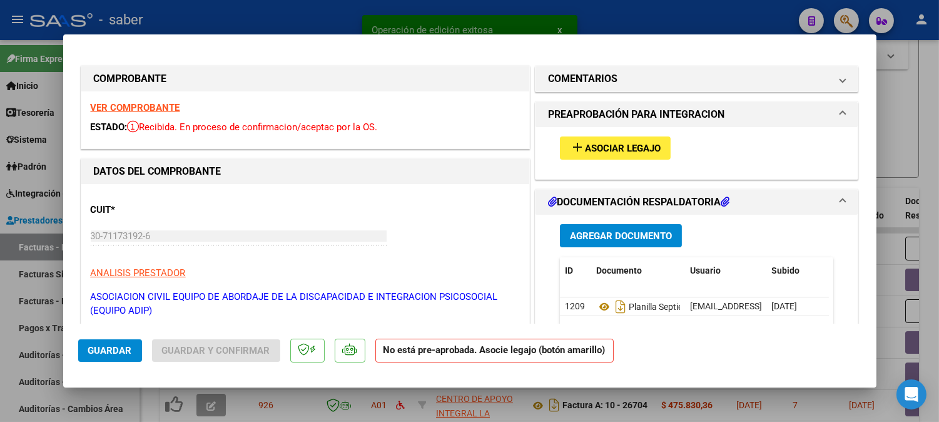
click at [176, 105] on strong "VER COMPROBANTE" at bounding box center [135, 107] width 89 height 11
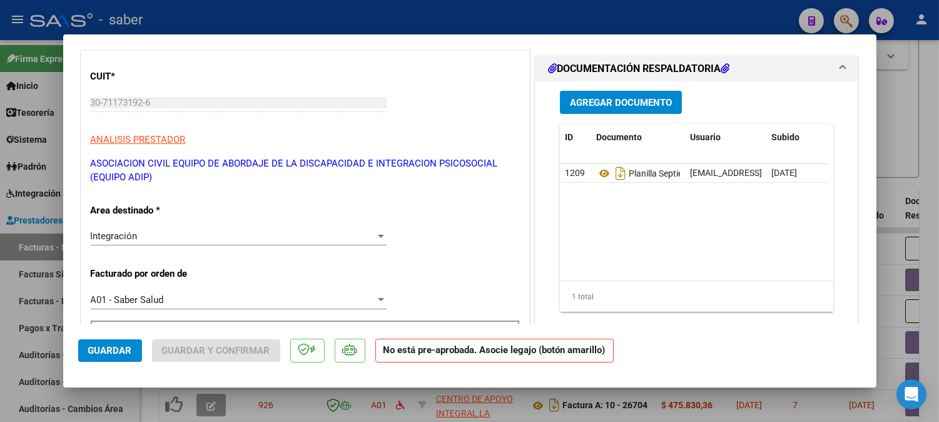
scroll to position [69, 0]
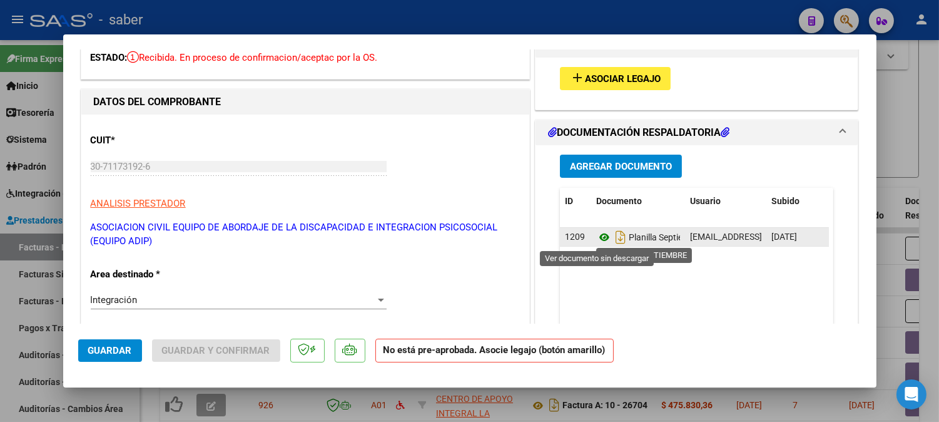
click at [598, 232] on icon at bounding box center [604, 237] width 16 height 15
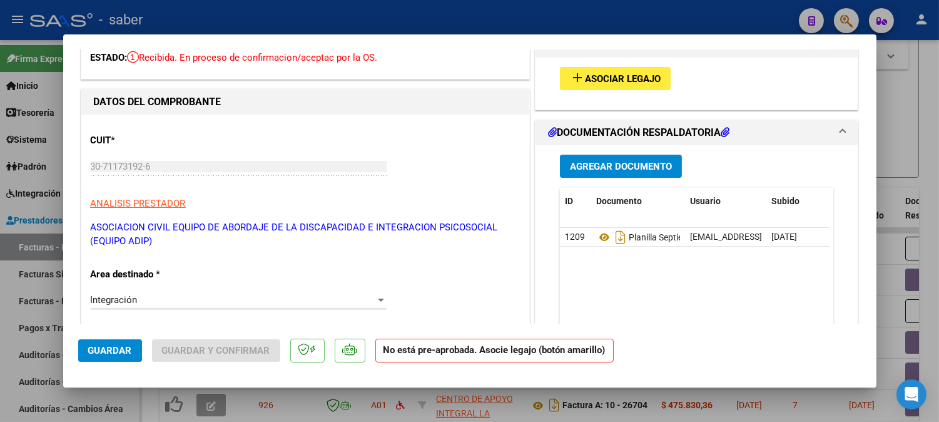
click at [608, 86] on button "add Asociar Legajo" at bounding box center [615, 78] width 111 height 23
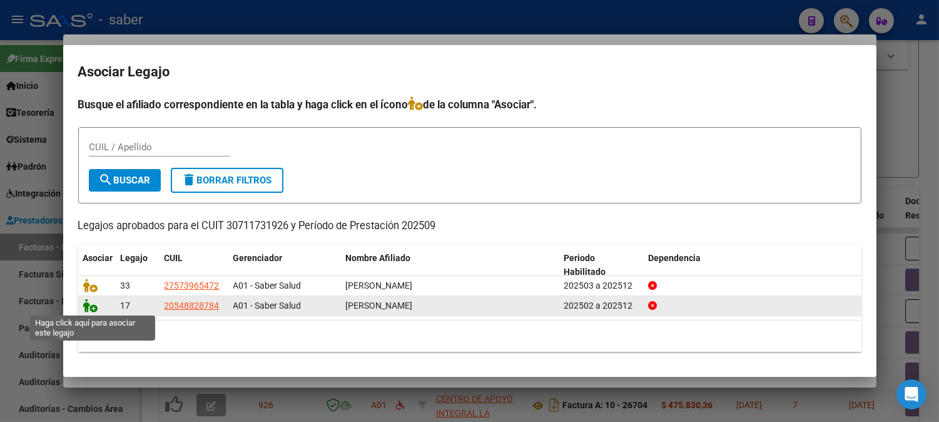
click at [88, 307] on icon at bounding box center [90, 306] width 15 height 14
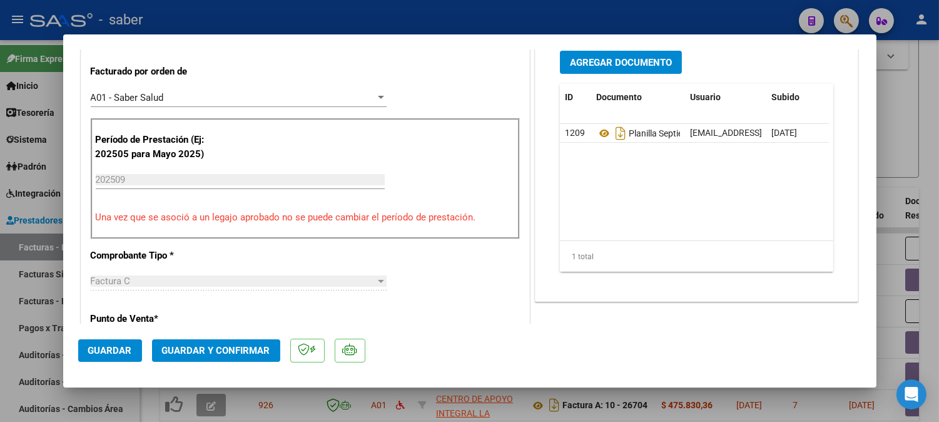
scroll to position [347, 0]
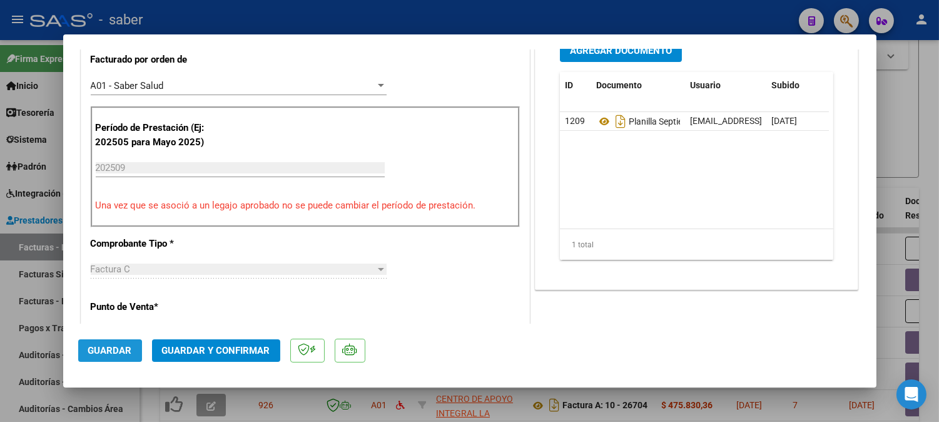
click at [105, 353] on span "Guardar" at bounding box center [110, 350] width 44 height 11
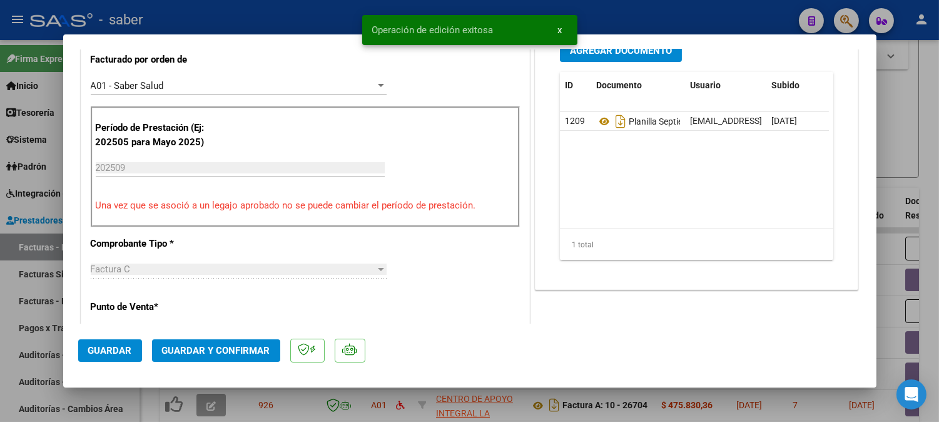
click at [923, 145] on div at bounding box center [469, 211] width 939 height 422
type input "$ 0,00"
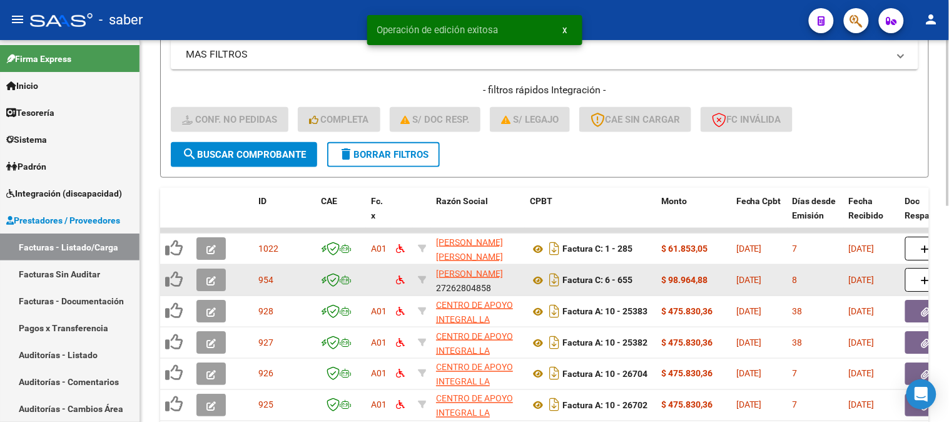
click at [209, 277] on icon "button" at bounding box center [211, 280] width 9 height 9
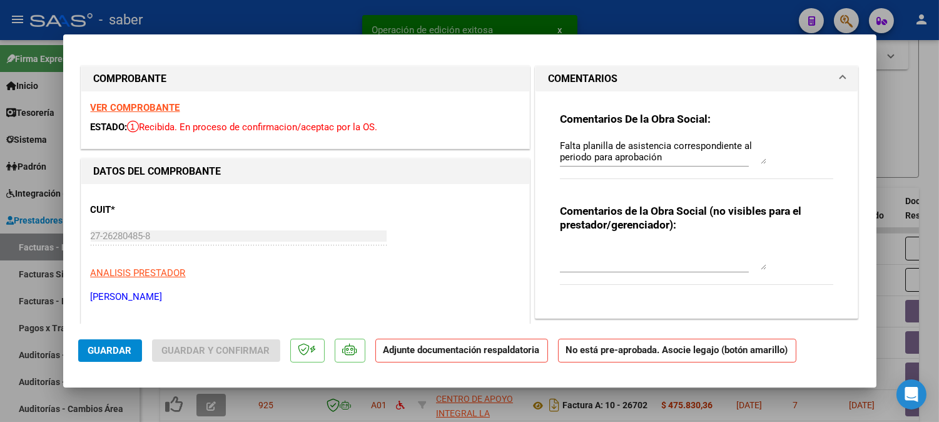
click at [150, 104] on strong "VER COMPROBANTE" at bounding box center [135, 107] width 89 height 11
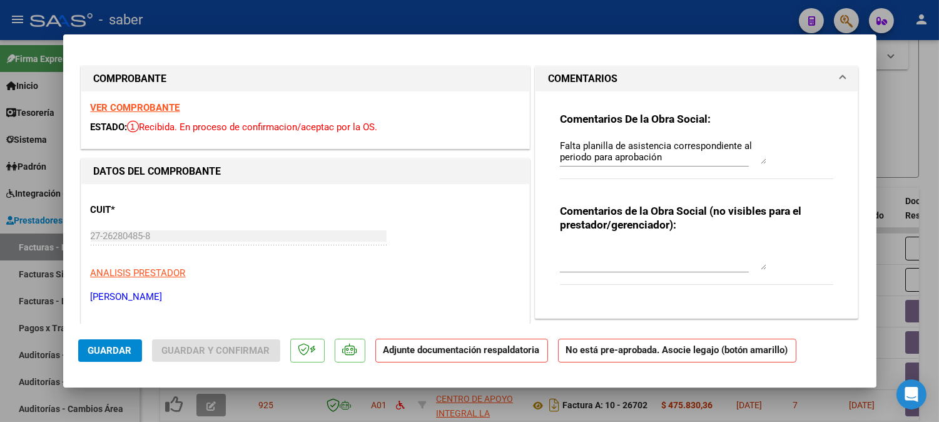
scroll to position [69, 0]
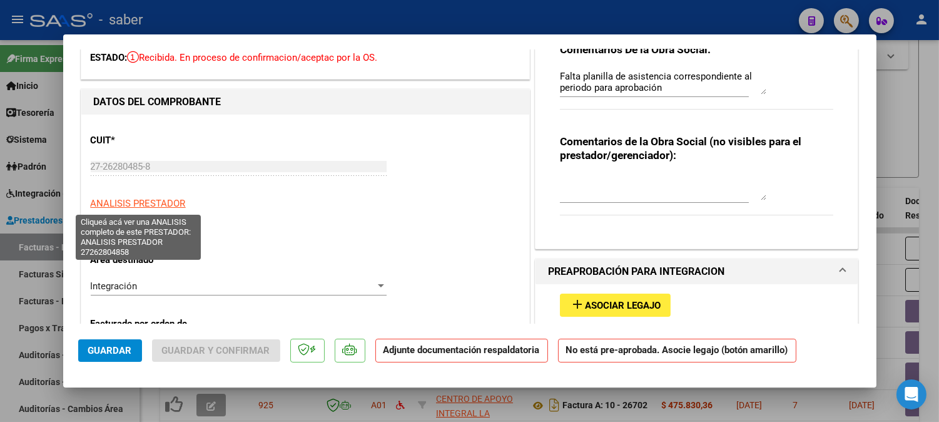
click at [146, 202] on span "ANALISIS PRESTADOR" at bounding box center [138, 203] width 95 height 11
type textarea "27262804858"
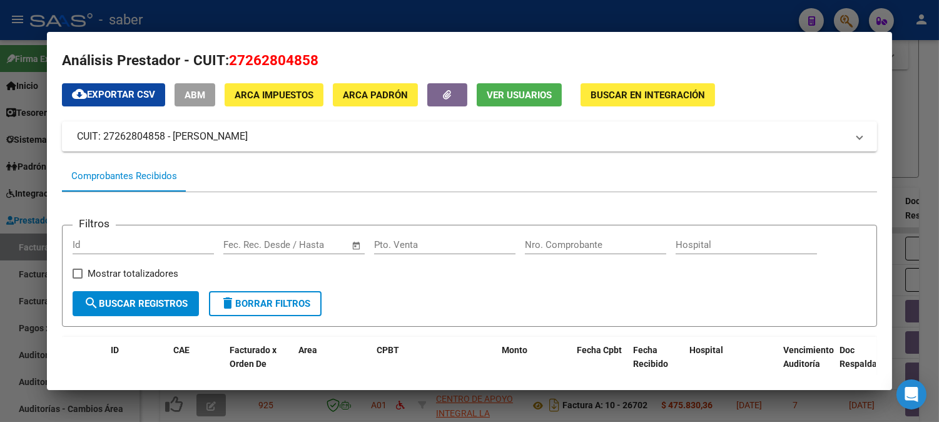
scroll to position [0, 0]
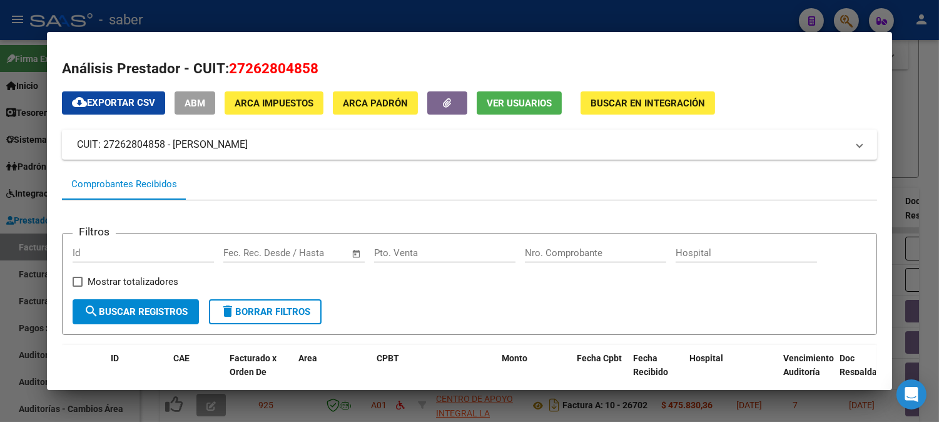
click at [185, 99] on span "ABM" at bounding box center [195, 103] width 21 height 11
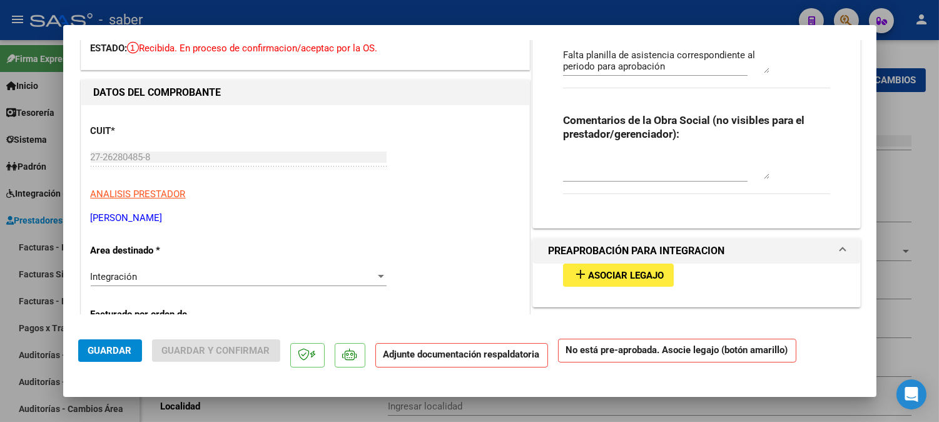
type input "[PERSON_NAME]"
type input "2479"
type input "1408"
type input "CABA"
type input "863200"
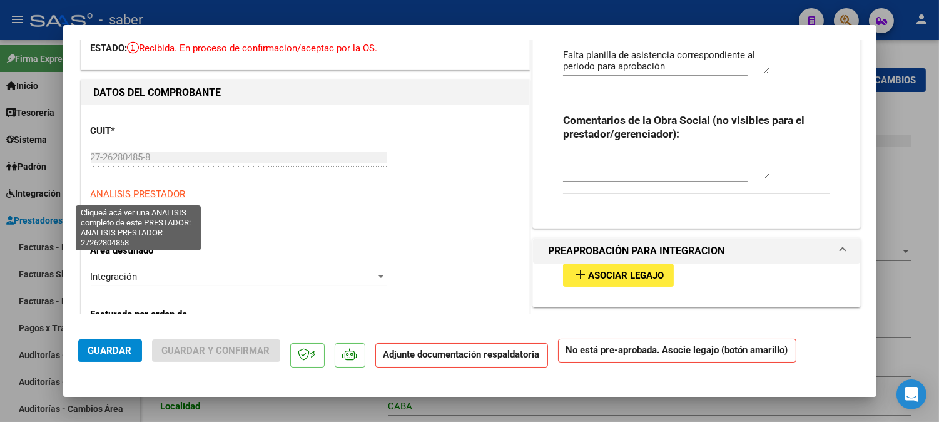
click at [156, 196] on span "ANALISIS PRESTADOR" at bounding box center [138, 193] width 95 height 11
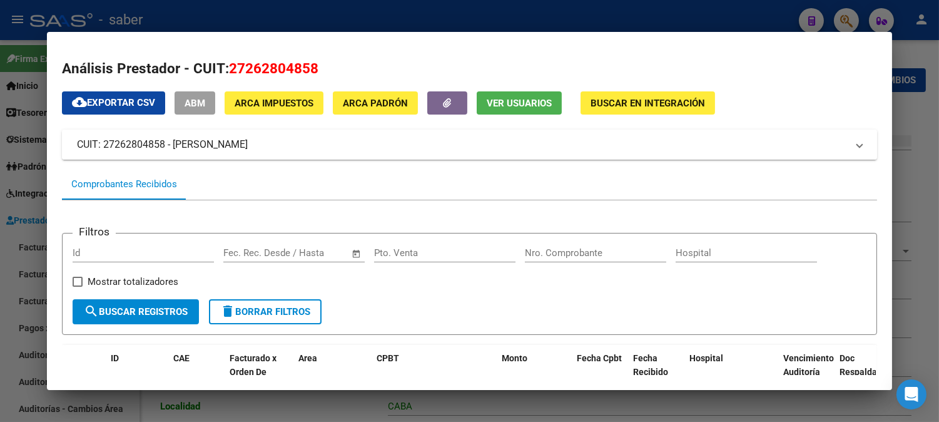
click at [174, 141] on mat-panel-title "CUIT: 27262804858 - [PERSON_NAME]" at bounding box center [462, 144] width 770 height 15
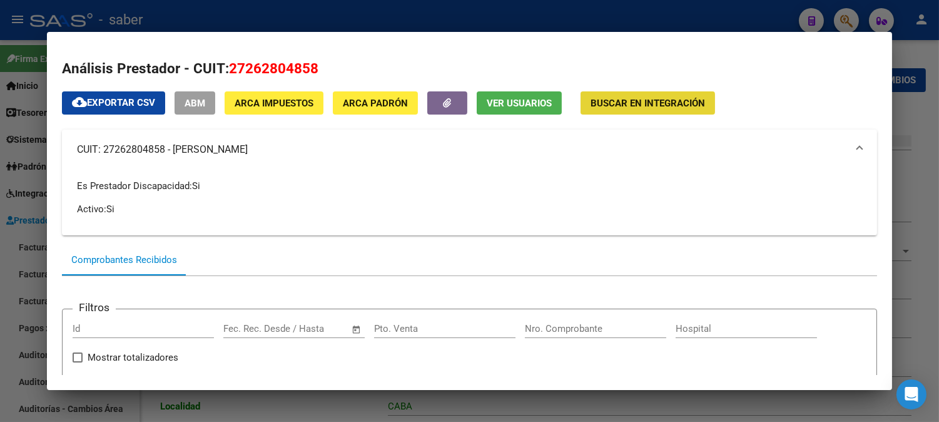
click at [633, 108] on span "Buscar en Integración" at bounding box center [648, 103] width 115 height 11
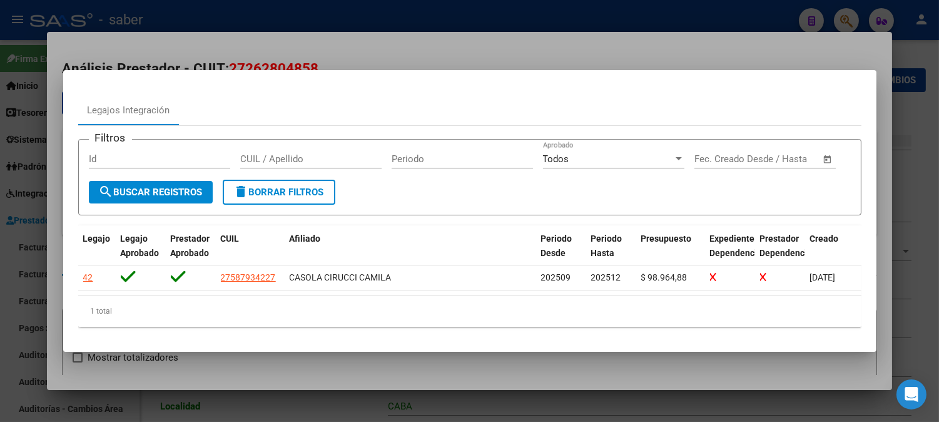
click at [918, 174] on div at bounding box center [469, 211] width 939 height 422
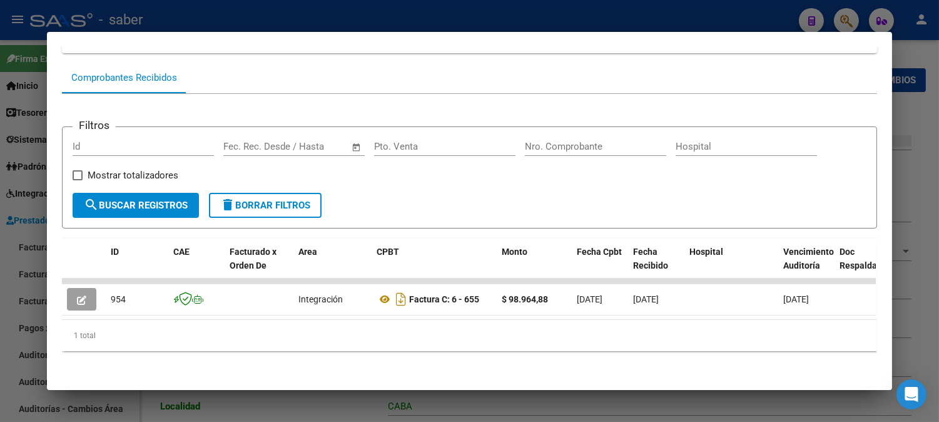
scroll to position [191, 0]
click at [902, 222] on div at bounding box center [469, 211] width 939 height 422
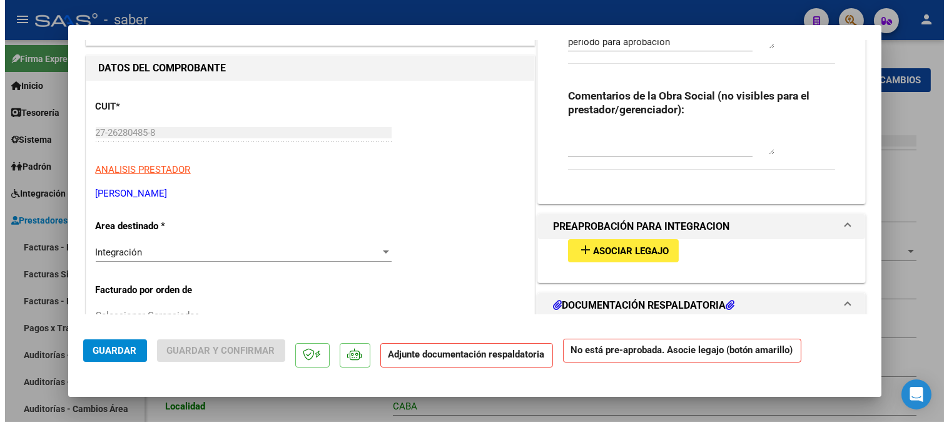
scroll to position [69, 0]
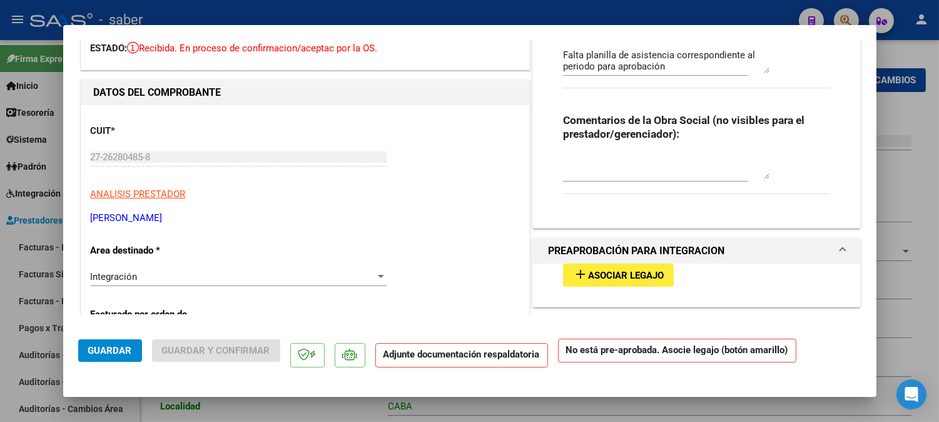
click at [108, 351] on span "Guardar" at bounding box center [110, 350] width 44 height 11
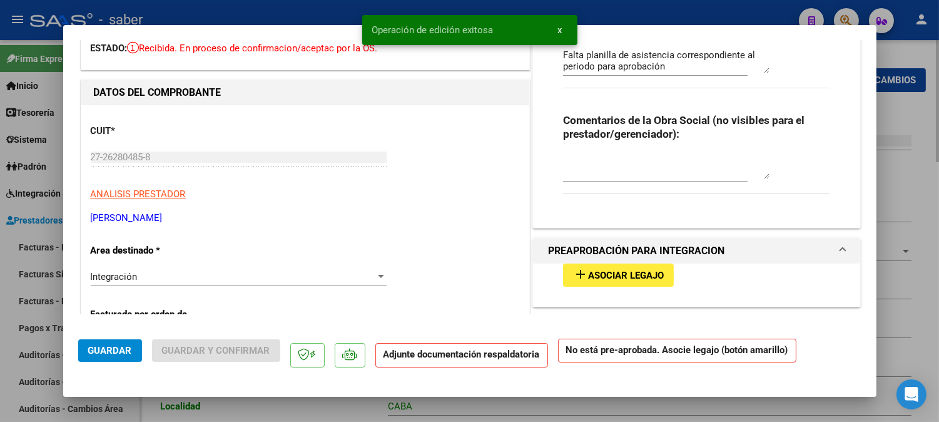
drag, startPoint x: 928, startPoint y: 157, endPoint x: 931, endPoint y: 176, distance: 18.9
click at [929, 157] on div at bounding box center [469, 211] width 939 height 422
type input "$ 0,00"
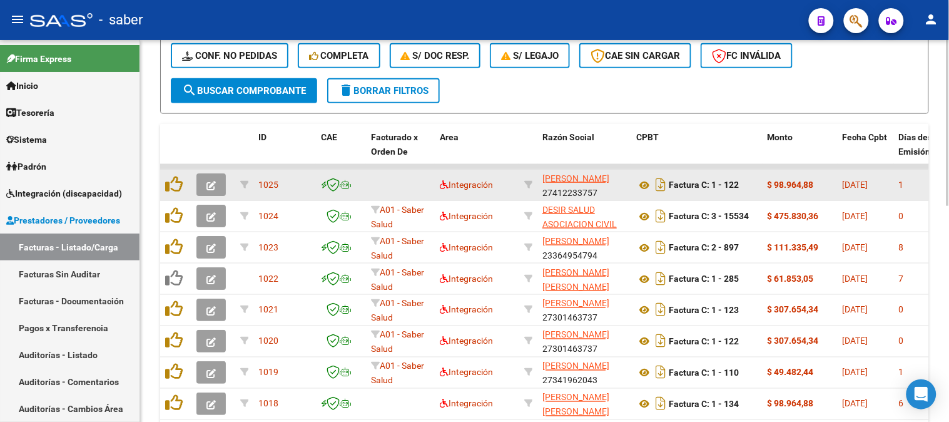
scroll to position [347, 0]
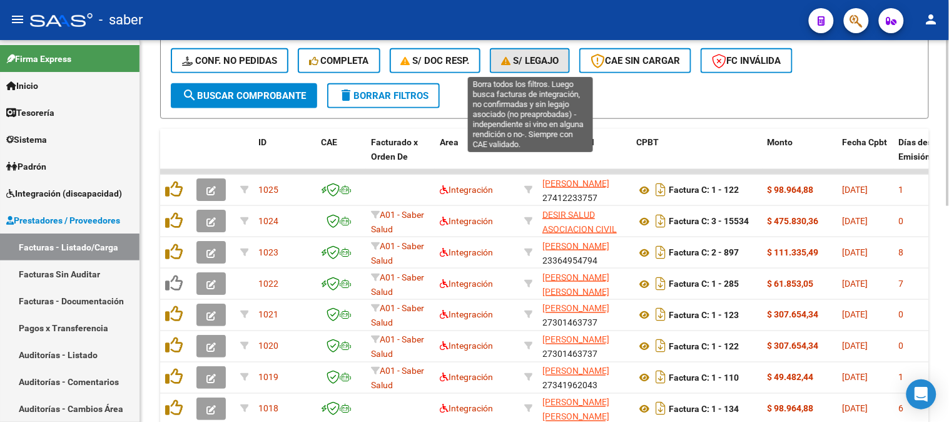
click at [555, 61] on span "S/ legajo" at bounding box center [530, 60] width 58 height 11
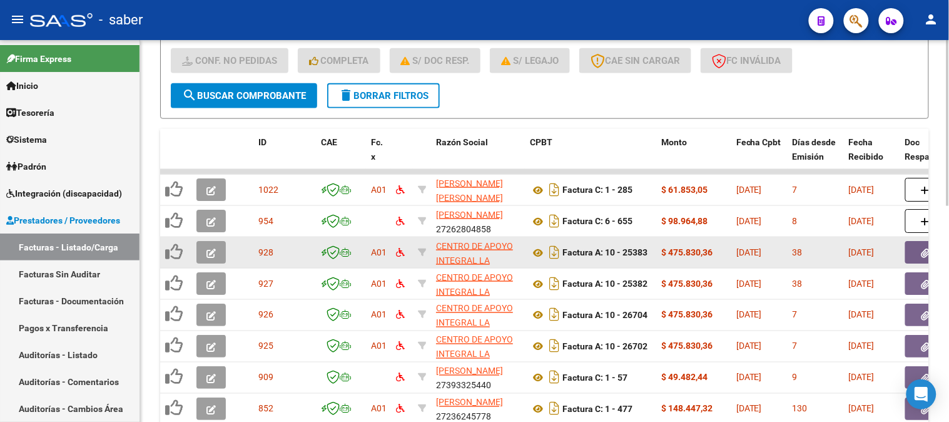
click at [207, 251] on icon "button" at bounding box center [211, 252] width 9 height 9
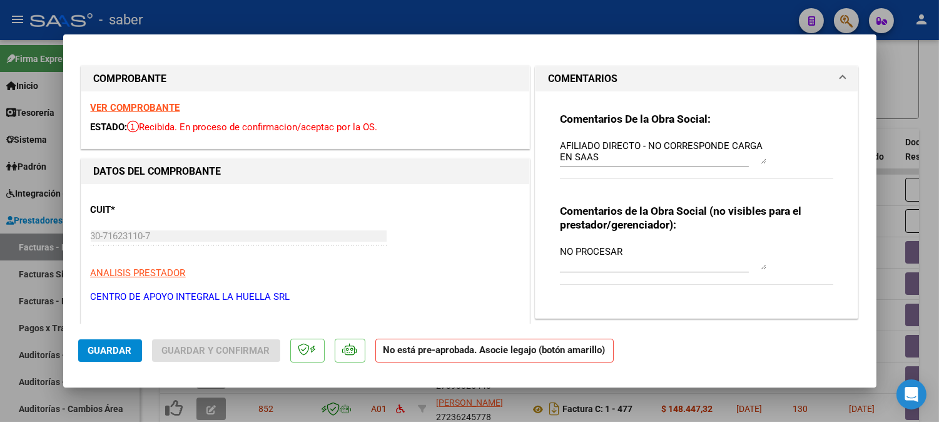
click at [937, 100] on div at bounding box center [469, 211] width 939 height 422
type input "$ 0,00"
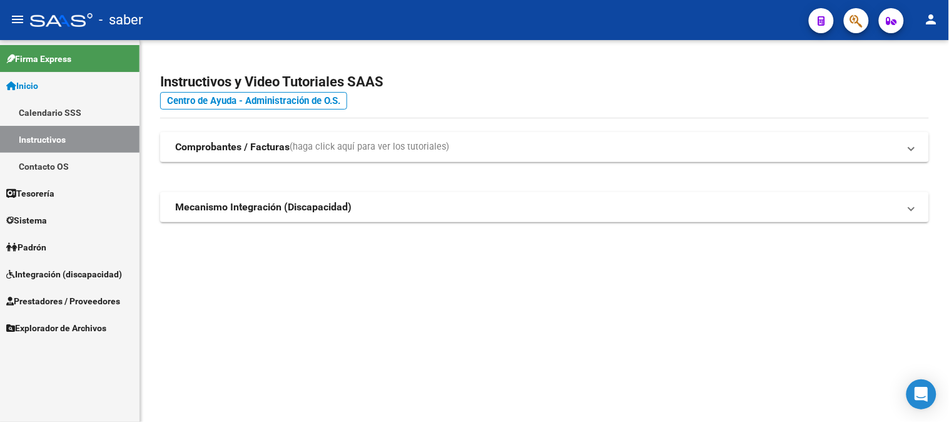
click at [34, 304] on span "Prestadores / Proveedores" at bounding box center [63, 301] width 114 height 14
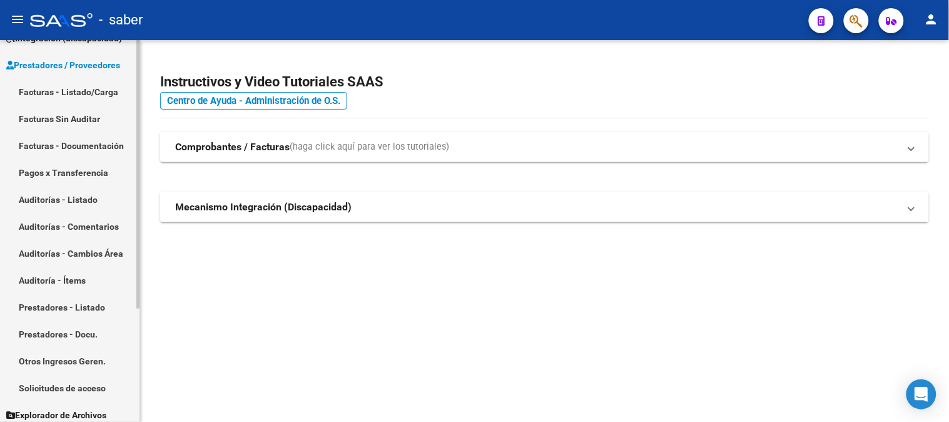
scroll to position [161, 0]
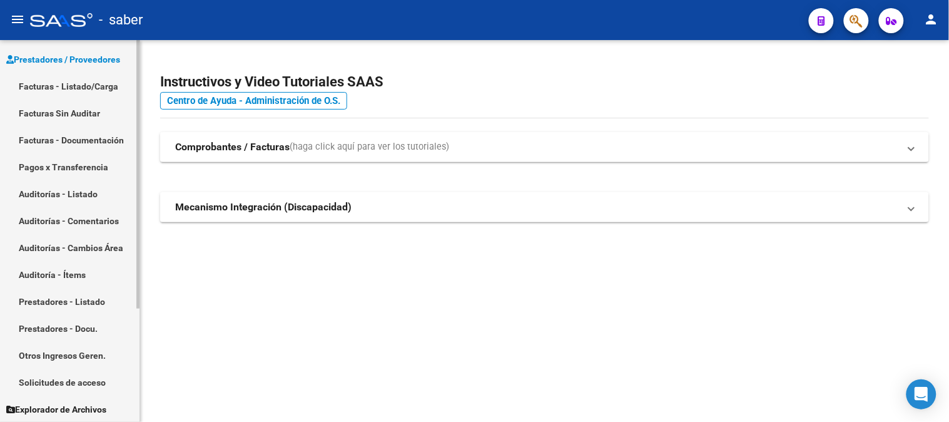
click at [79, 382] on link "Solicitudes de acceso" at bounding box center [70, 382] width 140 height 27
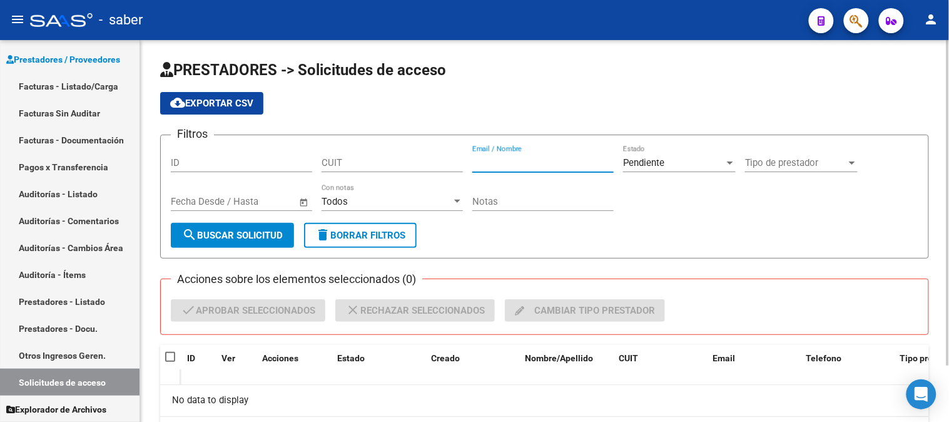
click at [512, 165] on input "Email / Nombre" at bounding box center [543, 162] width 141 height 11
type input "g"
type input "gordo"
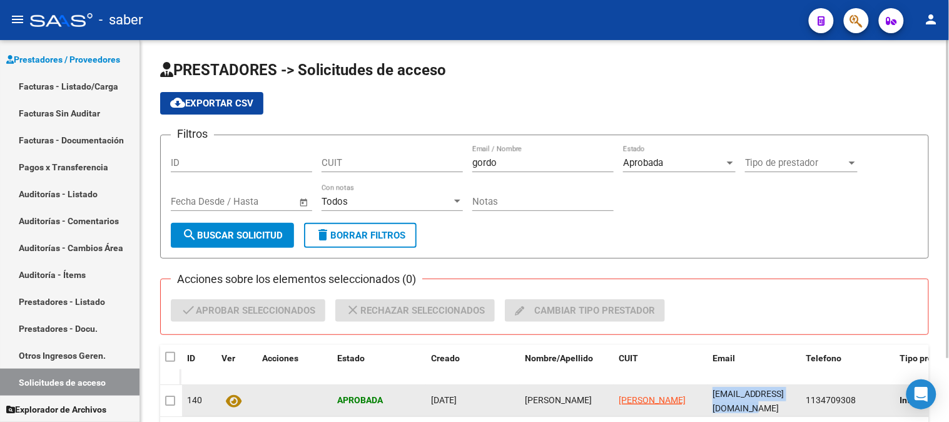
scroll to position [0, 38]
drag, startPoint x: 712, startPoint y: 398, endPoint x: 804, endPoint y: 395, distance: 91.4
click at [804, 395] on div "140 Aprobada 30/09/2025 YANINA VANESA GORDON GORDON YANINA VANESA info@instituc…" at bounding box center [742, 400] width 1120 height 31
copy span "info@institucionarabela.com.ar"
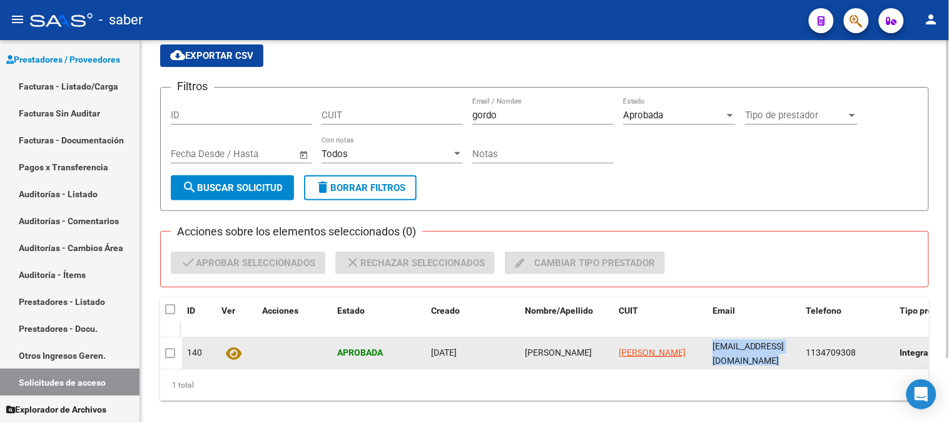
scroll to position [69, 0]
